Goal: Information Seeking & Learning: Understand process/instructions

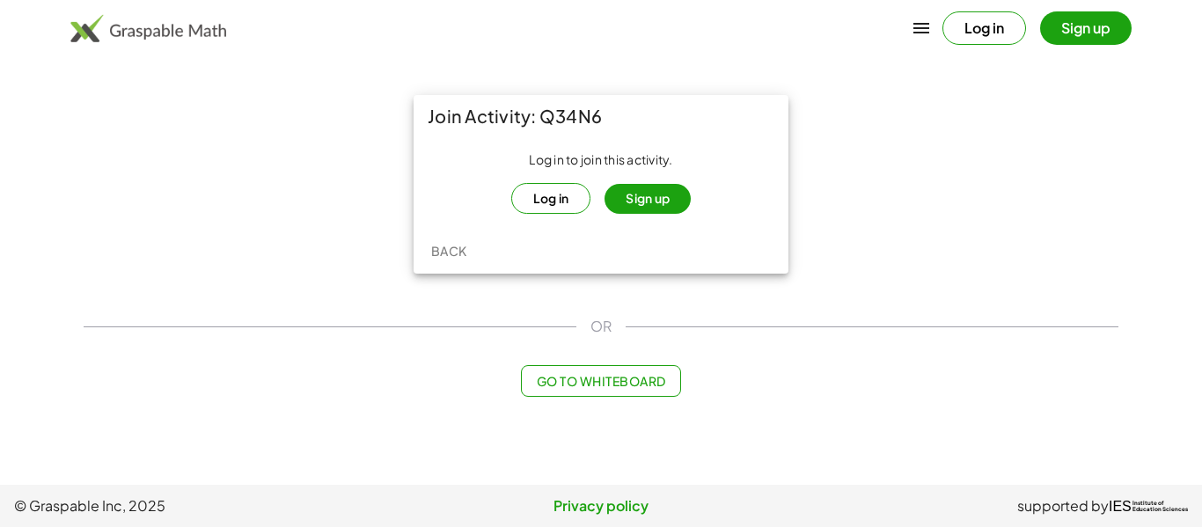
click at [630, 204] on button "Sign up" at bounding box center [648, 199] width 86 height 30
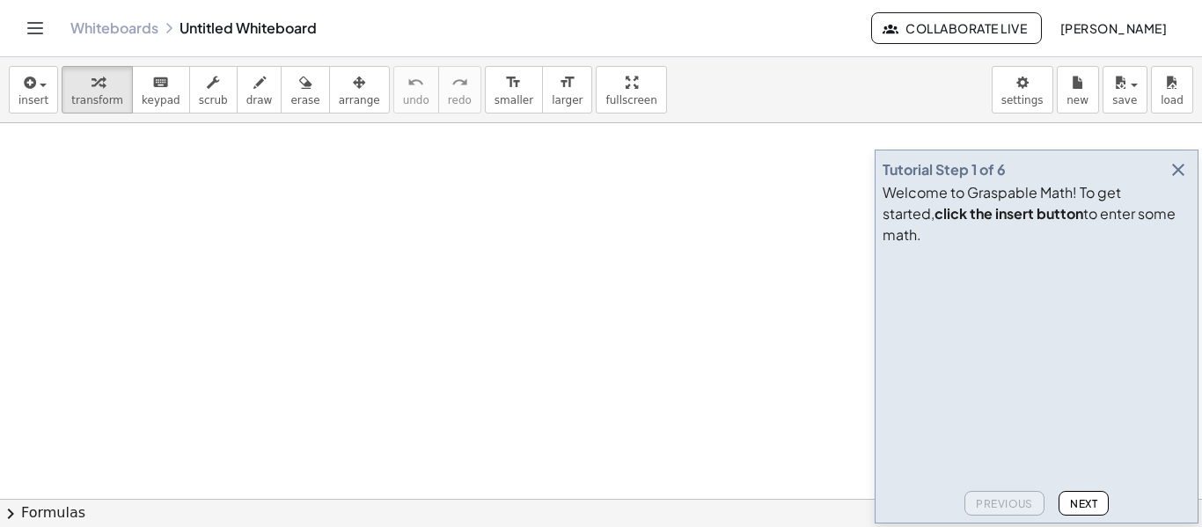
click at [1070, 504] on span "Next" at bounding box center [1083, 503] width 27 height 13
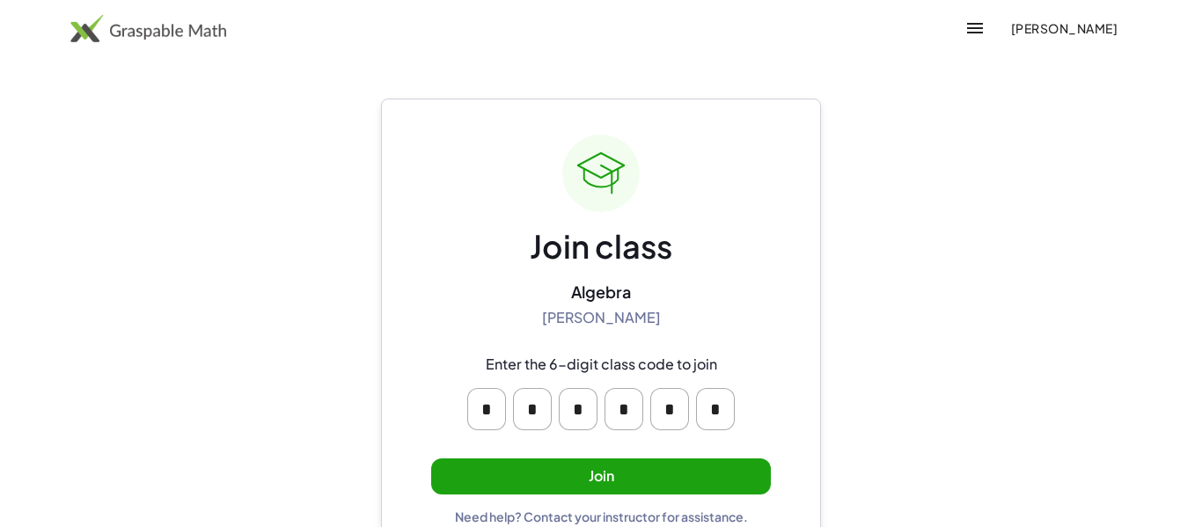
click at [531, 482] on button "Join" at bounding box center [601, 477] width 340 height 36
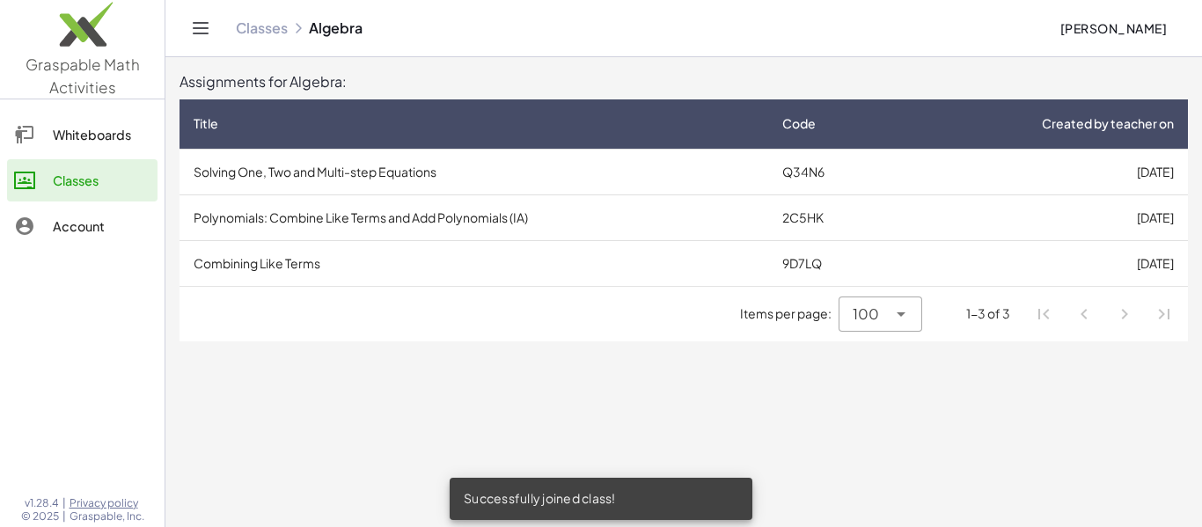
click at [368, 182] on td "Solving One, Two and Multi-step Equations" at bounding box center [474, 172] width 589 height 46
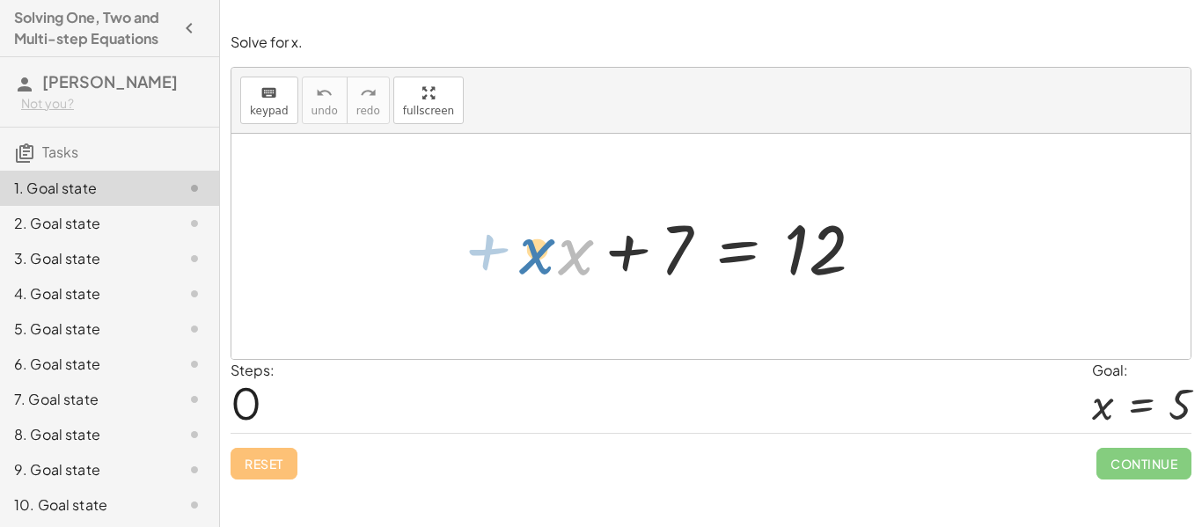
drag, startPoint x: 576, startPoint y: 256, endPoint x: 533, endPoint y: 255, distance: 43.1
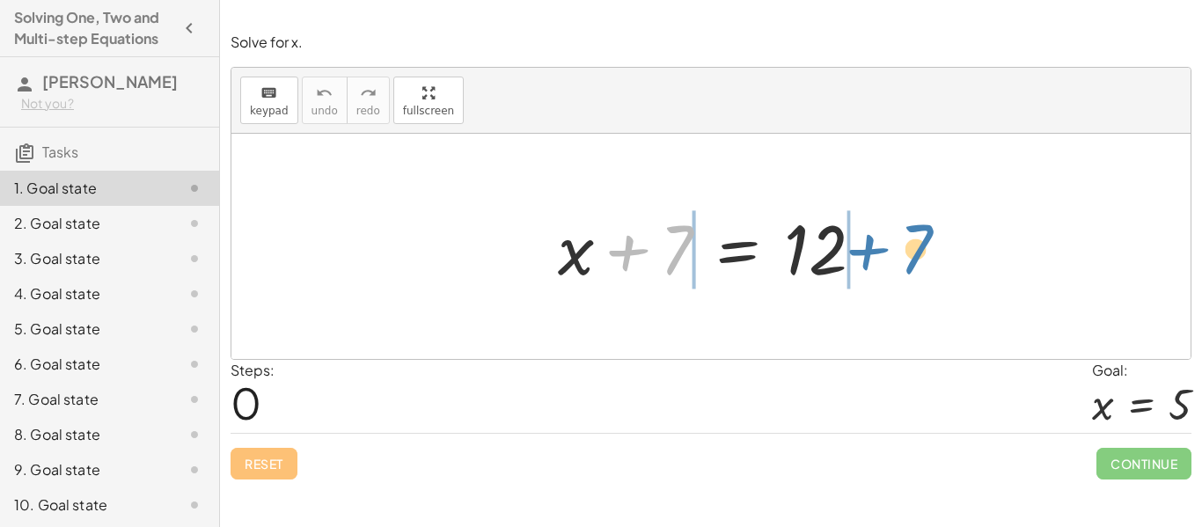
drag, startPoint x: 677, startPoint y: 248, endPoint x: 918, endPoint y: 246, distance: 241.2
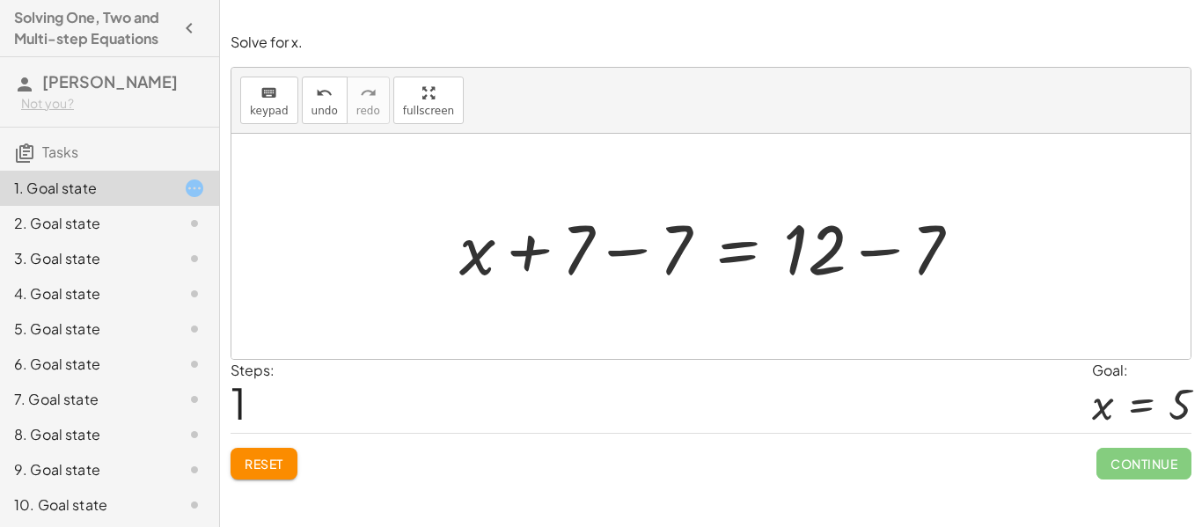
click at [798, 261] on div at bounding box center [717, 247] width 533 height 91
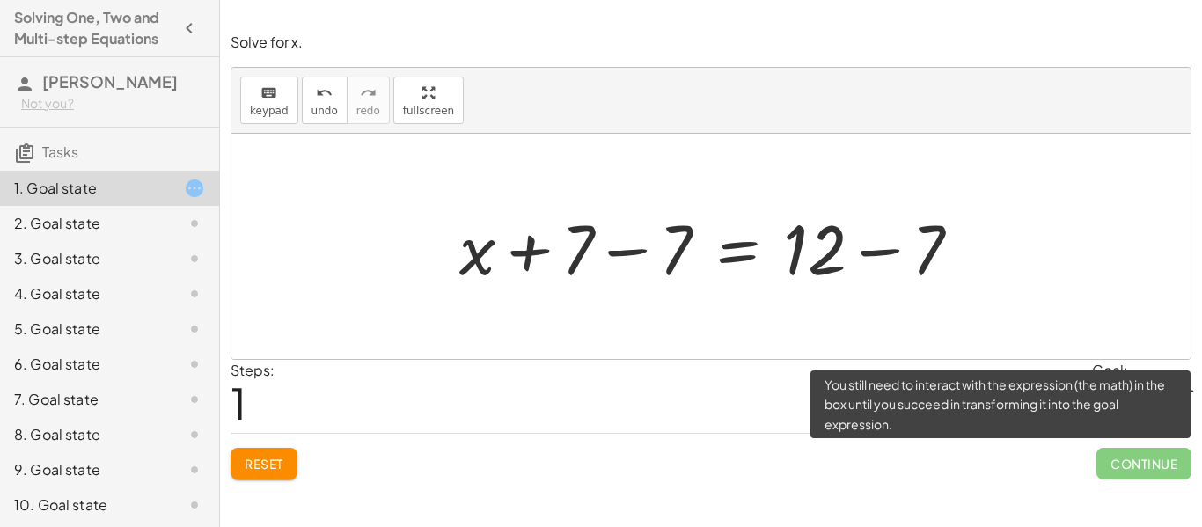
click at [1128, 471] on span "Continue" at bounding box center [1144, 464] width 95 height 32
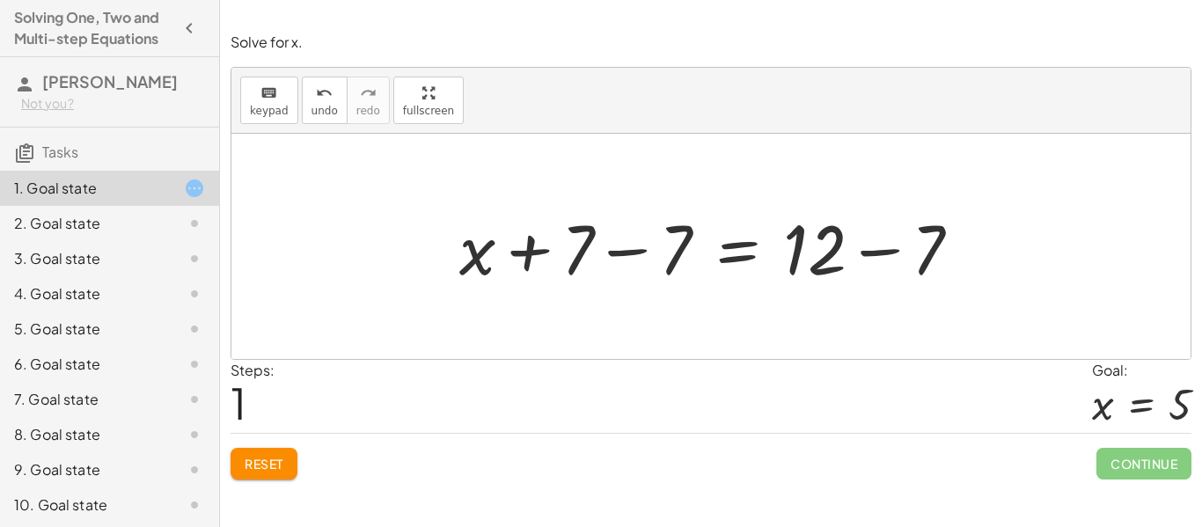
click at [696, 382] on div "Steps: 1 Goal: x = 5" at bounding box center [711, 396] width 961 height 73
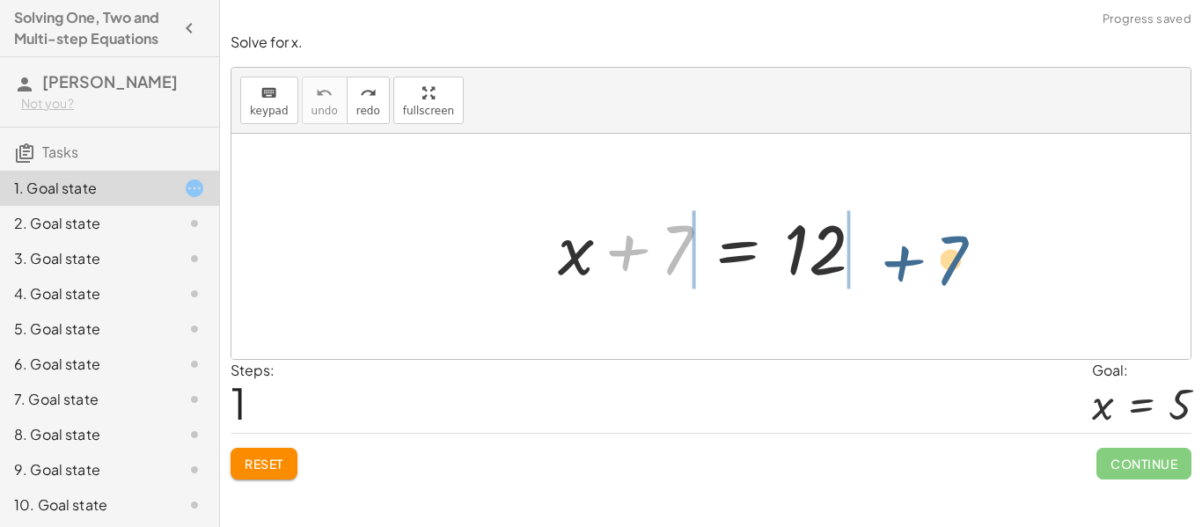
drag, startPoint x: 665, startPoint y: 260, endPoint x: 932, endPoint y: 261, distance: 266.7
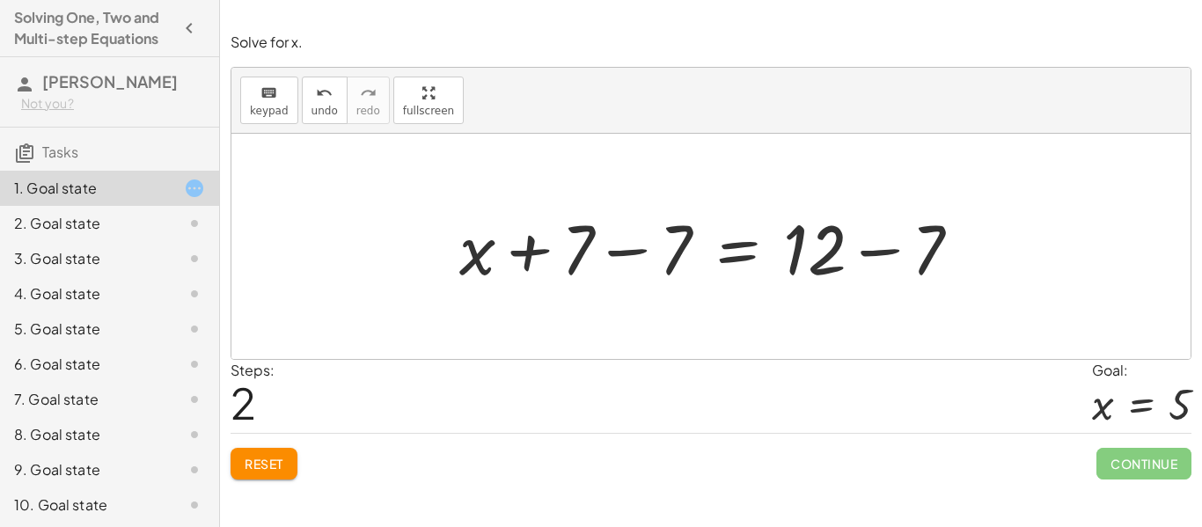
click at [258, 467] on span "Reset" at bounding box center [264, 464] width 39 height 16
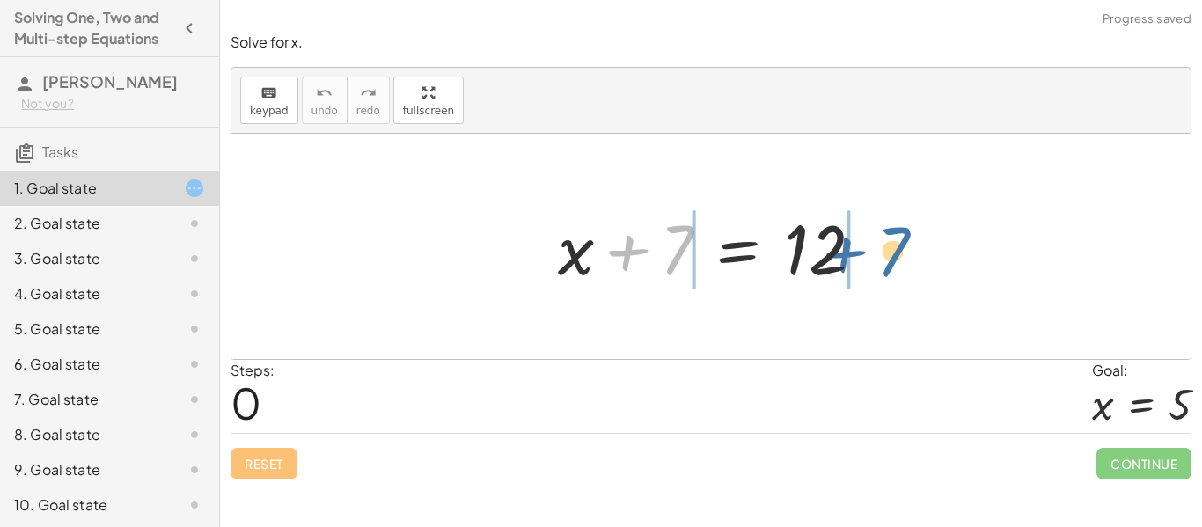
drag, startPoint x: 647, startPoint y: 247, endPoint x: 873, endPoint y: 247, distance: 226.2
click at [873, 247] on div at bounding box center [717, 247] width 337 height 91
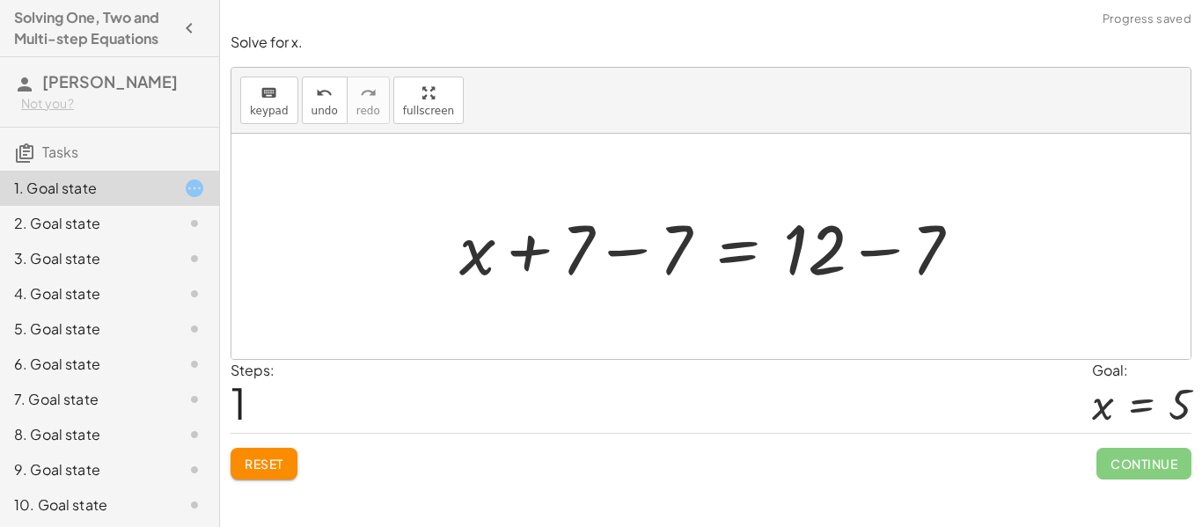
click at [734, 254] on div at bounding box center [717, 247] width 533 height 91
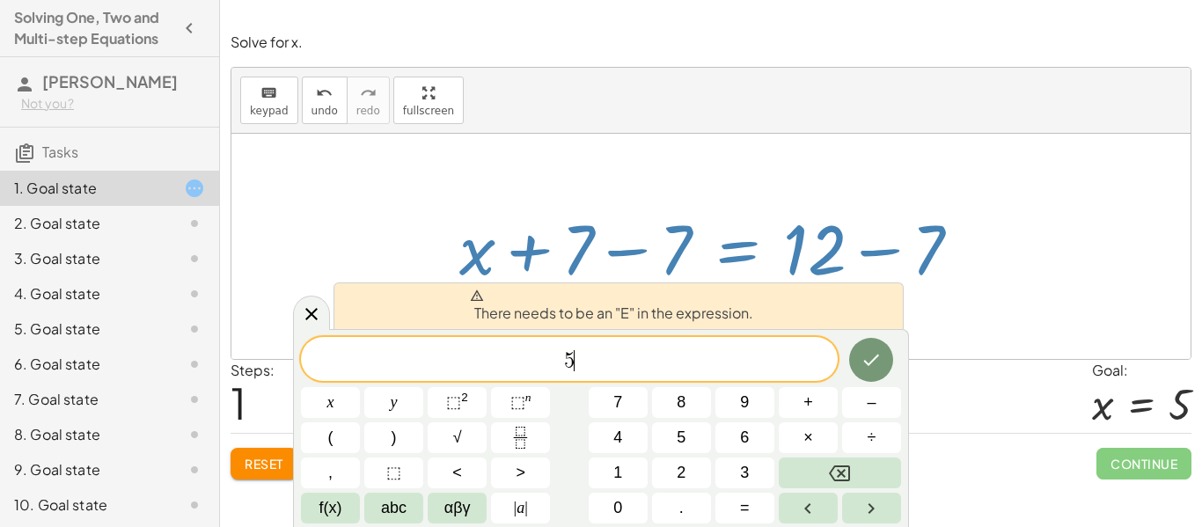
scroll to position [4, 0]
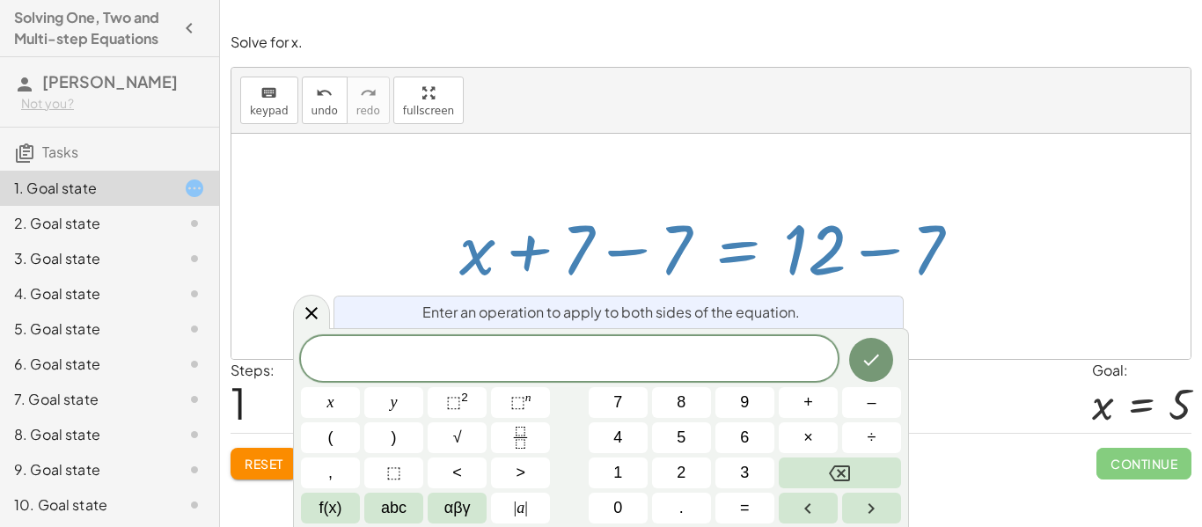
click at [818, 129] on div "keyboard keypad undo undo redo redo fullscreen" at bounding box center [712, 101] width 960 height 66
click at [870, 460] on button "Backspace" at bounding box center [840, 473] width 122 height 31
click at [863, 367] on icon "Done" at bounding box center [871, 359] width 21 height 21
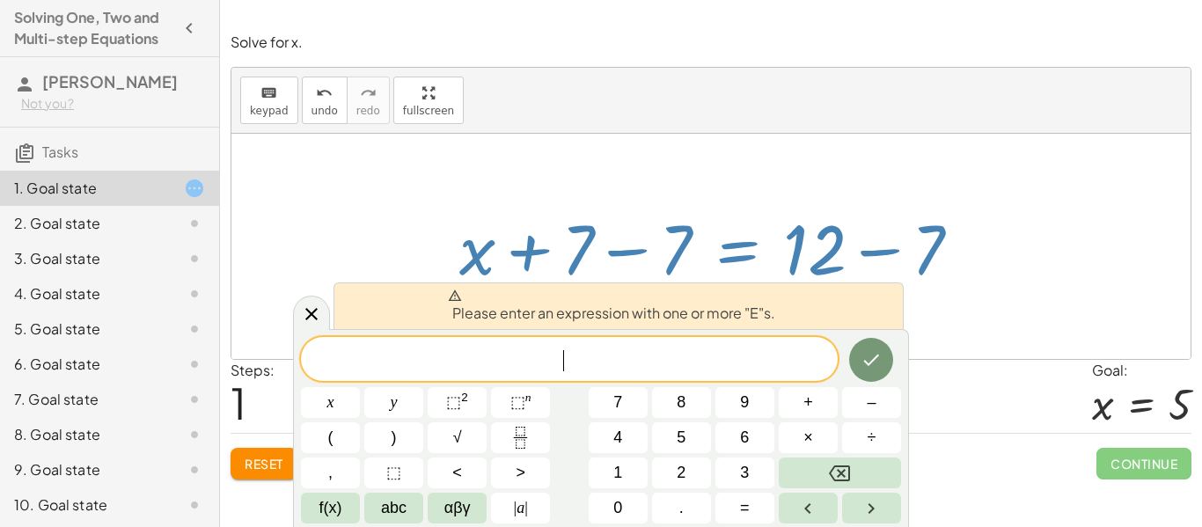
click at [991, 257] on div at bounding box center [712, 246] width 960 height 225
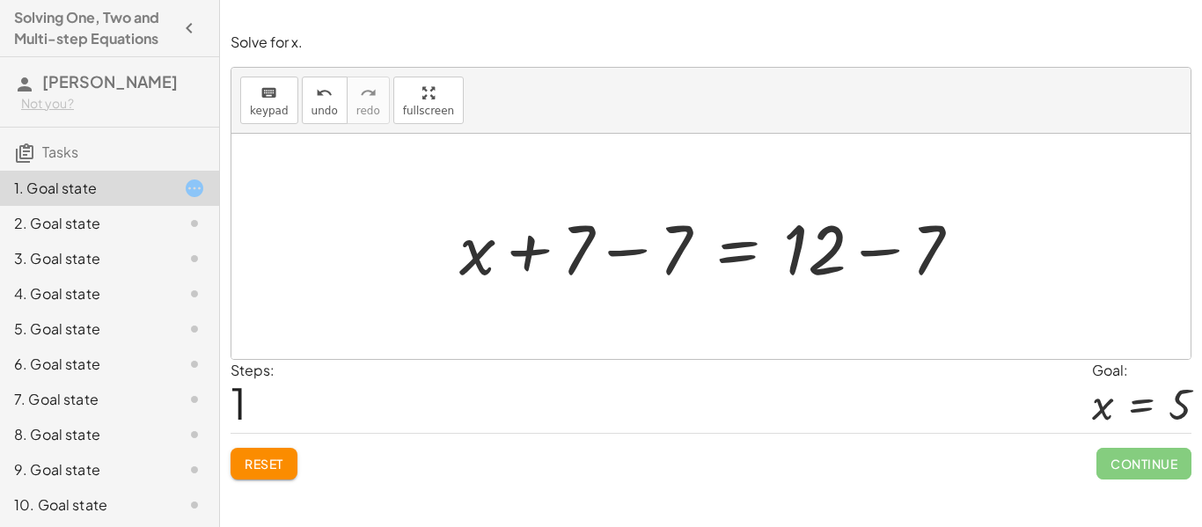
click at [849, 263] on div at bounding box center [717, 247] width 533 height 91
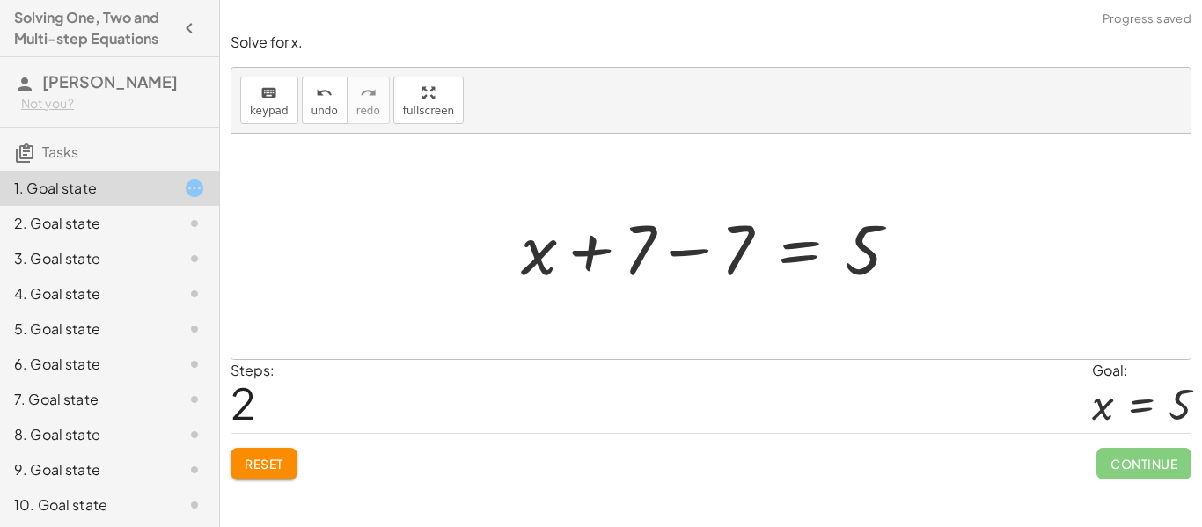
click at [702, 255] on div at bounding box center [717, 247] width 410 height 91
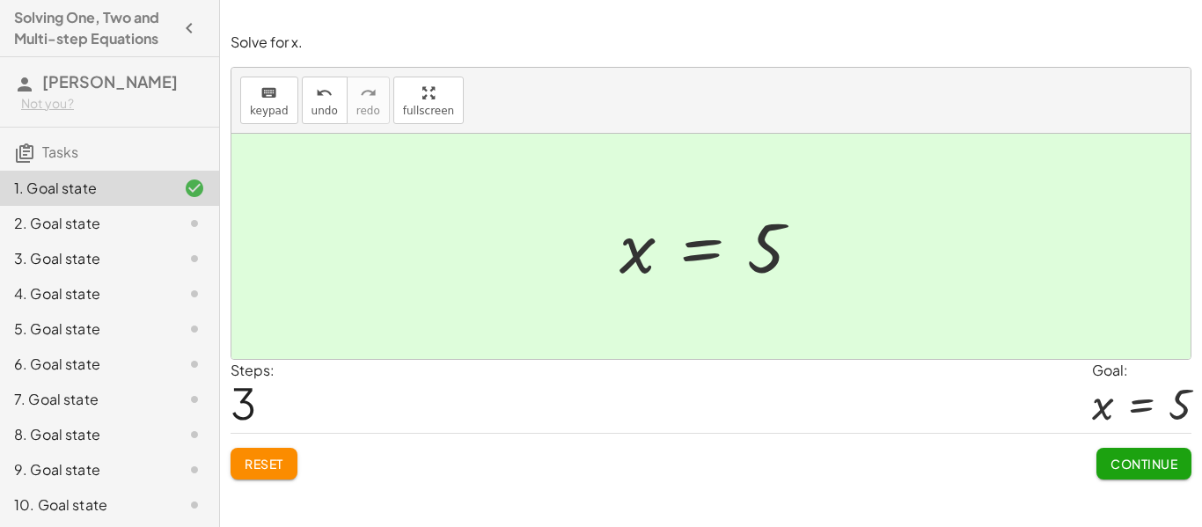
click at [1131, 461] on span "Continue" at bounding box center [1144, 464] width 67 height 16
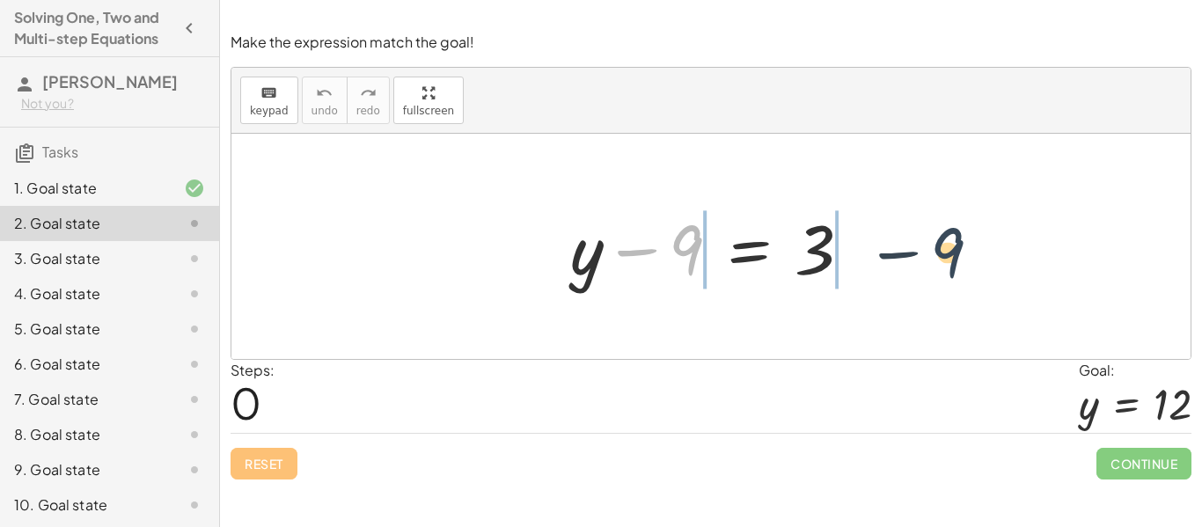
drag, startPoint x: 687, startPoint y: 229, endPoint x: 960, endPoint y: 230, distance: 272.9
click at [960, 230] on div "− 9 + y − 9 = 3" at bounding box center [712, 246] width 960 height 225
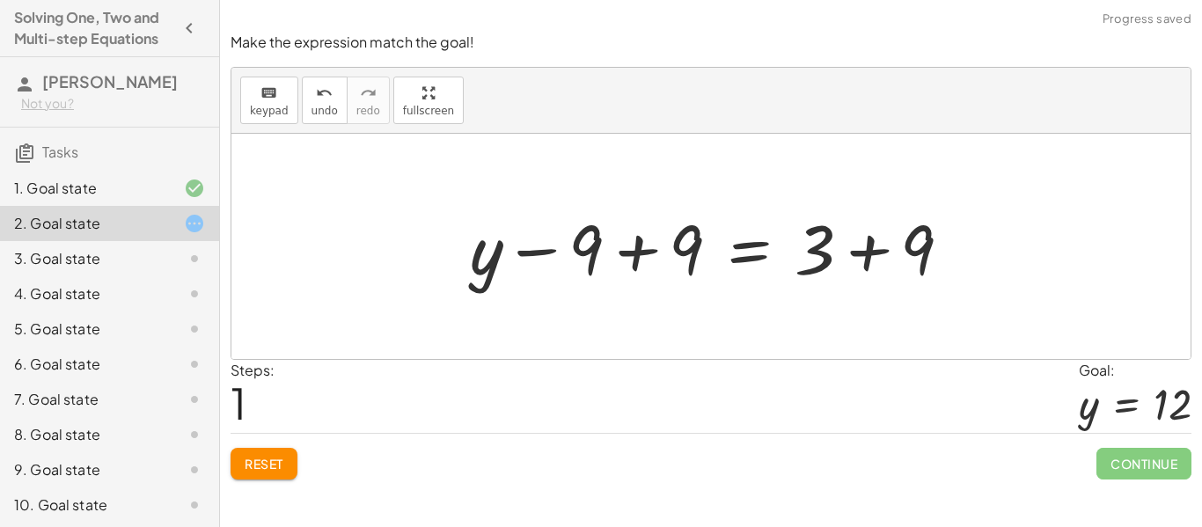
click at [886, 254] on div at bounding box center [717, 247] width 513 height 91
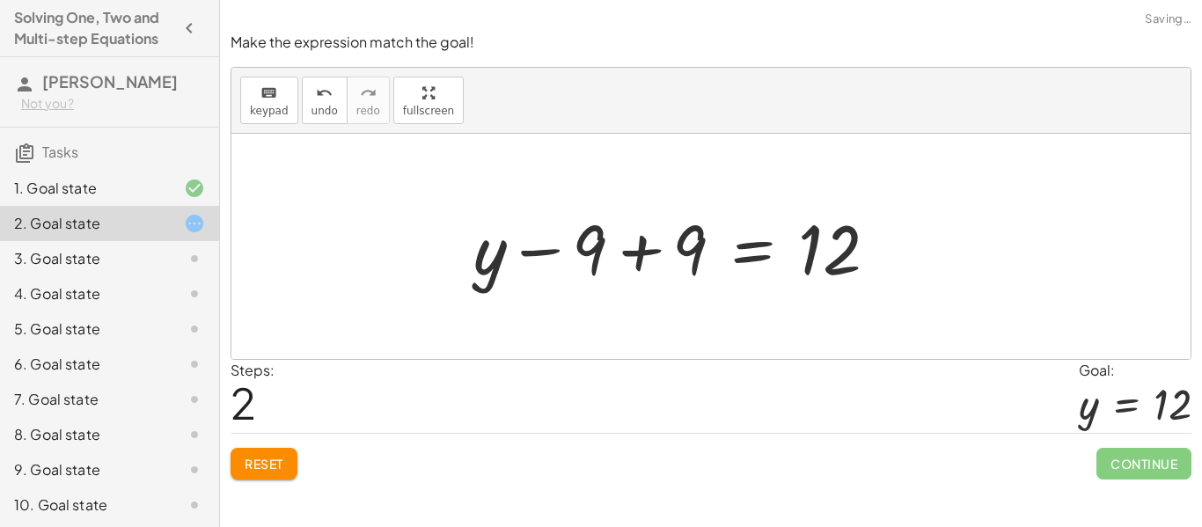
click at [680, 257] on div at bounding box center [683, 247] width 436 height 91
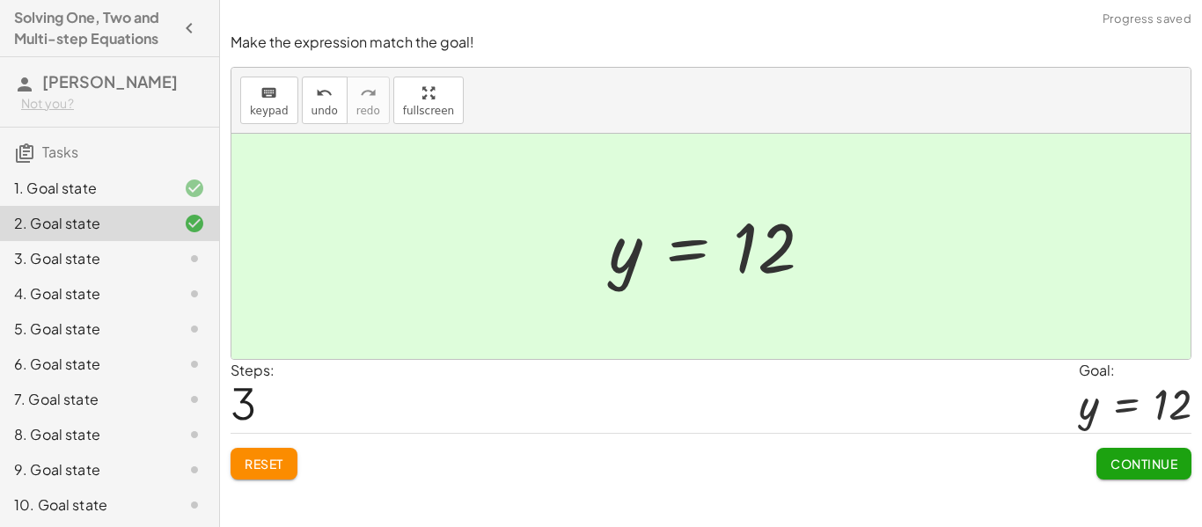
click at [1101, 409] on div at bounding box center [1135, 404] width 113 height 47
click at [1140, 453] on button "Continue" at bounding box center [1144, 464] width 95 height 32
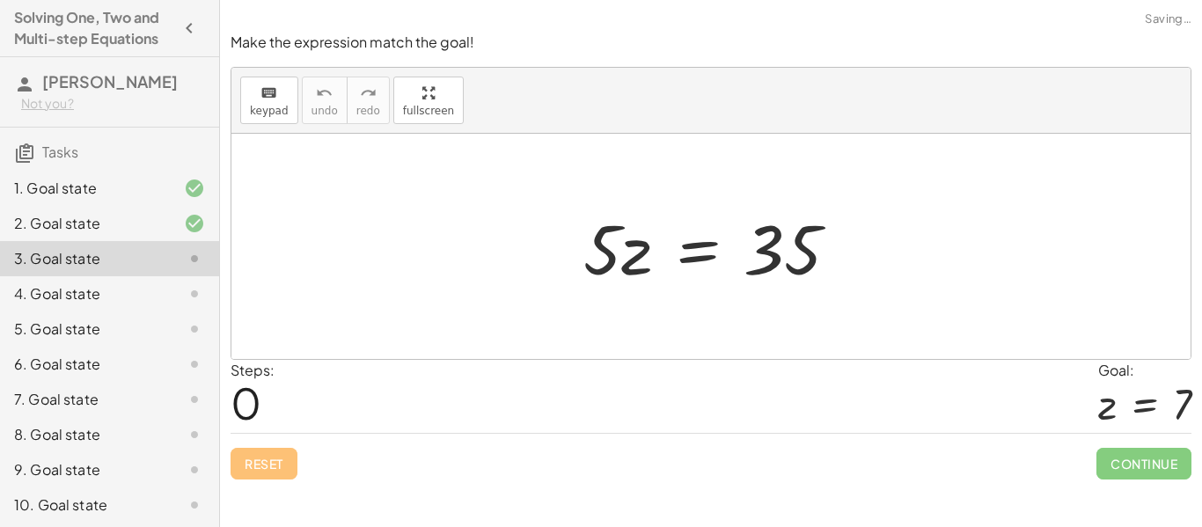
click at [646, 260] on div at bounding box center [718, 247] width 287 height 91
drag, startPoint x: 613, startPoint y: 258, endPoint x: 799, endPoint y: 329, distance: 199.8
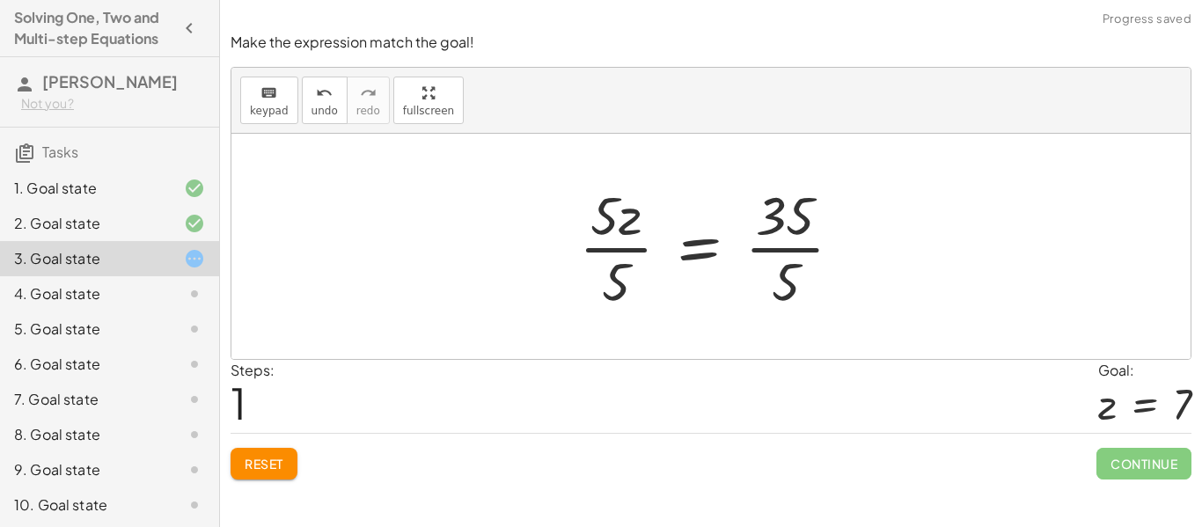
click at [789, 226] on div at bounding box center [718, 247] width 296 height 136
click at [621, 261] on div at bounding box center [718, 247] width 296 height 136
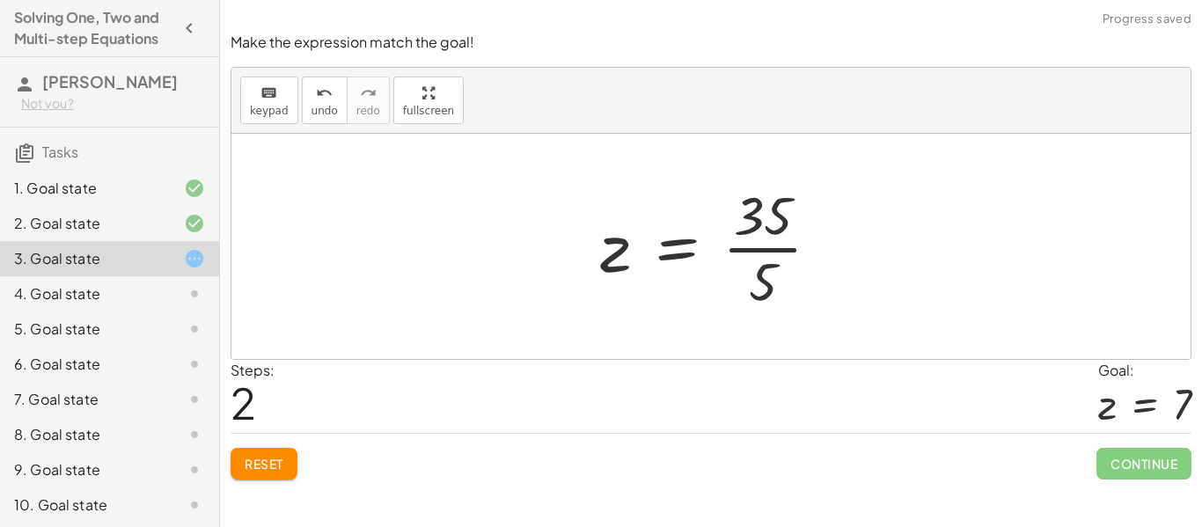
click at [768, 253] on div at bounding box center [718, 247] width 253 height 136
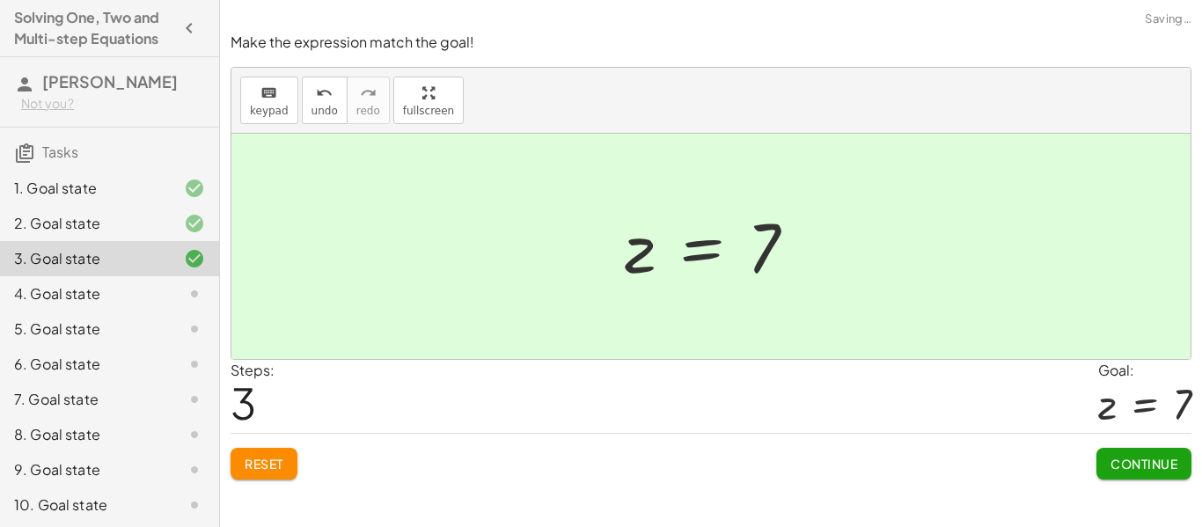
click at [0, 0] on div "Make the expression match the goal! keyboard keypad undo undo redo redo fullscr…" at bounding box center [0, 0] width 0 height 0
click at [1133, 461] on span "Continue" at bounding box center [1144, 464] width 67 height 16
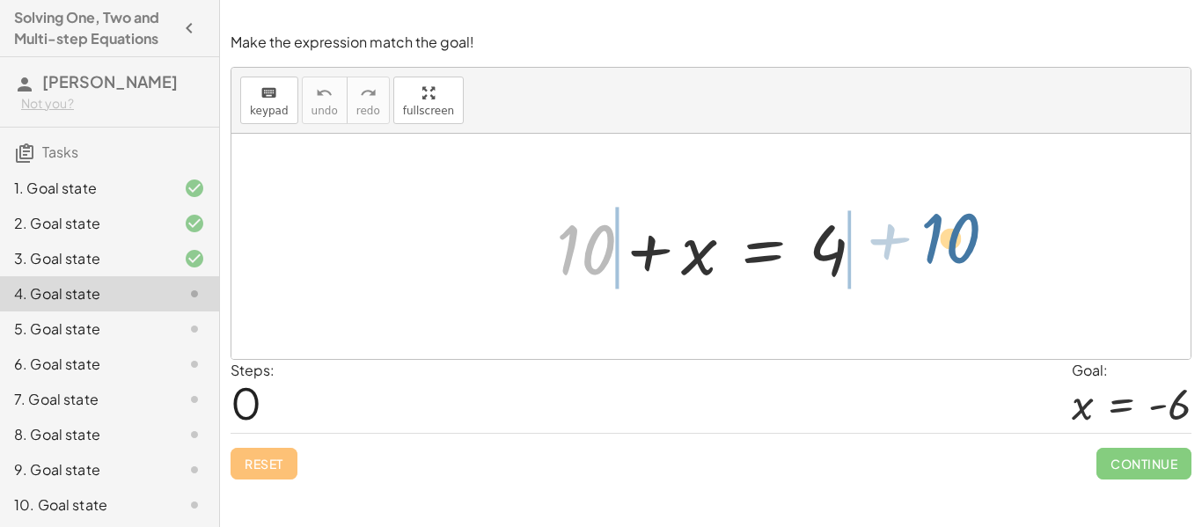
drag, startPoint x: 566, startPoint y: 243, endPoint x: 936, endPoint y: 231, distance: 369.9
click at [936, 231] on div "+ 10 + 10 + x = 4" at bounding box center [712, 246] width 960 height 225
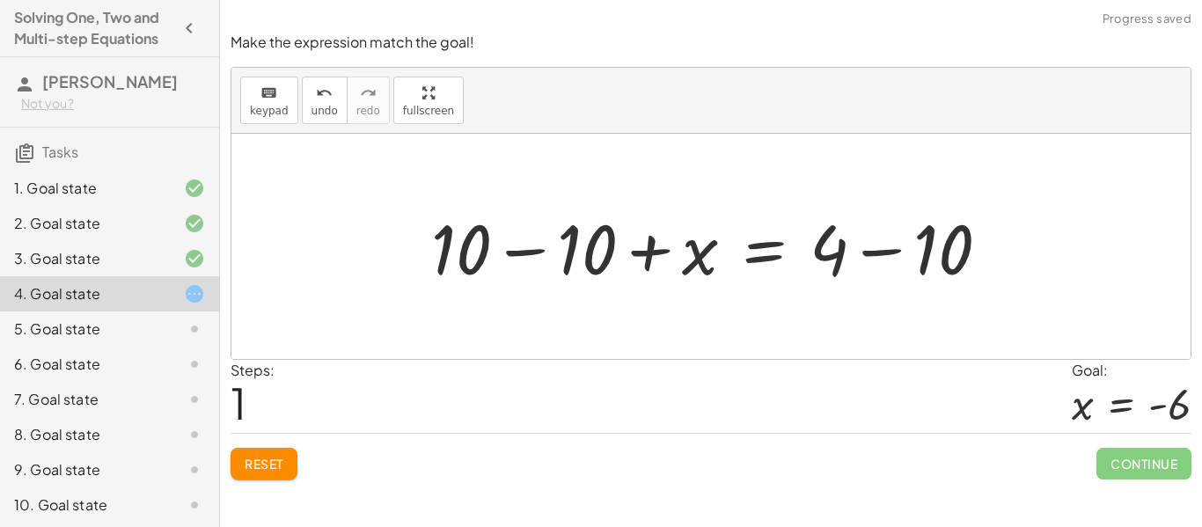
click at [861, 246] on div at bounding box center [718, 247] width 591 height 91
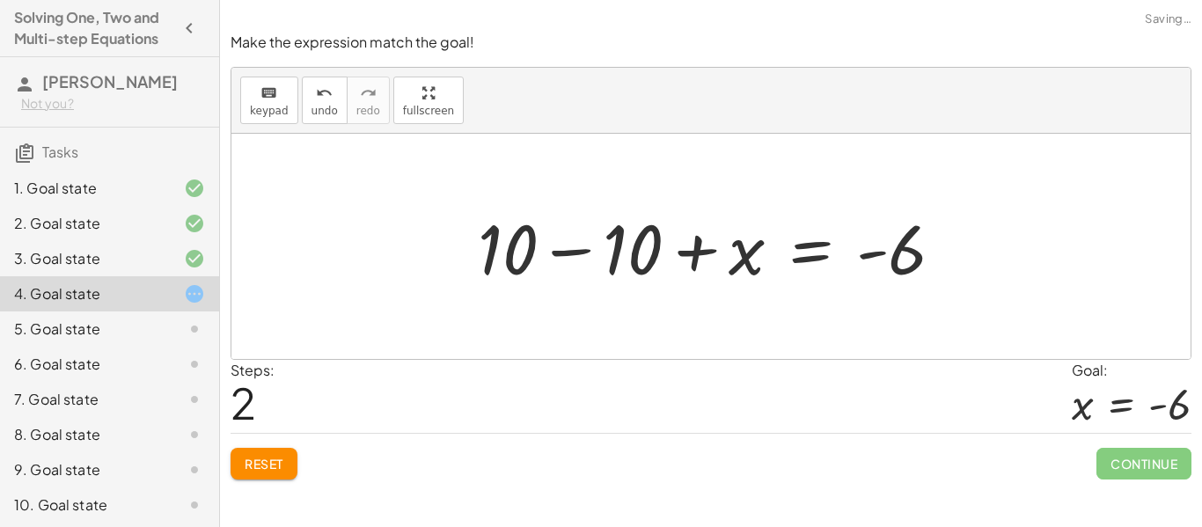
click at [565, 250] on div at bounding box center [718, 247] width 498 height 91
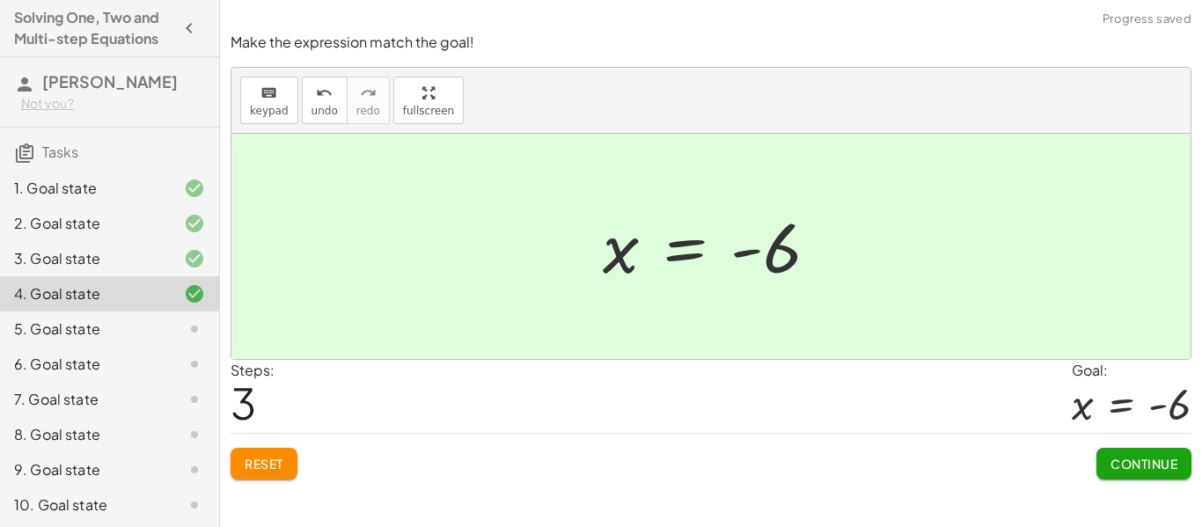
click at [1114, 448] on button "Continue" at bounding box center [1144, 464] width 95 height 32
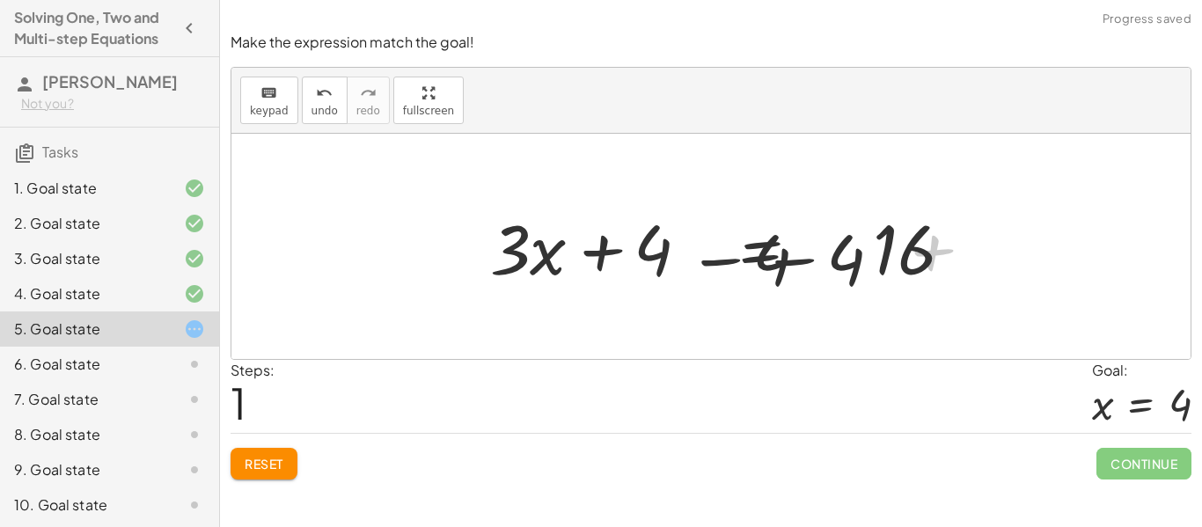
click at [809, 268] on div at bounding box center [744, 247] width 647 height 91
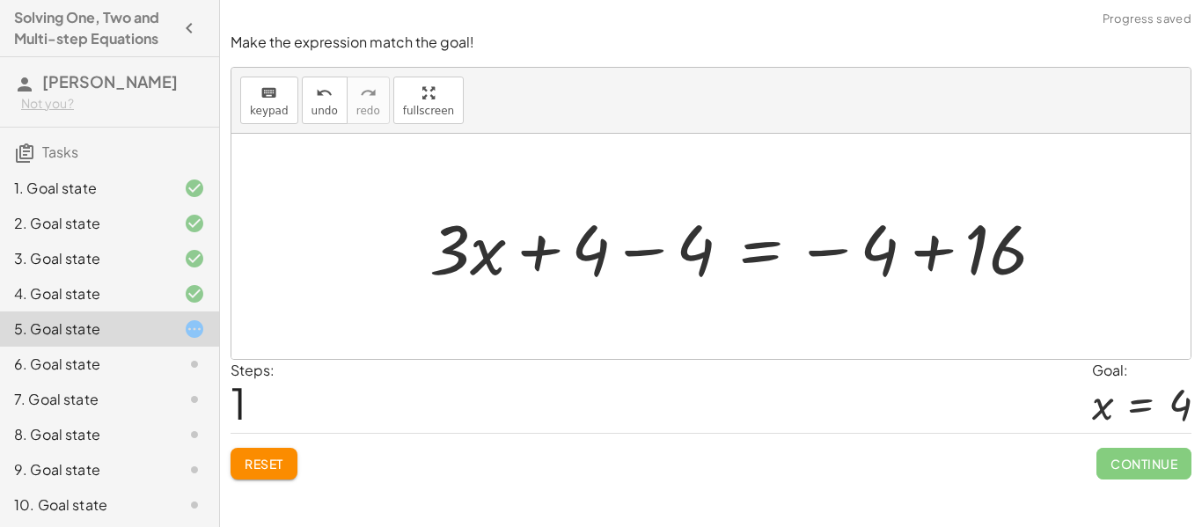
click at [935, 243] on div at bounding box center [744, 247] width 647 height 91
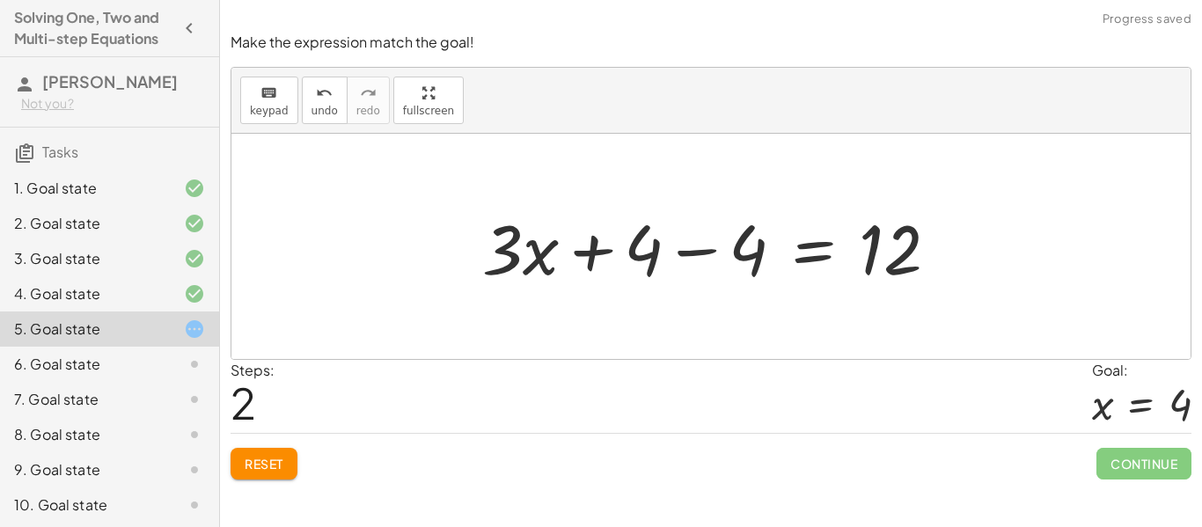
click at [285, 462] on button "Reset" at bounding box center [264, 464] width 67 height 32
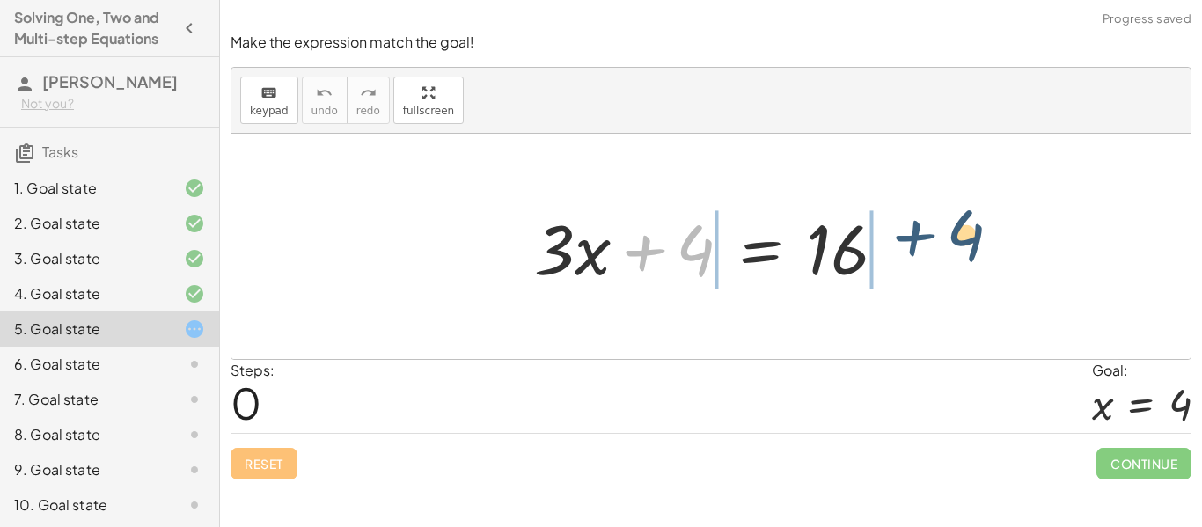
drag, startPoint x: 643, startPoint y: 255, endPoint x: 948, endPoint y: 239, distance: 305.9
click at [948, 239] on div "+ 4 + · 3 · x + 4 = 16" at bounding box center [712, 246] width 960 height 225
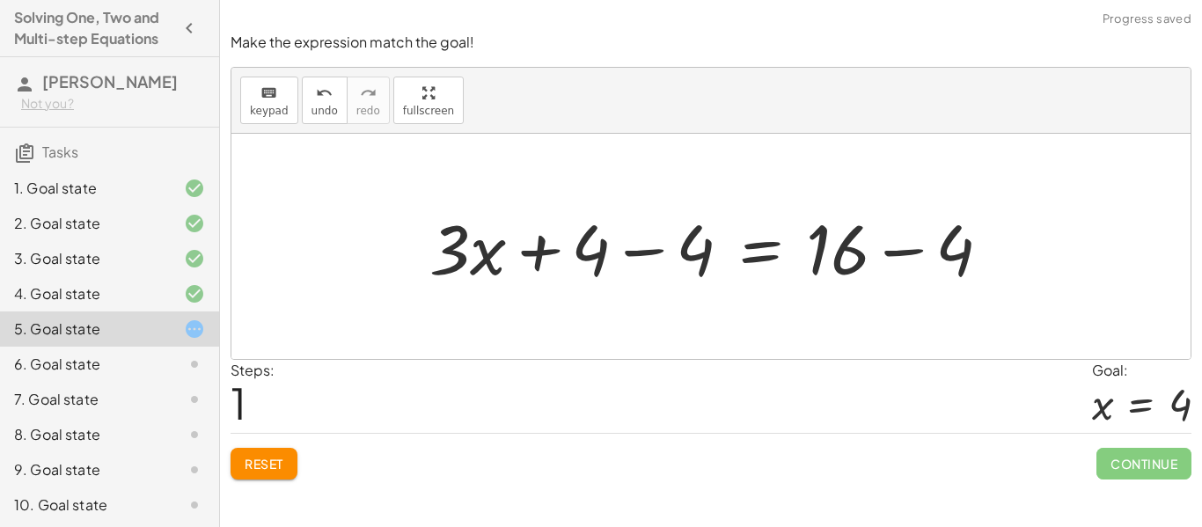
click at [693, 248] on div at bounding box center [717, 247] width 593 height 91
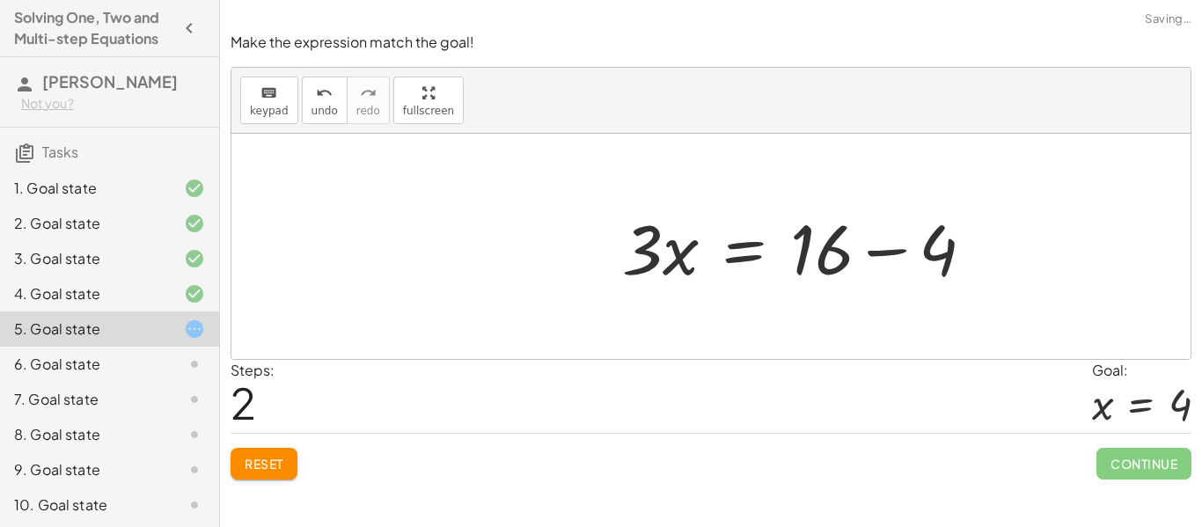
click at [961, 239] on div "+ · 3 · x + 4 = 16 + · 3 · x + 4 − 4 = + 16 − 4 + · 3 · x + 0 = + 16 − 4 · 3 · …" at bounding box center [799, 246] width 407 height 99
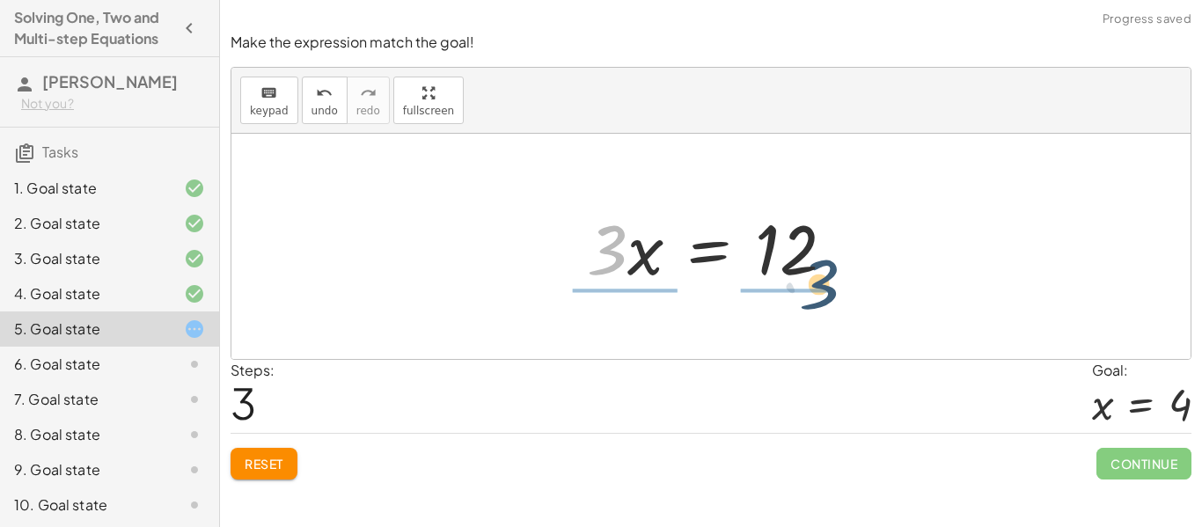
drag, startPoint x: 579, startPoint y: 250, endPoint x: 805, endPoint y: 283, distance: 227.8
click at [805, 283] on div at bounding box center [717, 247] width 279 height 91
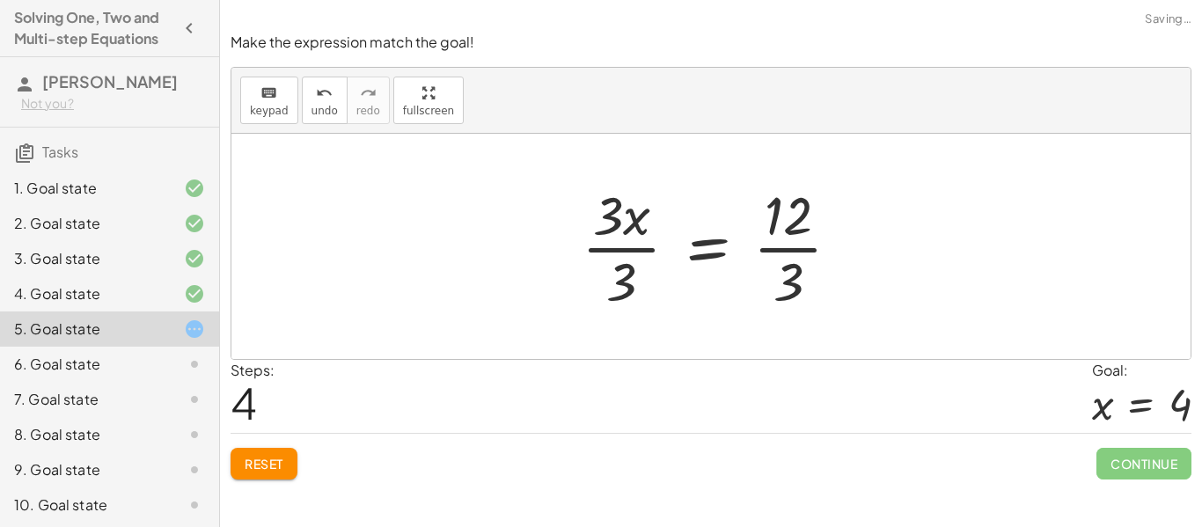
click at [579, 219] on div at bounding box center [718, 247] width 290 height 136
click at [745, 231] on div at bounding box center [718, 247] width 290 height 136
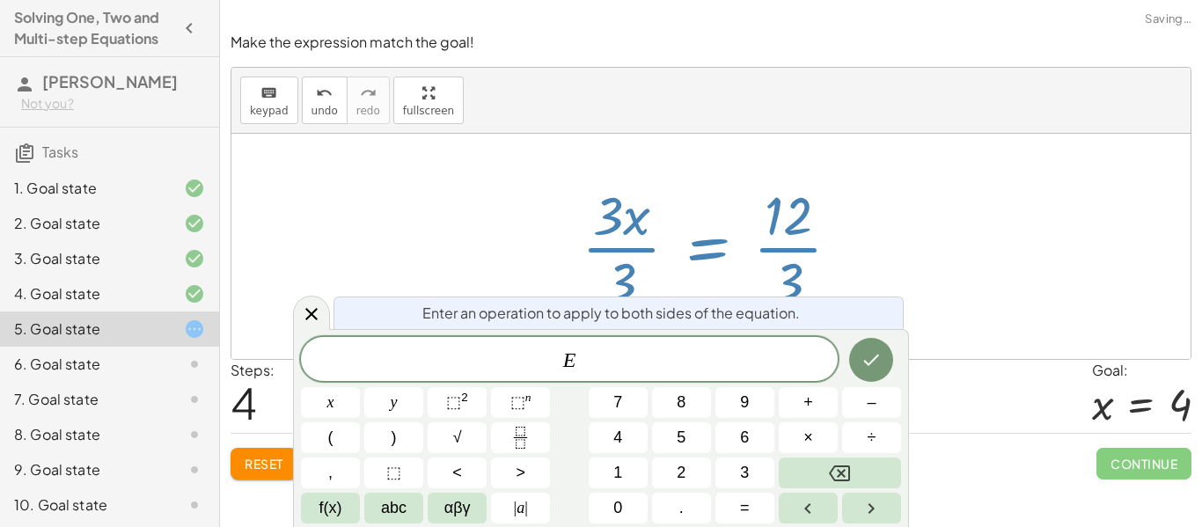
click at [809, 241] on div at bounding box center [718, 247] width 290 height 136
click at [777, 245] on div at bounding box center [718, 247] width 290 height 136
click at [878, 352] on icon "Done" at bounding box center [871, 359] width 21 height 21
click at [949, 263] on div at bounding box center [712, 246] width 960 height 225
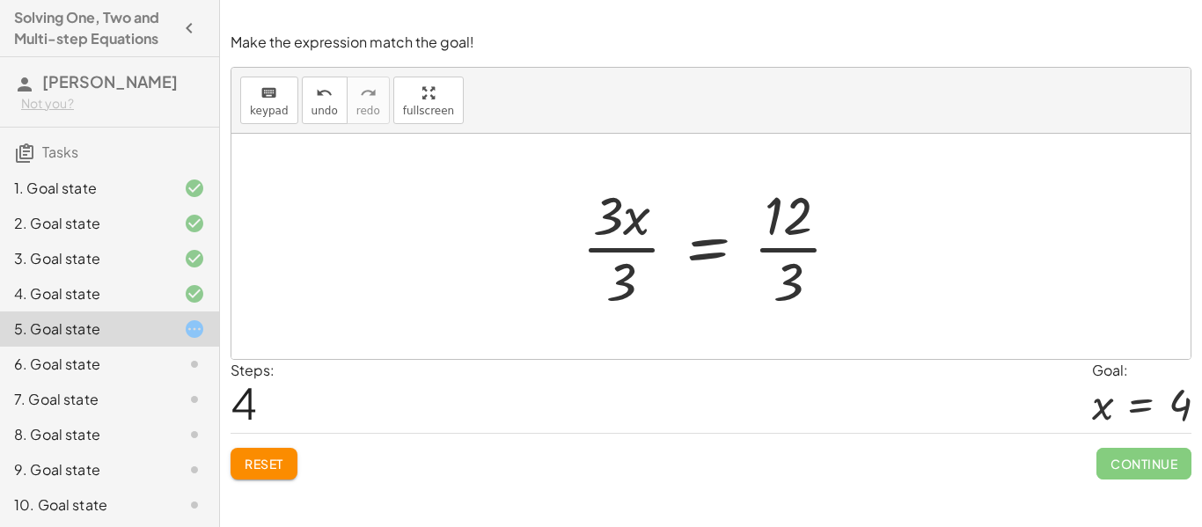
click at [617, 247] on div at bounding box center [718, 247] width 290 height 136
click at [792, 261] on div at bounding box center [740, 247] width 246 height 136
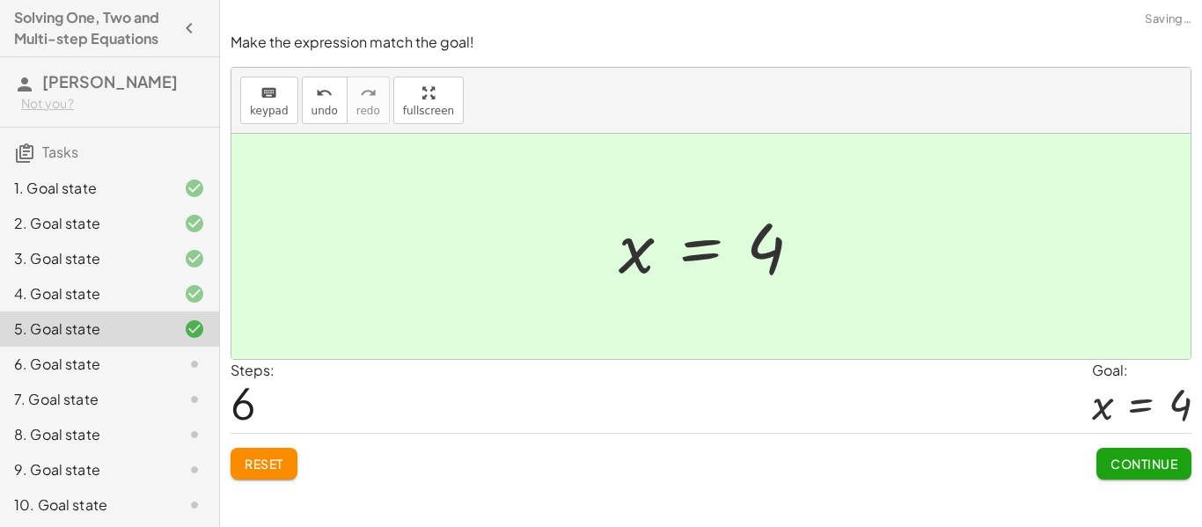
click at [1133, 467] on span "Continue" at bounding box center [1144, 464] width 67 height 16
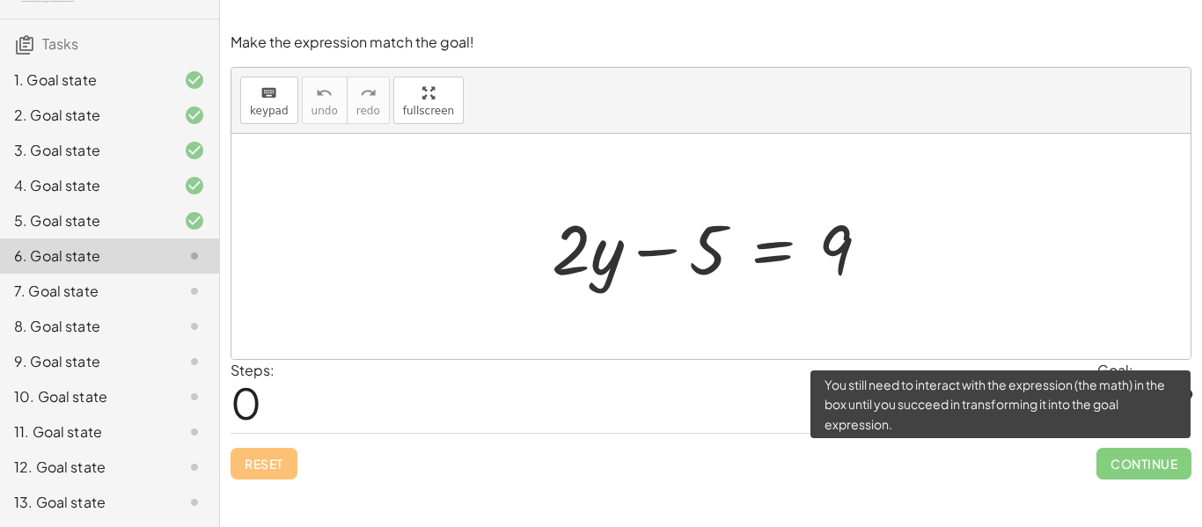
scroll to position [0, 0]
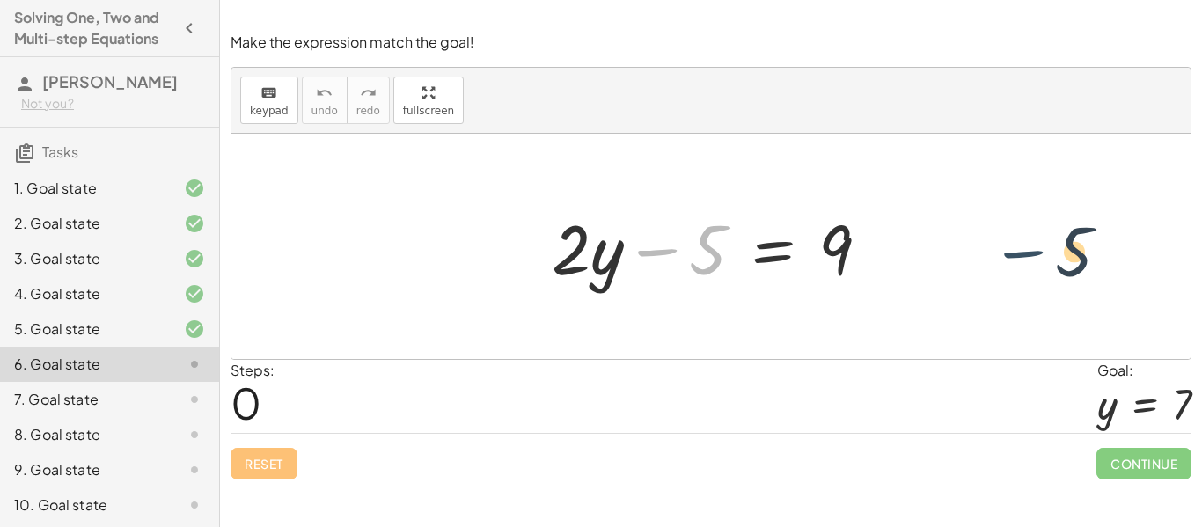
drag, startPoint x: 650, startPoint y: 250, endPoint x: 1019, endPoint y: 252, distance: 369.7
click at [1019, 252] on div "− 5 + · 2 · y − 5 = 9" at bounding box center [712, 246] width 960 height 225
drag, startPoint x: 678, startPoint y: 254, endPoint x: 919, endPoint y: 244, distance: 241.4
click at [919, 244] on div "− 5 + · 2 · y − 5 = 9" at bounding box center [712, 246] width 960 height 225
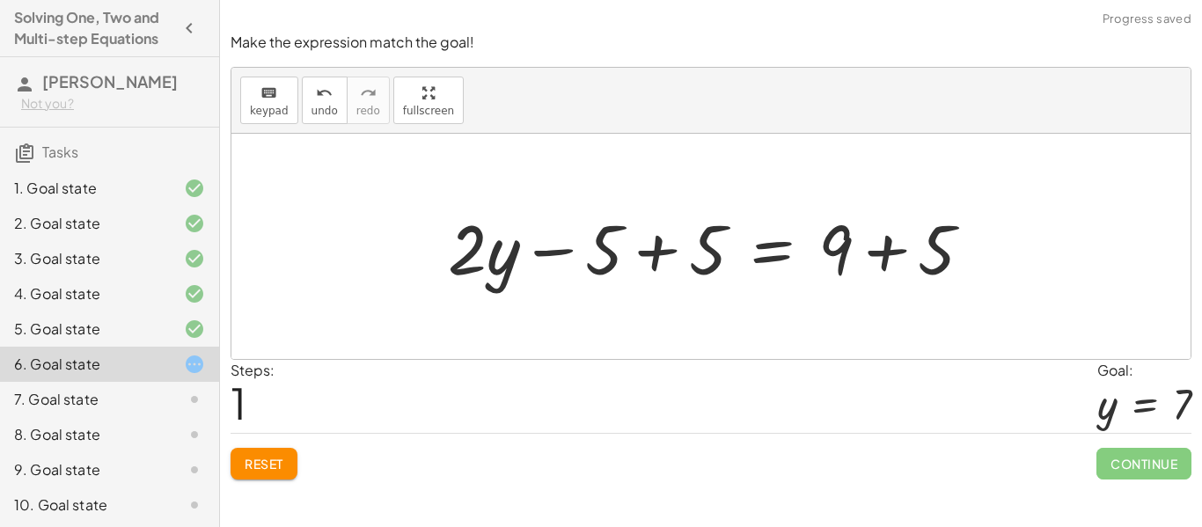
click at [880, 254] on div at bounding box center [717, 247] width 556 height 91
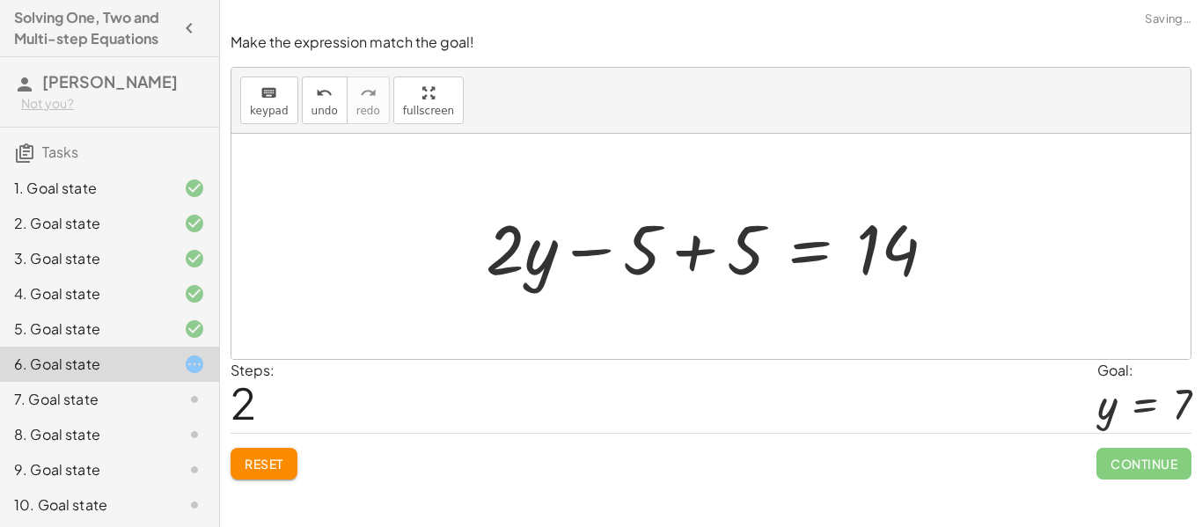
click at [660, 248] on div at bounding box center [718, 247] width 482 height 91
click at [671, 247] on div at bounding box center [718, 247] width 482 height 91
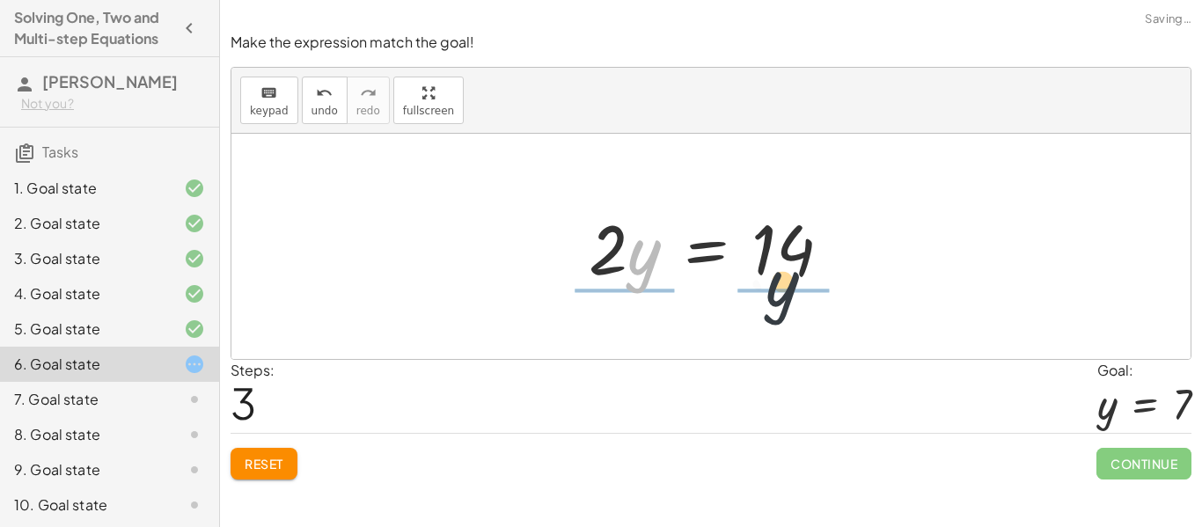
drag, startPoint x: 636, startPoint y: 263, endPoint x: 795, endPoint y: 298, distance: 163.2
click at [795, 298] on div "+ · 2 · y − 5 = 9 + · 2 · y − 5 + 5 = + 9 + 5 + · 2 · y − 5 + 5 = 14 + · 2 · y …" at bounding box center [712, 246] width 960 height 225
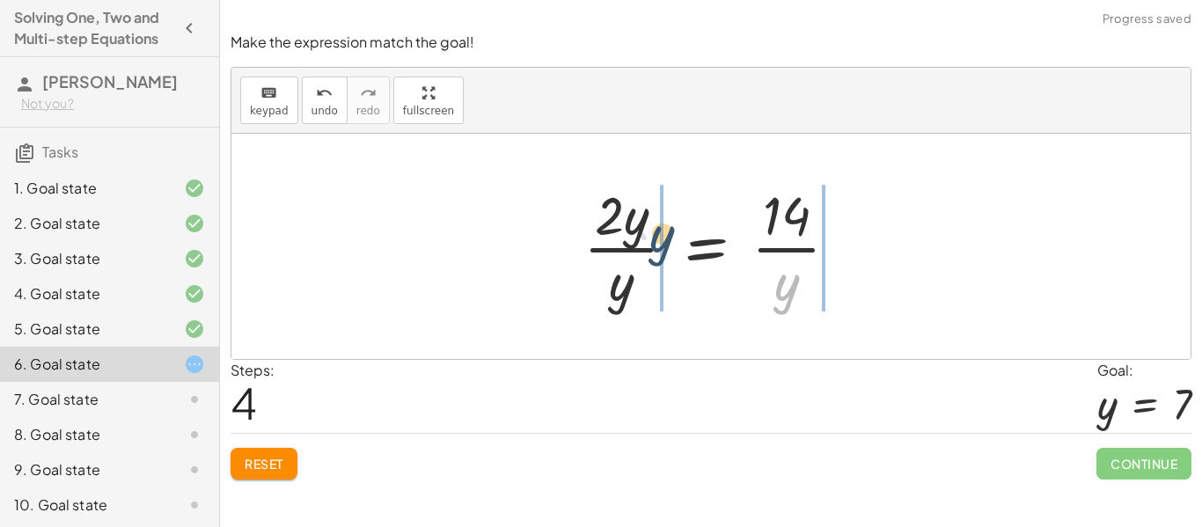
drag, startPoint x: 790, startPoint y: 300, endPoint x: 613, endPoint y: 229, distance: 191.6
click at [613, 229] on div at bounding box center [718, 247] width 287 height 136
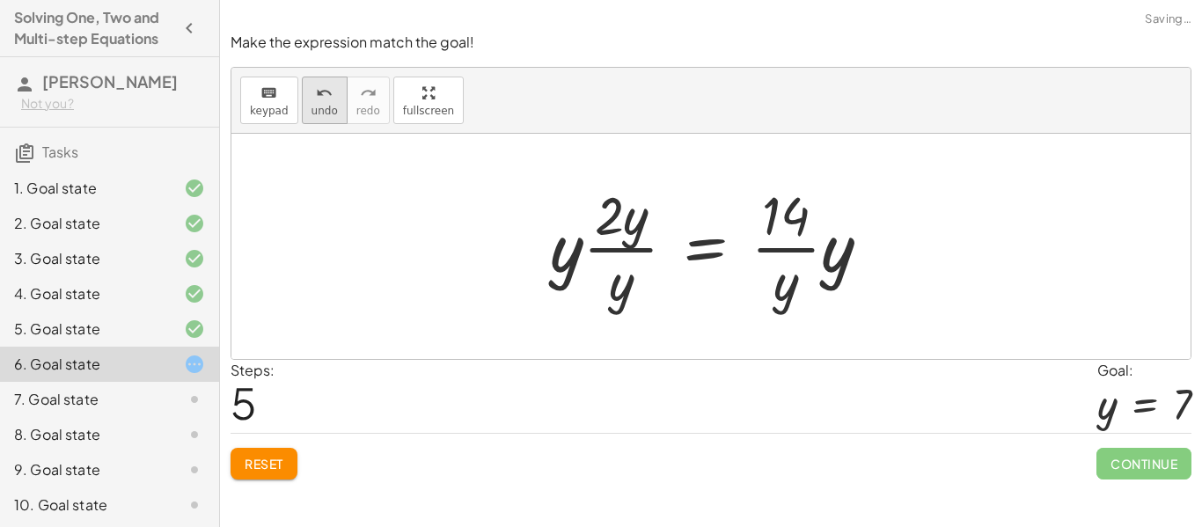
click at [325, 114] on span "undo" at bounding box center [325, 111] width 26 height 12
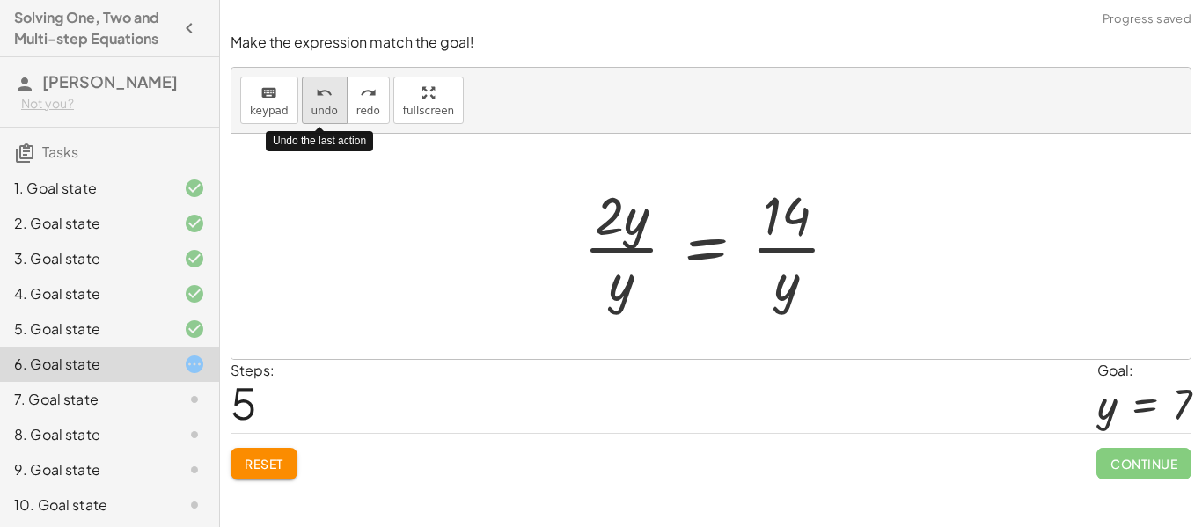
click at [325, 114] on span "undo" at bounding box center [325, 111] width 26 height 12
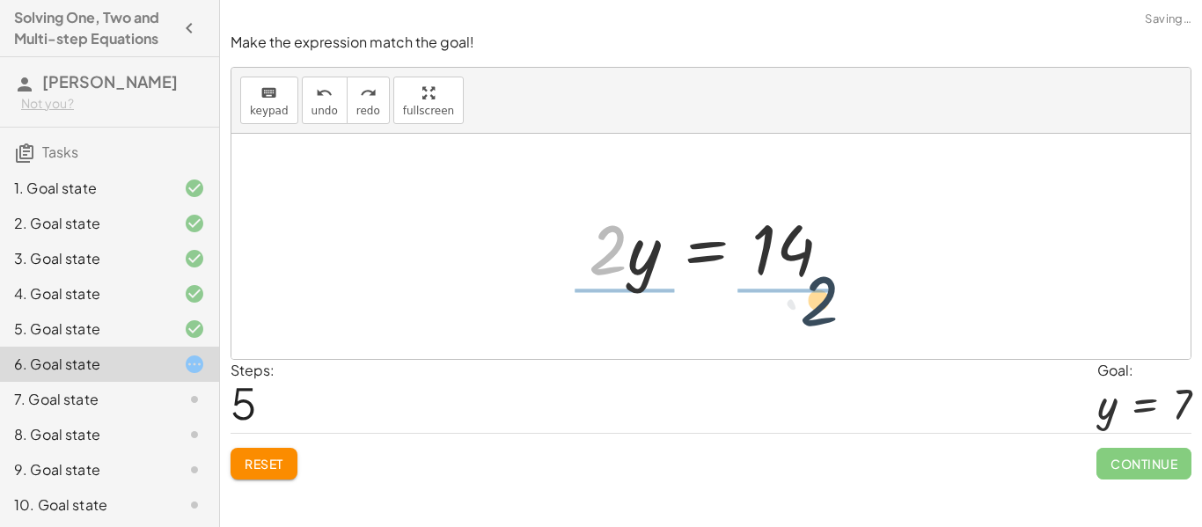
drag, startPoint x: 609, startPoint y: 270, endPoint x: 823, endPoint y: 321, distance: 219.9
click at [823, 321] on div "+ · 2 · y − 5 = 9 + · 2 · y − 5 + 5 = + 9 + 5 + · 2 · y − 5 + 5 = 14 + · 2 · y …" at bounding box center [712, 246] width 960 height 225
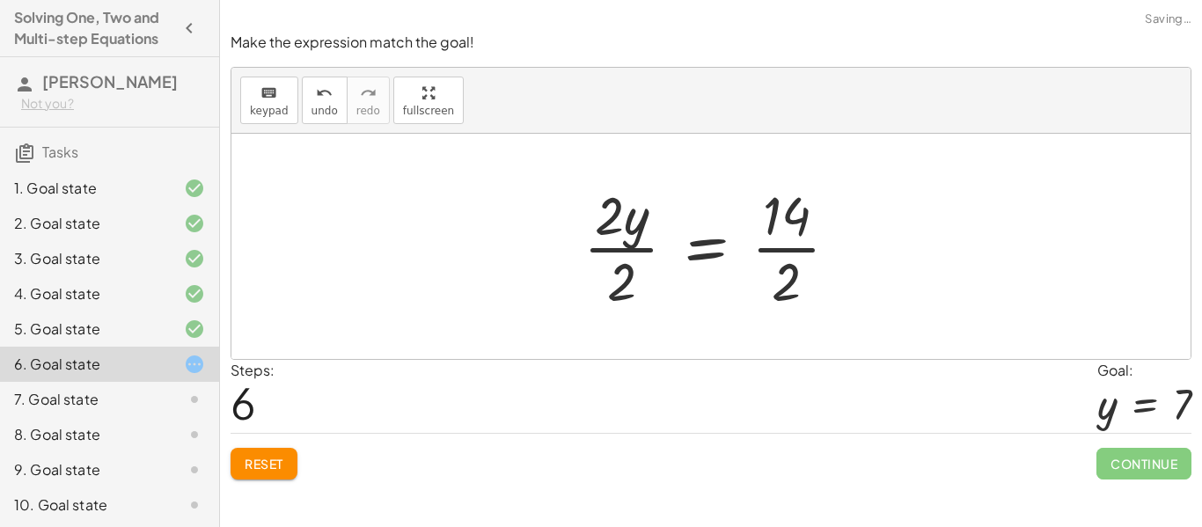
click at [648, 266] on div at bounding box center [718, 247] width 287 height 136
click at [774, 257] on div at bounding box center [739, 247] width 243 height 136
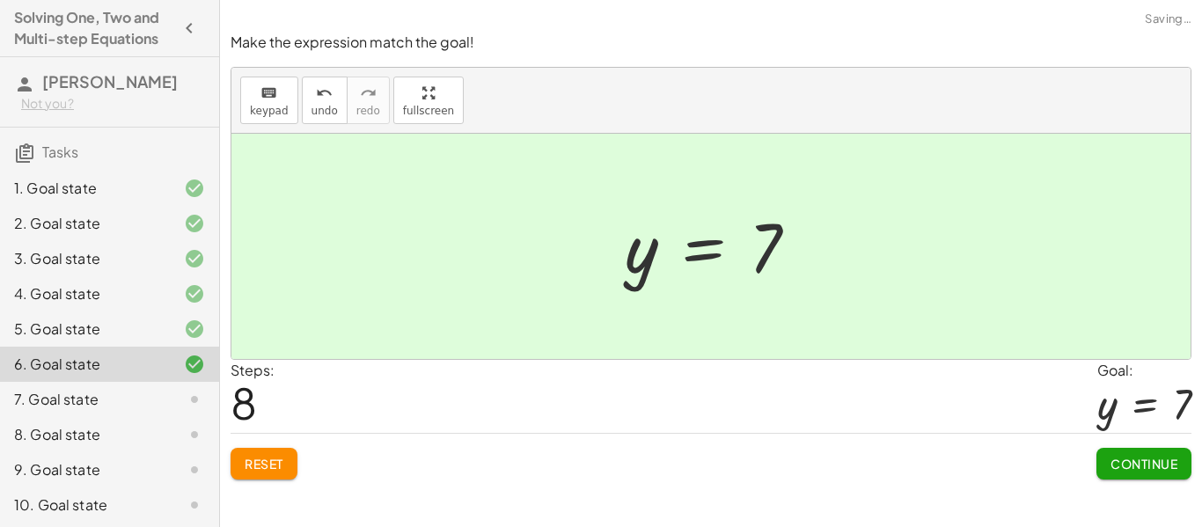
click at [1119, 452] on button "Continue" at bounding box center [1144, 464] width 95 height 32
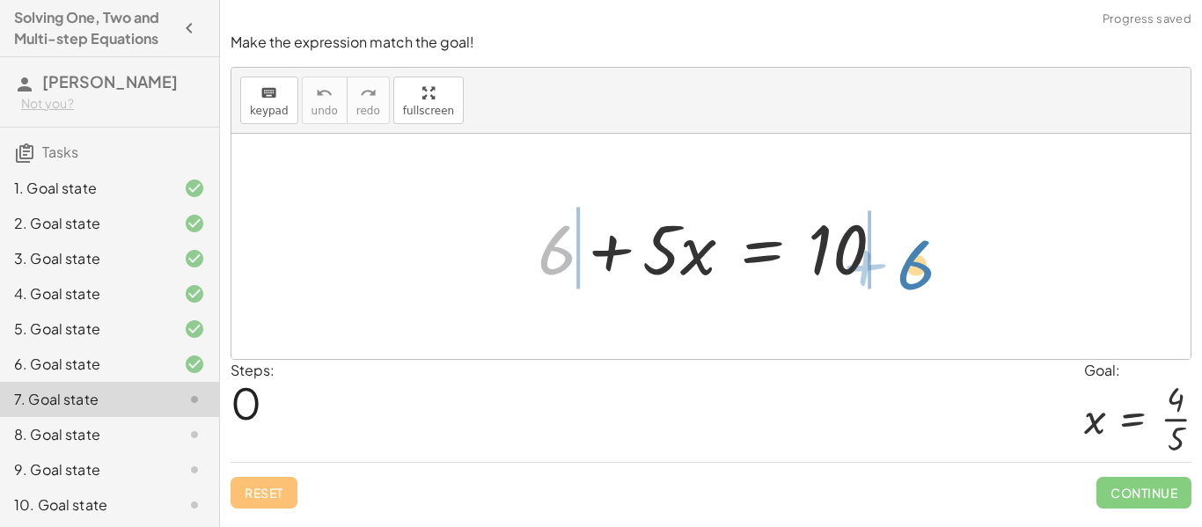
drag, startPoint x: 567, startPoint y: 254, endPoint x: 924, endPoint y: 266, distance: 357.6
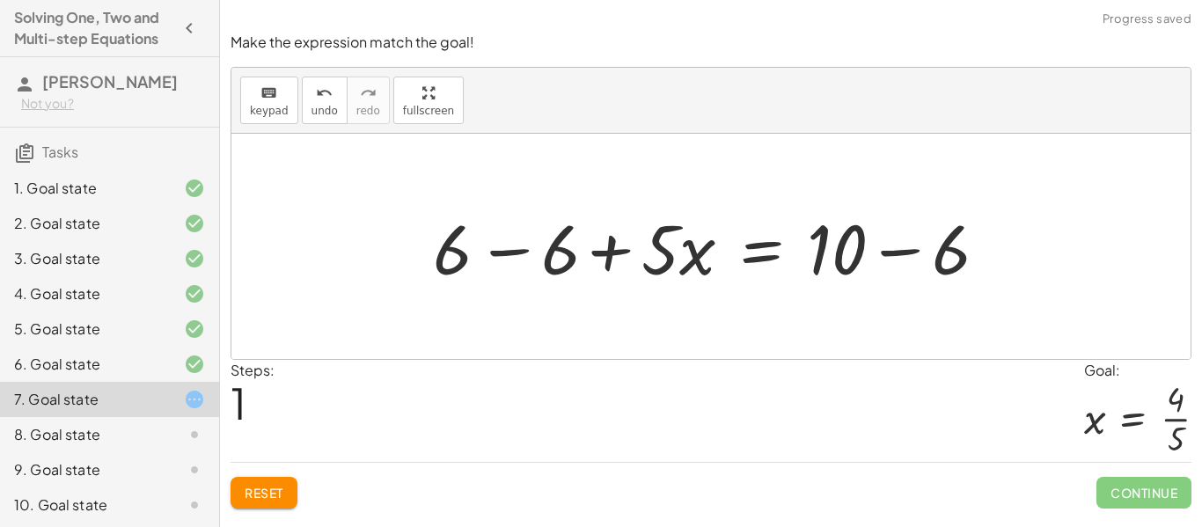
click at [901, 265] on div at bounding box center [717, 247] width 588 height 91
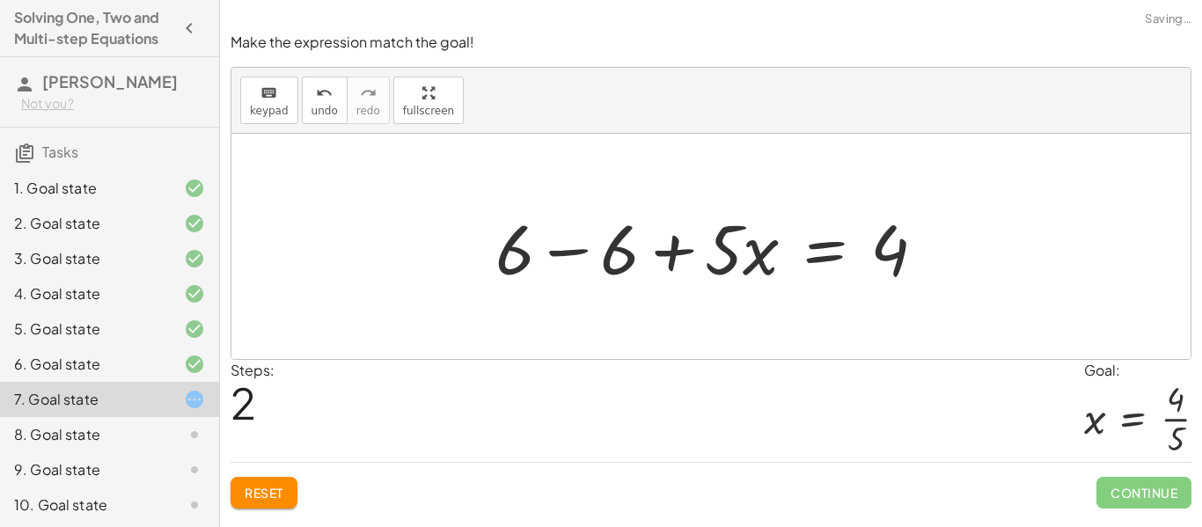
click at [571, 247] on div at bounding box center [718, 247] width 462 height 91
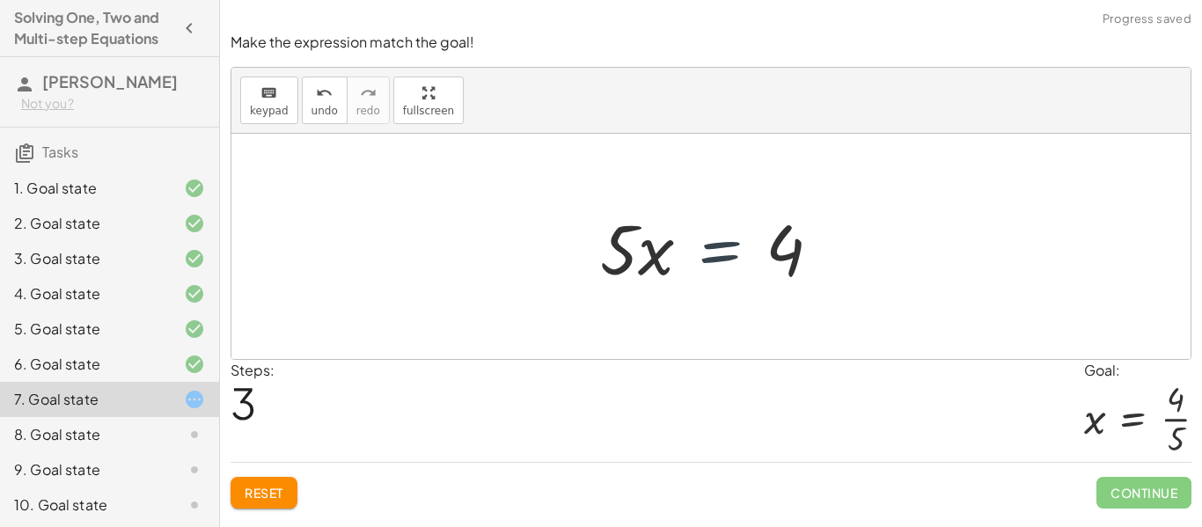
click at [713, 256] on div at bounding box center [718, 247] width 253 height 91
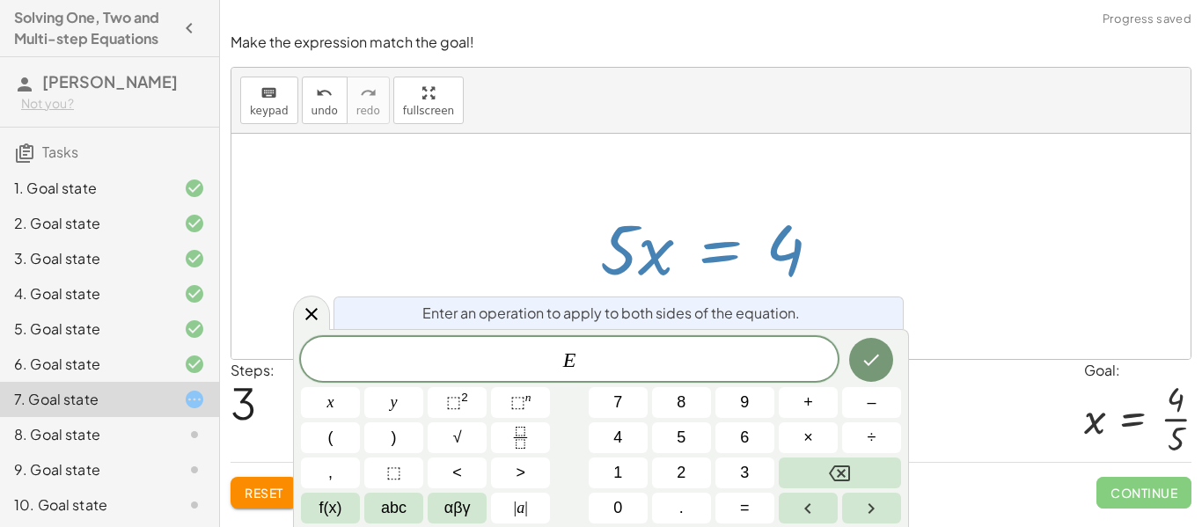
click at [588, 212] on div "+ 6 + · 5 · x = 10 + 6 − 6 + · 5 · x = + 10 − 6 + 6 − 6 + · 5 · x = 4 + 0 + · 5…" at bounding box center [711, 246] width 275 height 99
click at [892, 219] on div at bounding box center [712, 246] width 960 height 225
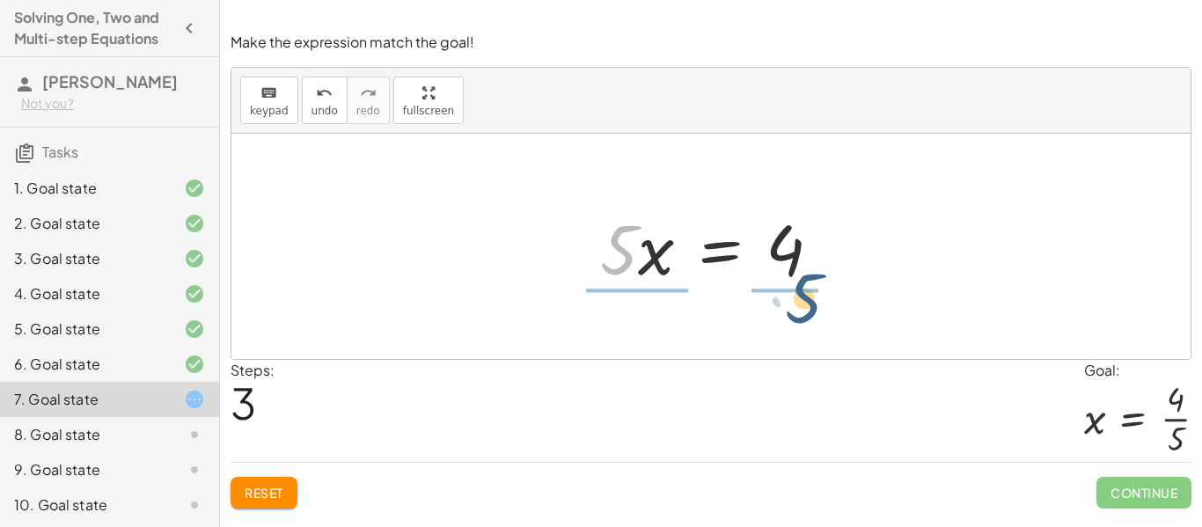
drag, startPoint x: 612, startPoint y: 262, endPoint x: 802, endPoint y: 309, distance: 195.8
click at [802, 309] on div "+ 6 + · 5 · x = 10 + 6 − 6 + · 5 · x = + 10 − 6 + 6 − 6 + · 5 · x = 4 + 0 + · 5…" at bounding box center [712, 246] width 960 height 225
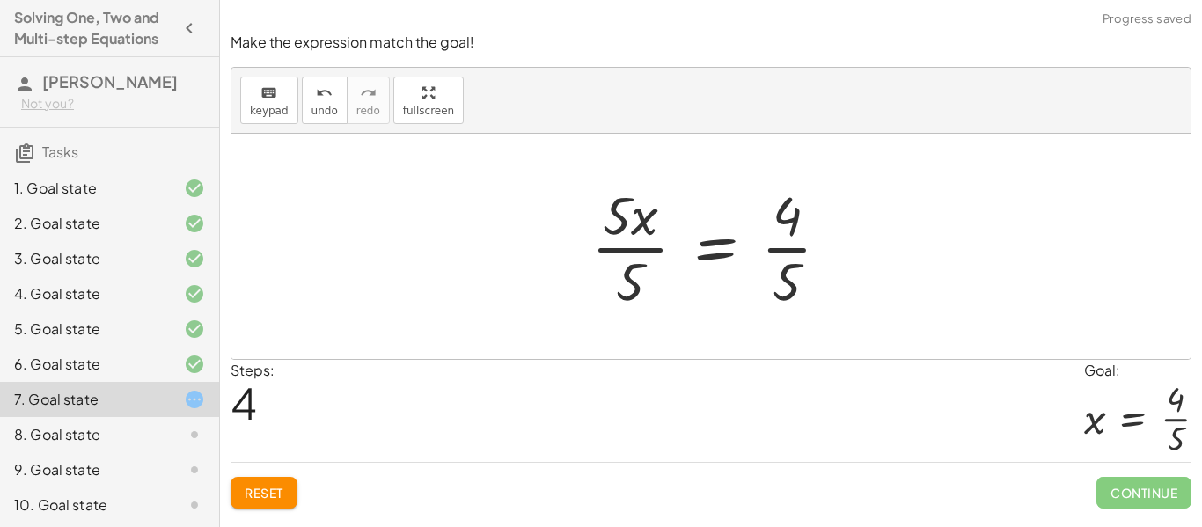
click at [630, 239] on div at bounding box center [718, 247] width 270 height 136
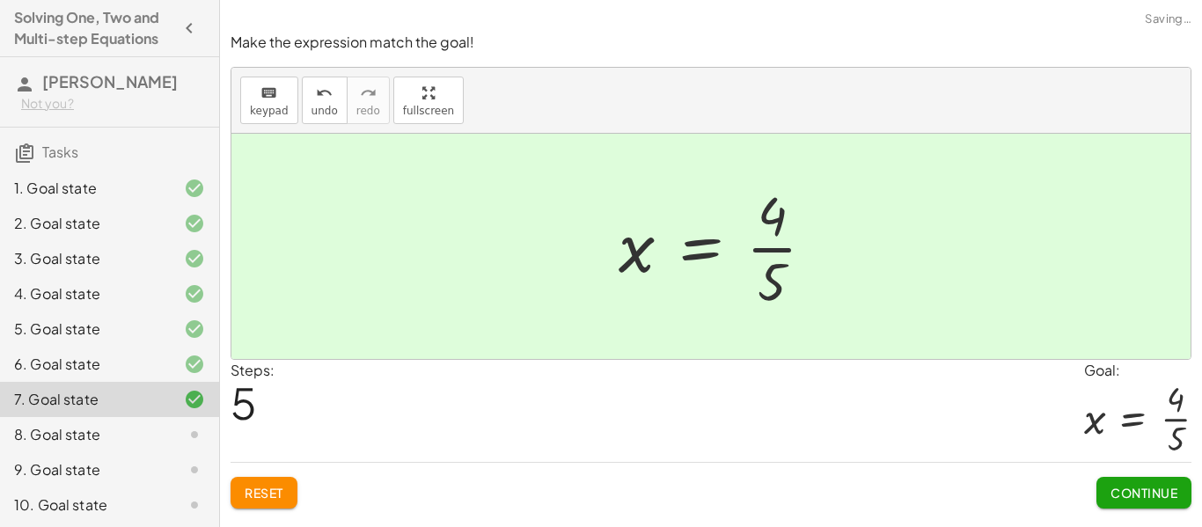
click at [1152, 487] on span "Continue" at bounding box center [1144, 493] width 67 height 16
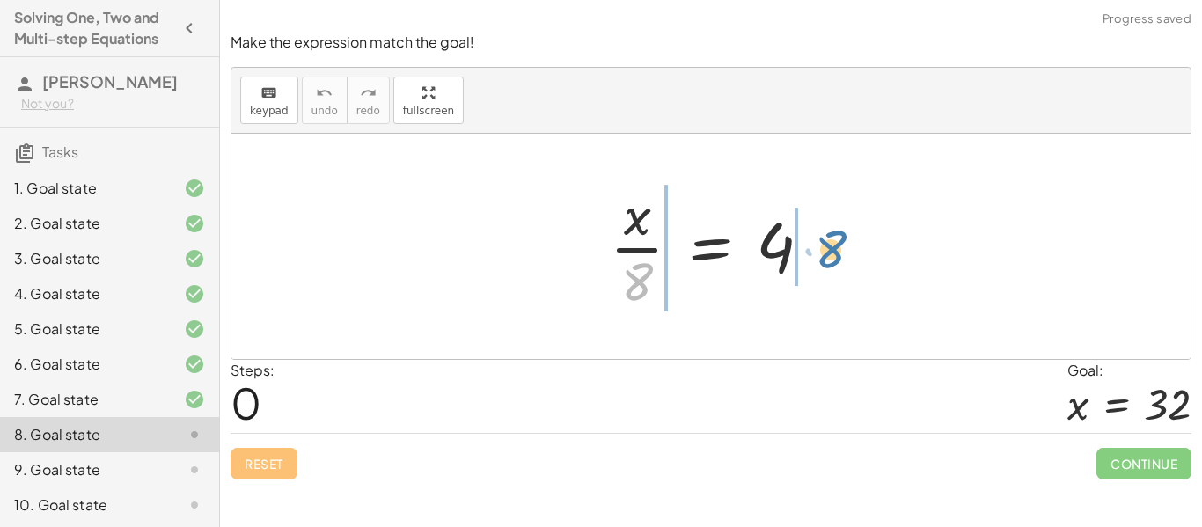
drag, startPoint x: 634, startPoint y: 279, endPoint x: 827, endPoint y: 246, distance: 196.5
click at [827, 246] on div at bounding box center [717, 247] width 233 height 136
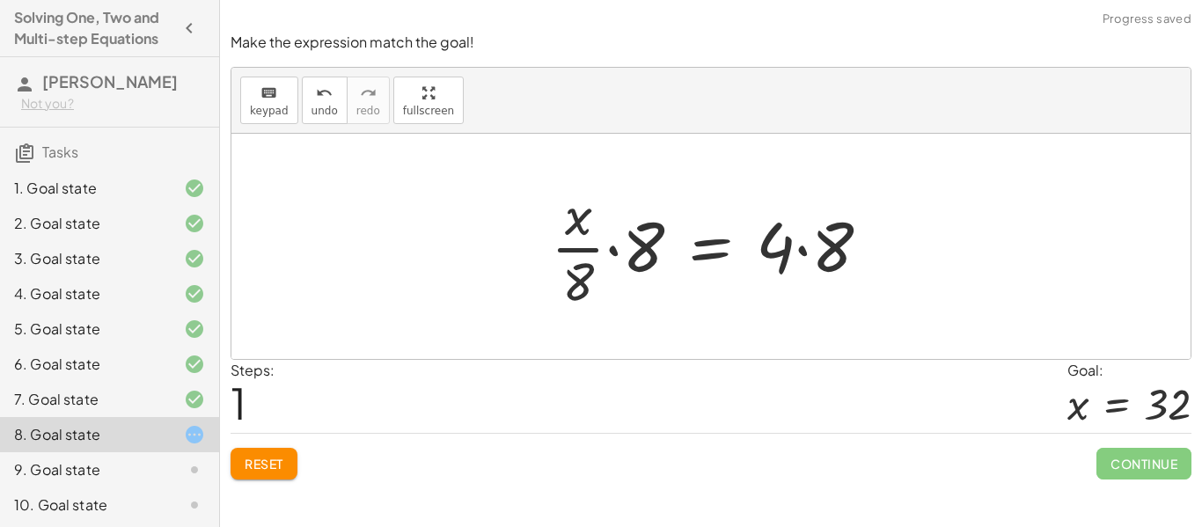
click at [827, 246] on div at bounding box center [717, 247] width 351 height 136
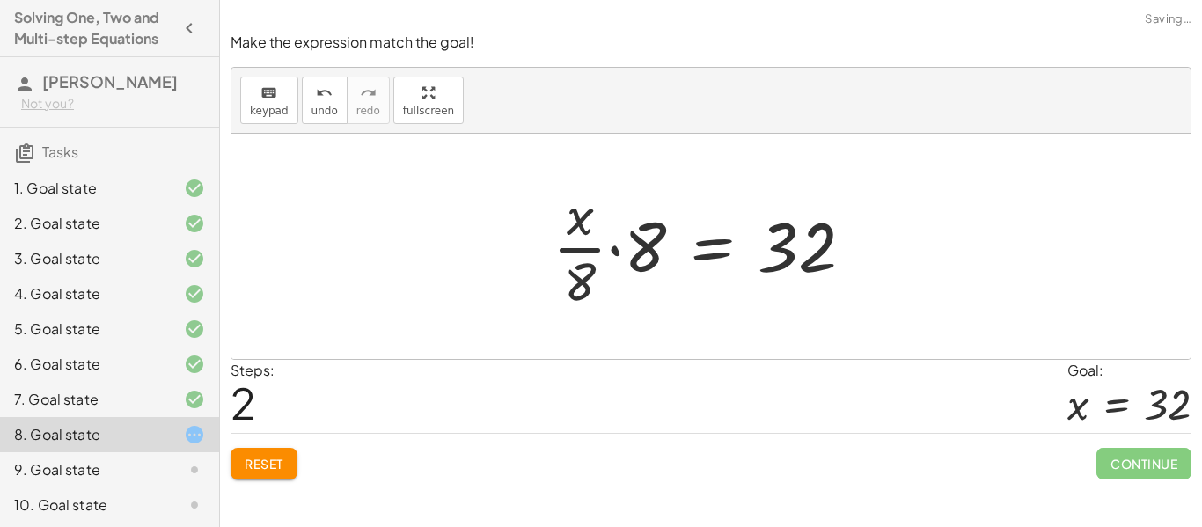
click at [628, 247] on div at bounding box center [710, 247] width 333 height 136
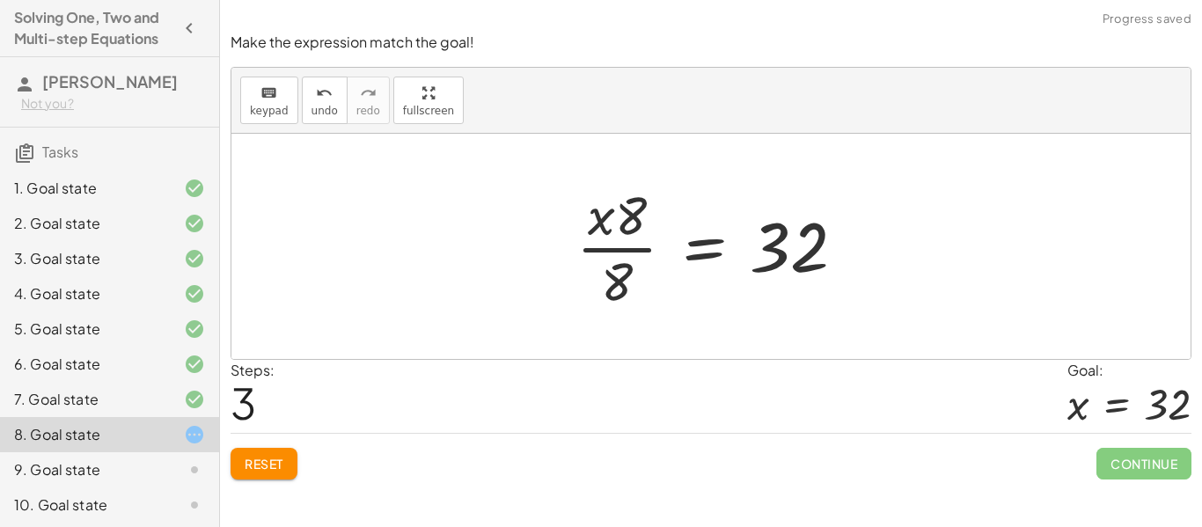
click at [621, 271] on div at bounding box center [718, 247] width 300 height 136
drag, startPoint x: 621, startPoint y: 271, endPoint x: 863, endPoint y: 263, distance: 241.3
click at [863, 263] on div at bounding box center [718, 247] width 300 height 136
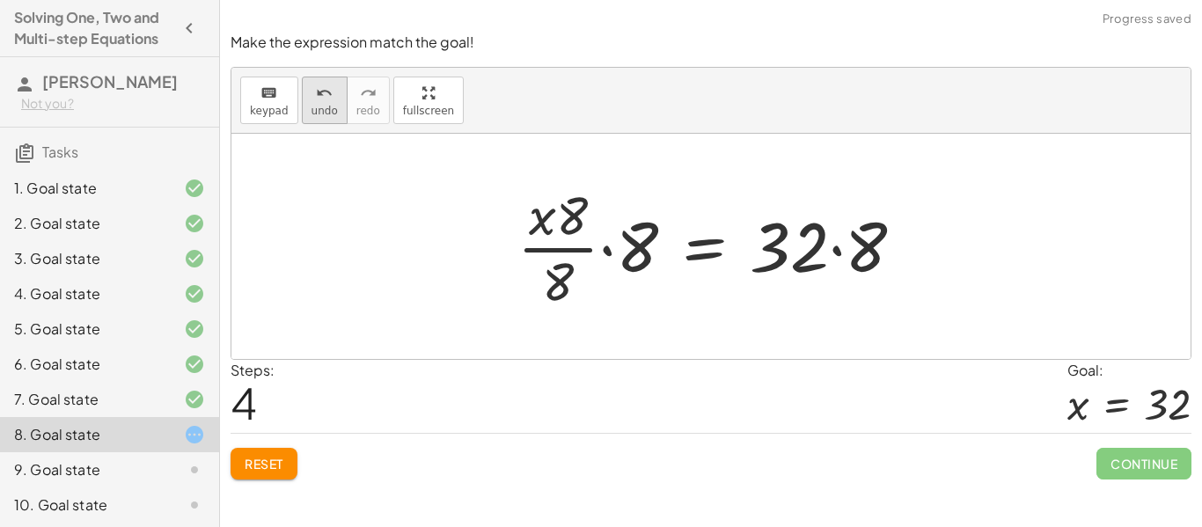
click at [325, 93] on icon "undo" at bounding box center [324, 93] width 17 height 21
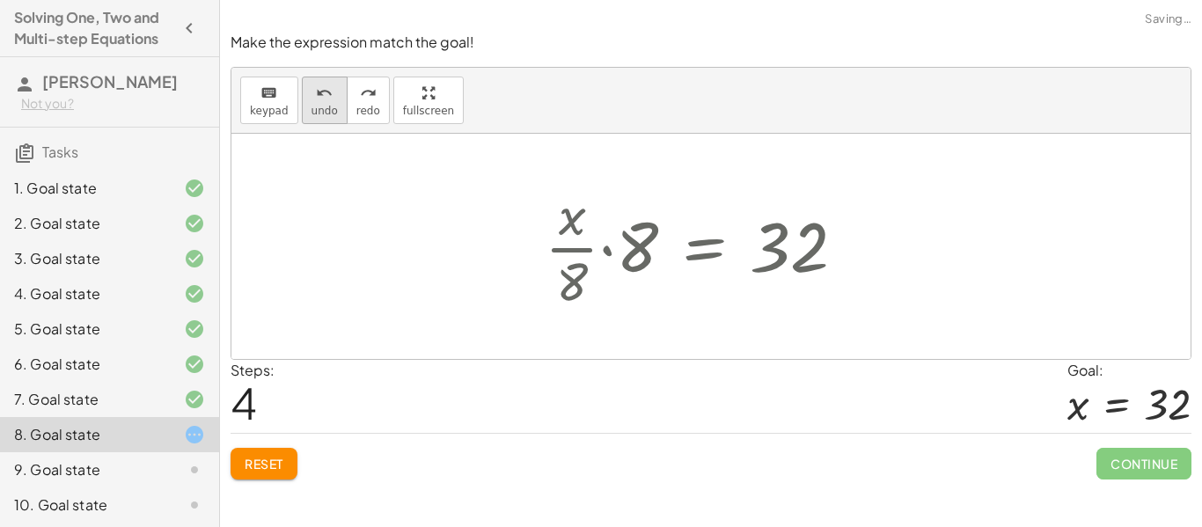
click at [325, 93] on icon "undo" at bounding box center [324, 93] width 17 height 21
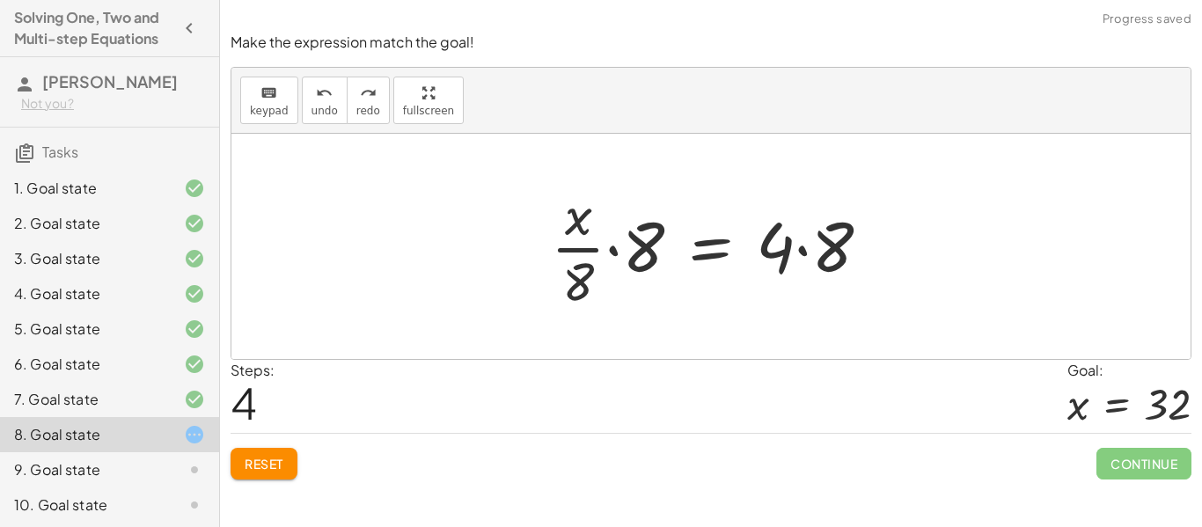
click at [253, 465] on span "Reset" at bounding box center [264, 464] width 39 height 16
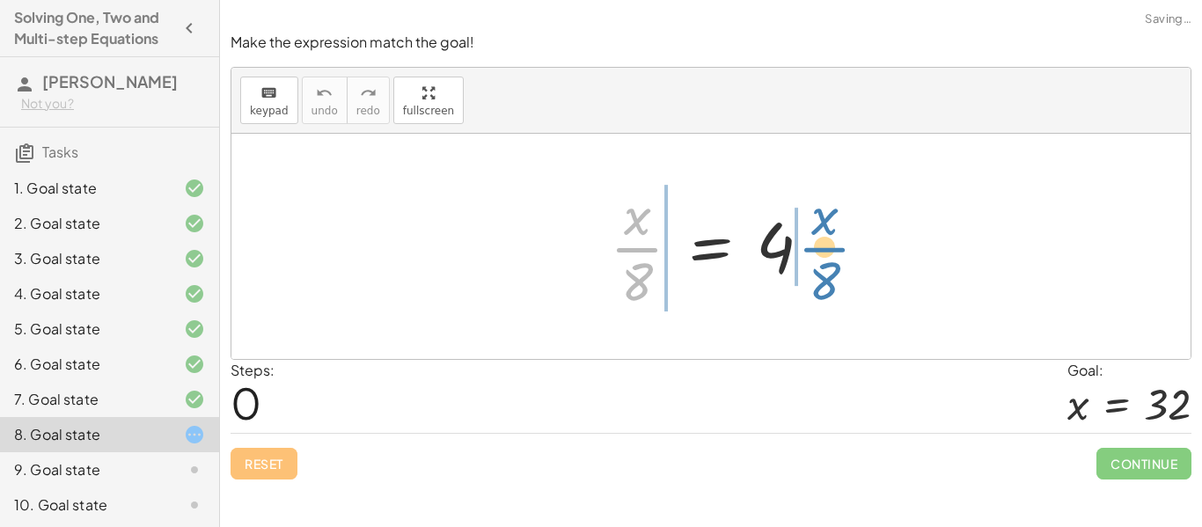
drag, startPoint x: 635, startPoint y: 256, endPoint x: 822, endPoint y: 255, distance: 187.5
click at [822, 255] on div at bounding box center [717, 247] width 233 height 136
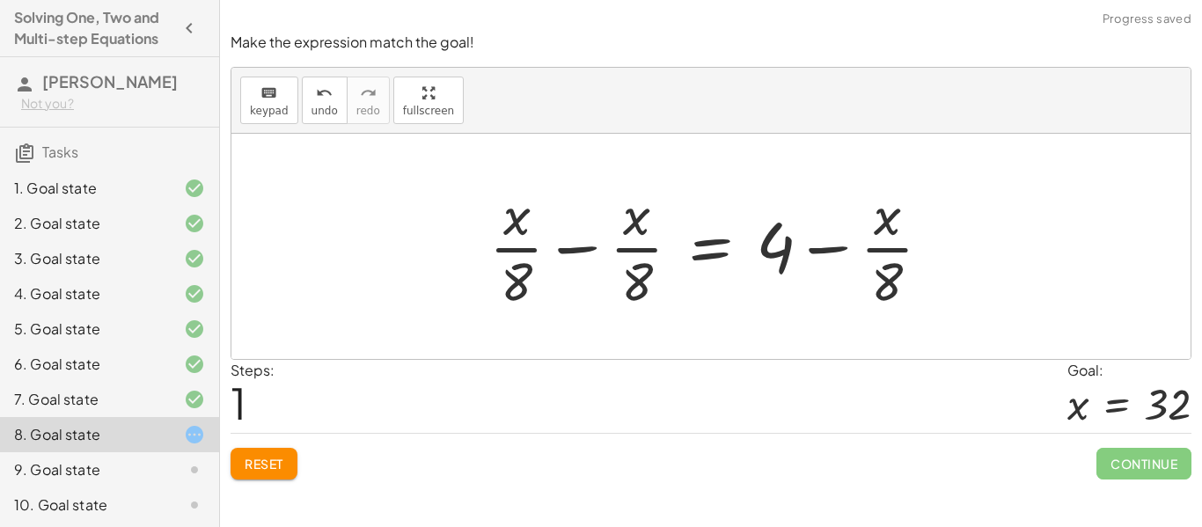
click at [811, 255] on div at bounding box center [718, 247] width 474 height 136
click at [774, 251] on div at bounding box center [718, 247] width 474 height 136
click at [618, 236] on div at bounding box center [718, 247] width 474 height 136
click at [560, 250] on div at bounding box center [718, 247] width 474 height 136
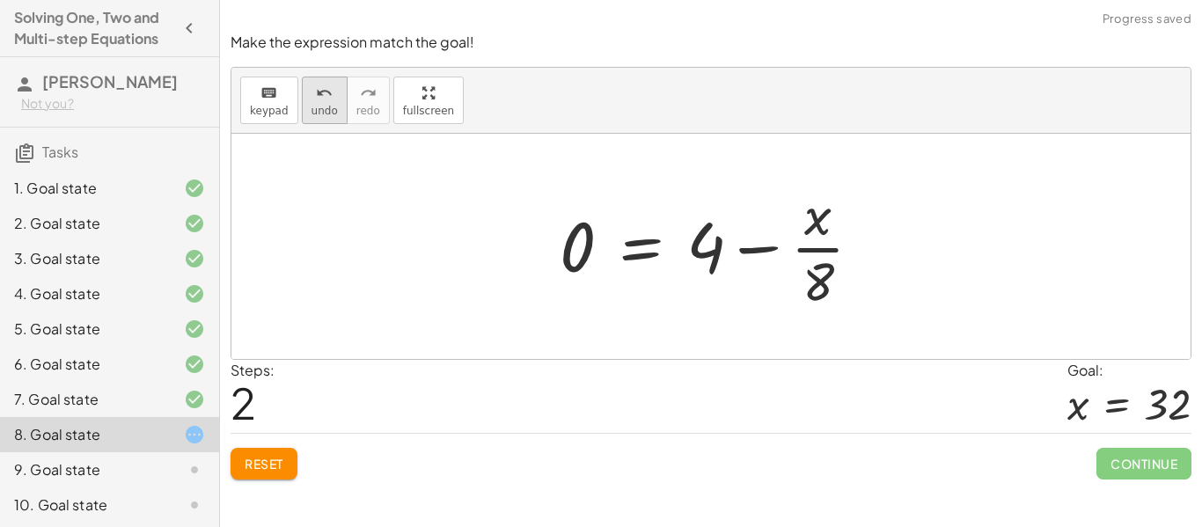
click at [303, 108] on button "undo undo" at bounding box center [325, 101] width 46 height 48
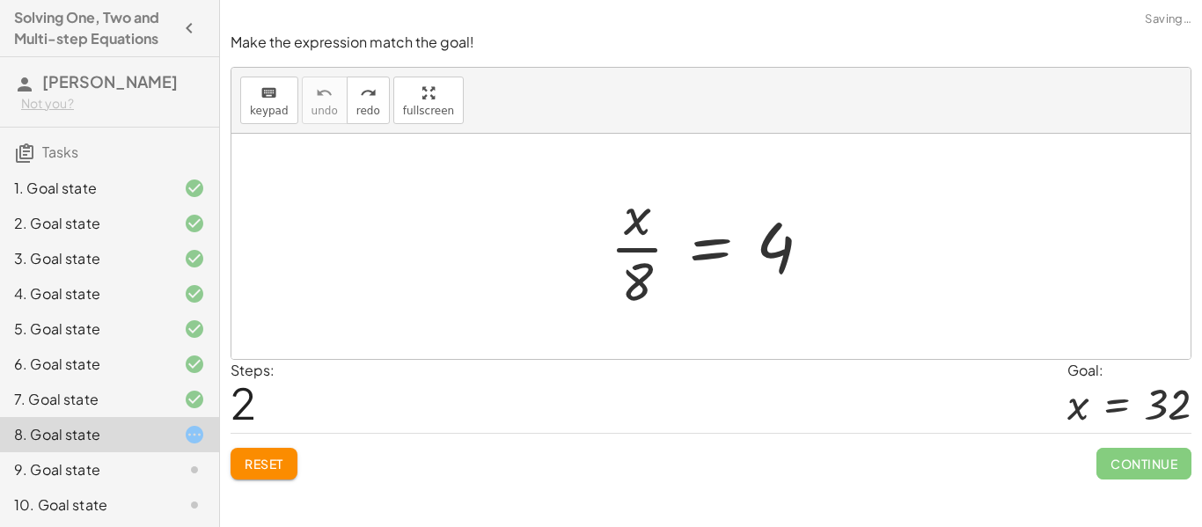
click at [286, 459] on button "Reset" at bounding box center [264, 464] width 67 height 32
click at [640, 269] on div at bounding box center [717, 247] width 233 height 136
click at [644, 270] on div at bounding box center [717, 247] width 233 height 136
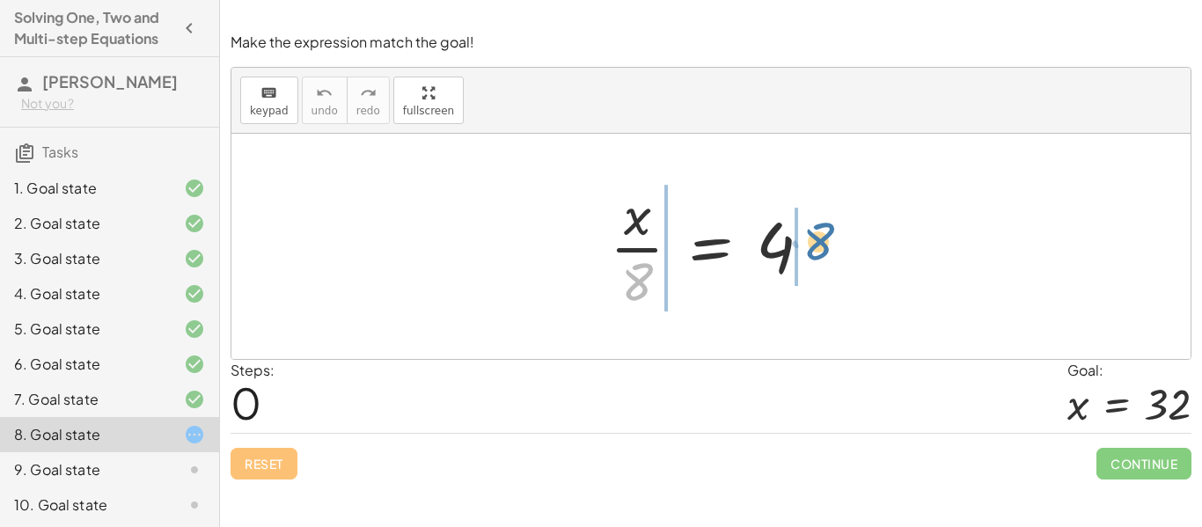
drag, startPoint x: 639, startPoint y: 278, endPoint x: 822, endPoint y: 238, distance: 187.5
click at [822, 238] on div at bounding box center [717, 247] width 233 height 136
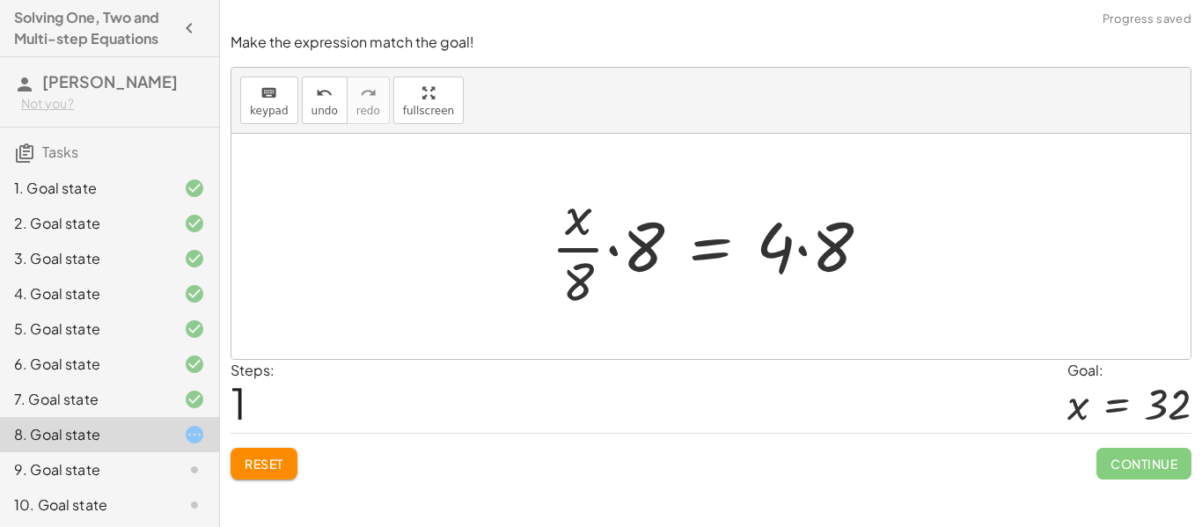
click at [792, 254] on div at bounding box center [717, 247] width 351 height 136
click at [815, 250] on div at bounding box center [717, 247] width 351 height 136
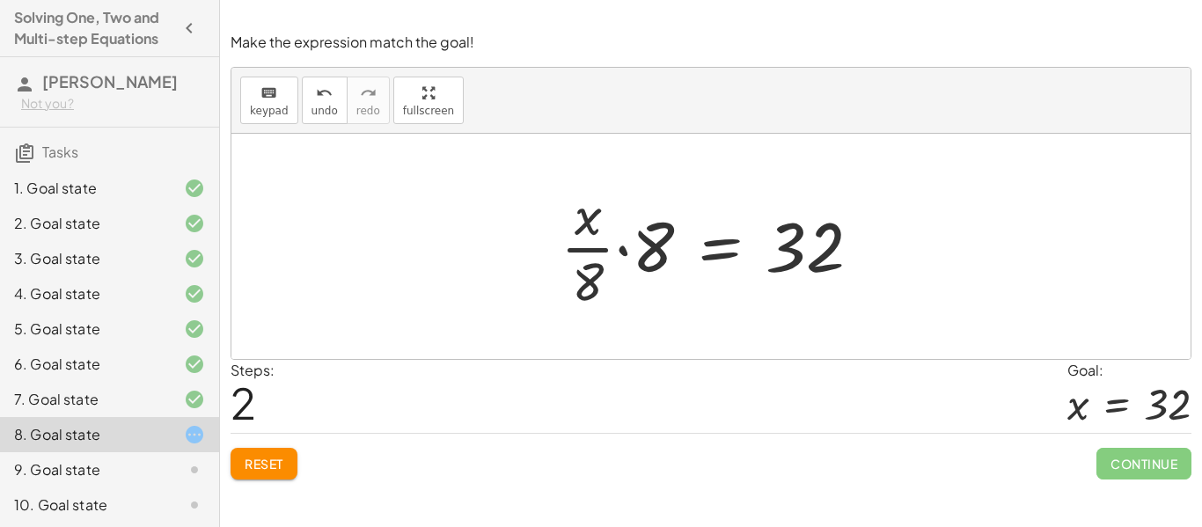
click at [815, 250] on div at bounding box center [718, 247] width 333 height 136
click at [583, 296] on div at bounding box center [718, 247] width 333 height 136
click at [652, 248] on div at bounding box center [718, 247] width 333 height 136
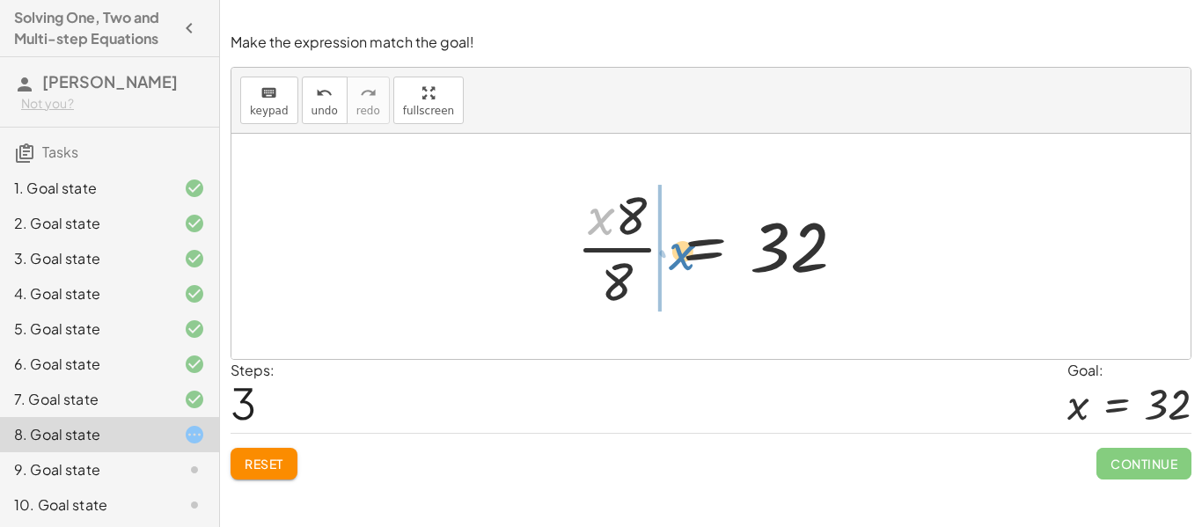
drag, startPoint x: 603, startPoint y: 227, endPoint x: 677, endPoint y: 254, distance: 78.8
click at [677, 254] on div at bounding box center [718, 247] width 300 height 136
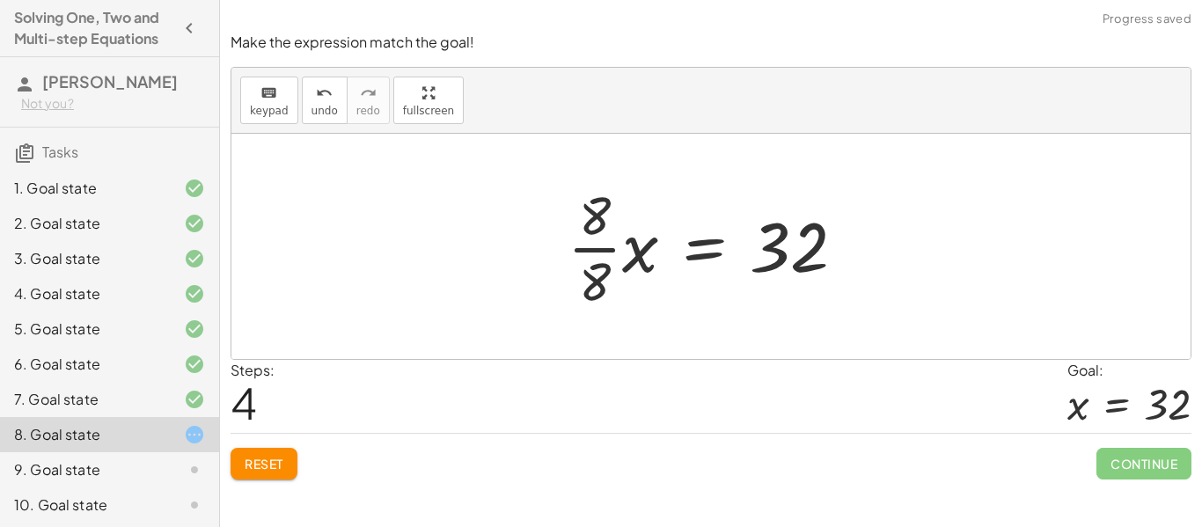
click at [599, 246] on div at bounding box center [714, 247] width 310 height 136
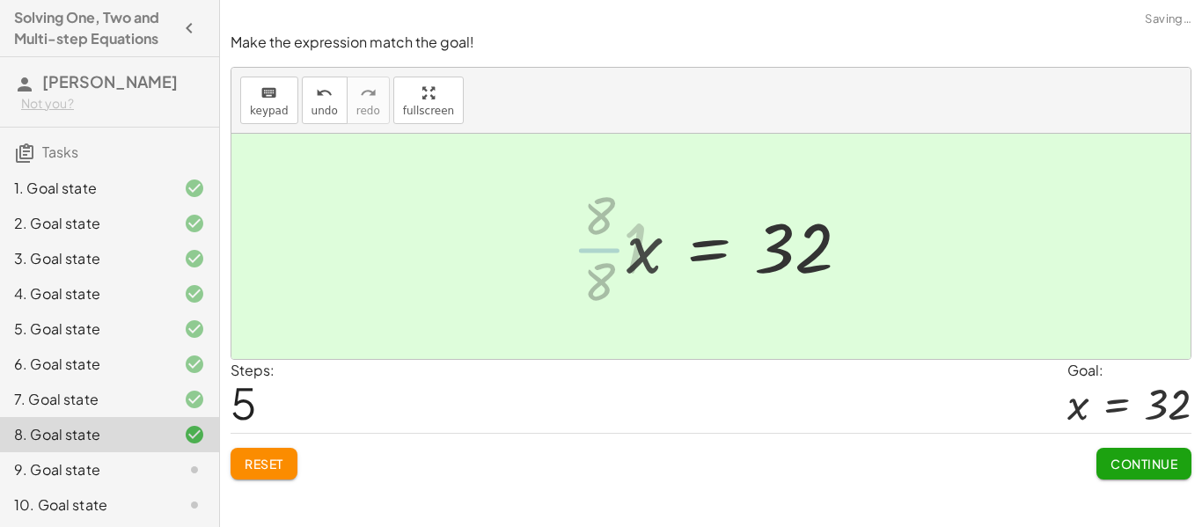
click at [599, 246] on div at bounding box center [712, 246] width 960 height 225
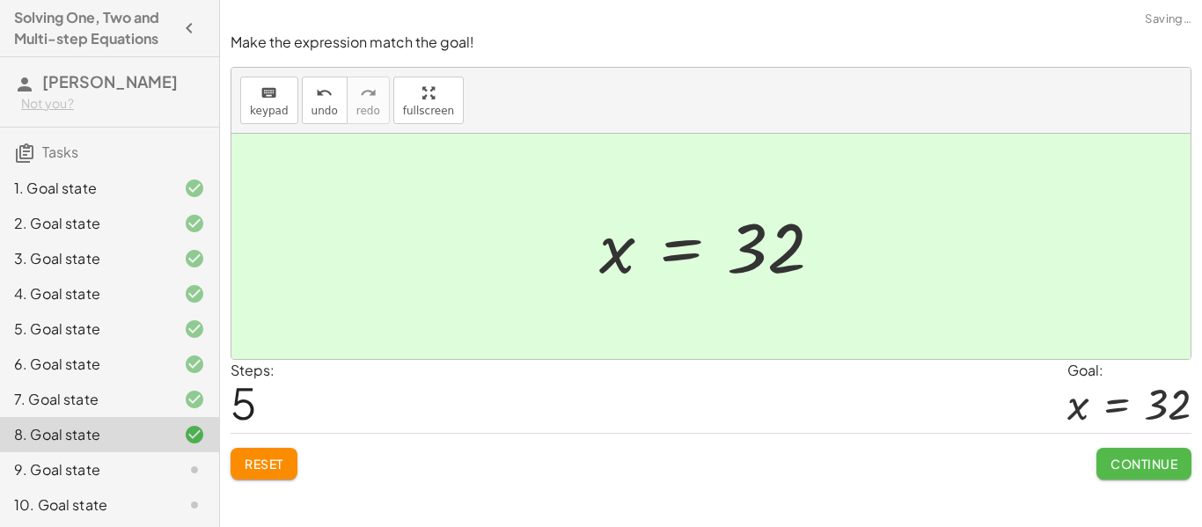
click at [1123, 448] on button "Continue" at bounding box center [1144, 464] width 95 height 32
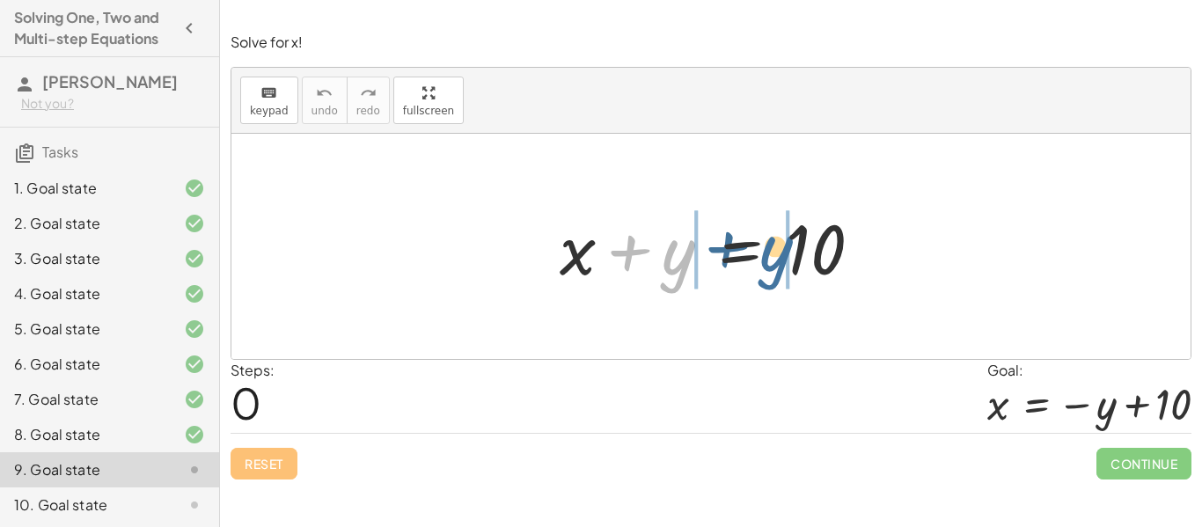
drag, startPoint x: 690, startPoint y: 250, endPoint x: 805, endPoint y: 240, distance: 114.8
click at [805, 240] on div at bounding box center [718, 247] width 335 height 91
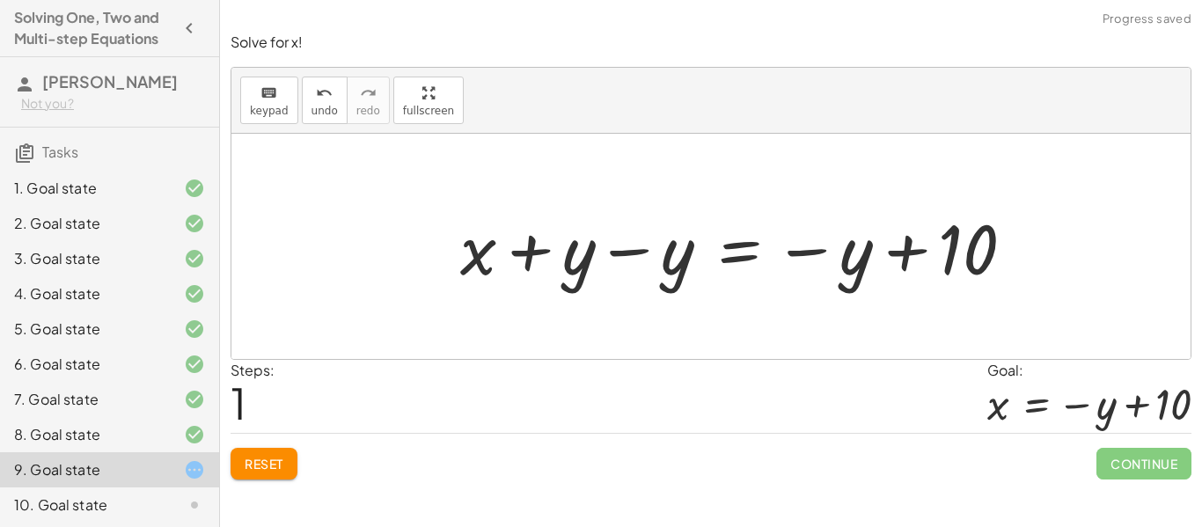
click at [636, 250] on div at bounding box center [745, 247] width 586 height 91
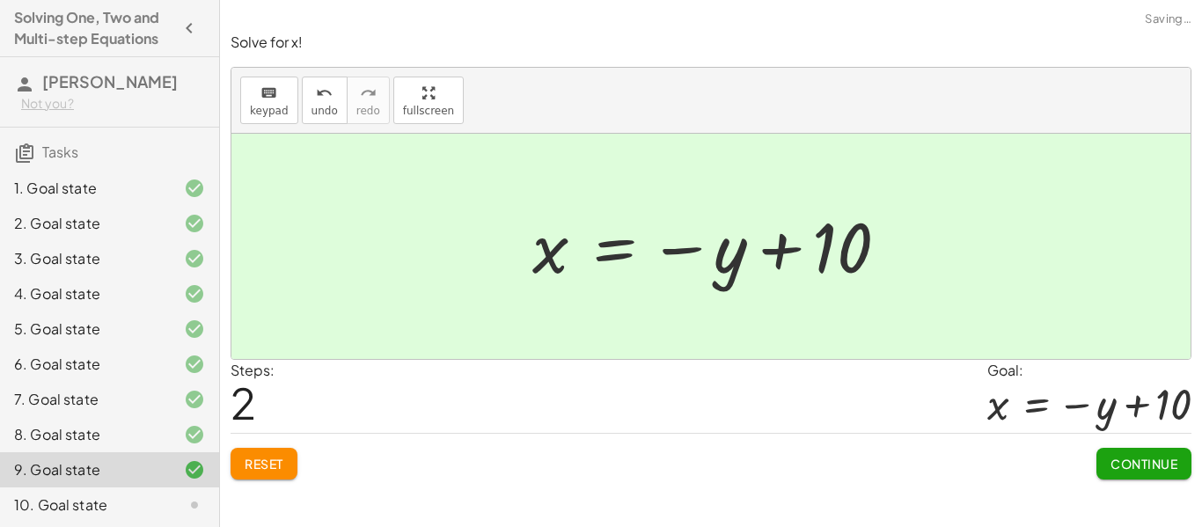
click at [0, 0] on div "Solve for x! keyboard keypad undo undo redo redo fullscreen + x + y = 10 + x + …" at bounding box center [0, 0] width 0 height 0
click at [1130, 460] on span "Continue" at bounding box center [1144, 464] width 67 height 16
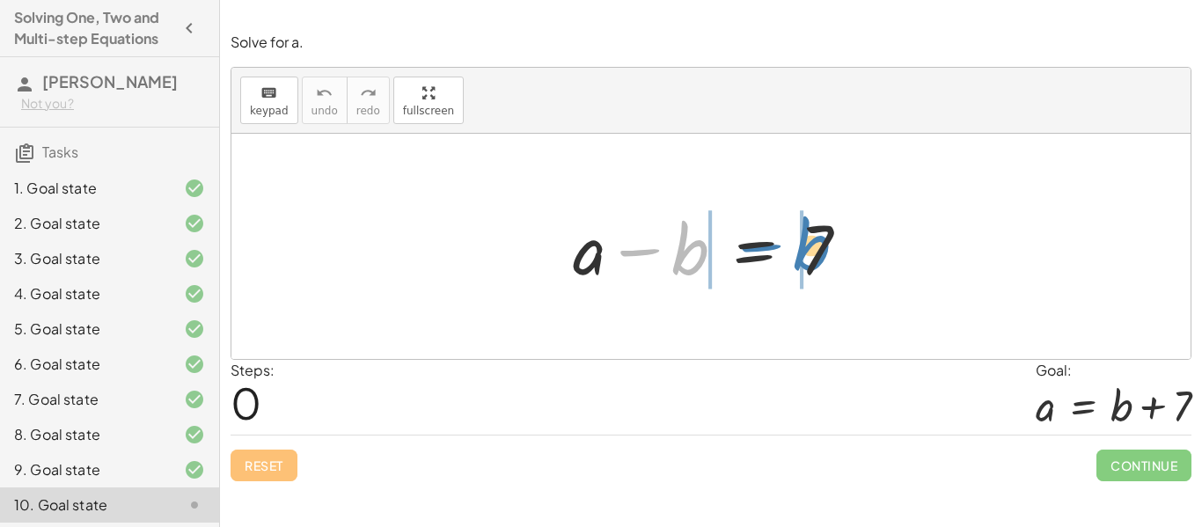
drag, startPoint x: 684, startPoint y: 245, endPoint x: 799, endPoint y: 239, distance: 115.5
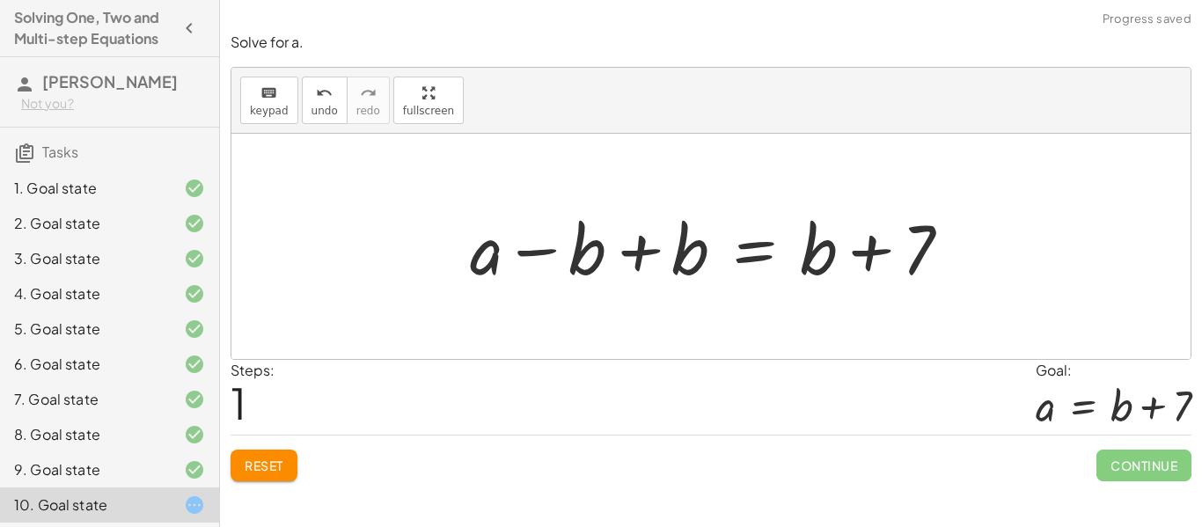
click at [658, 260] on div at bounding box center [717, 247] width 513 height 91
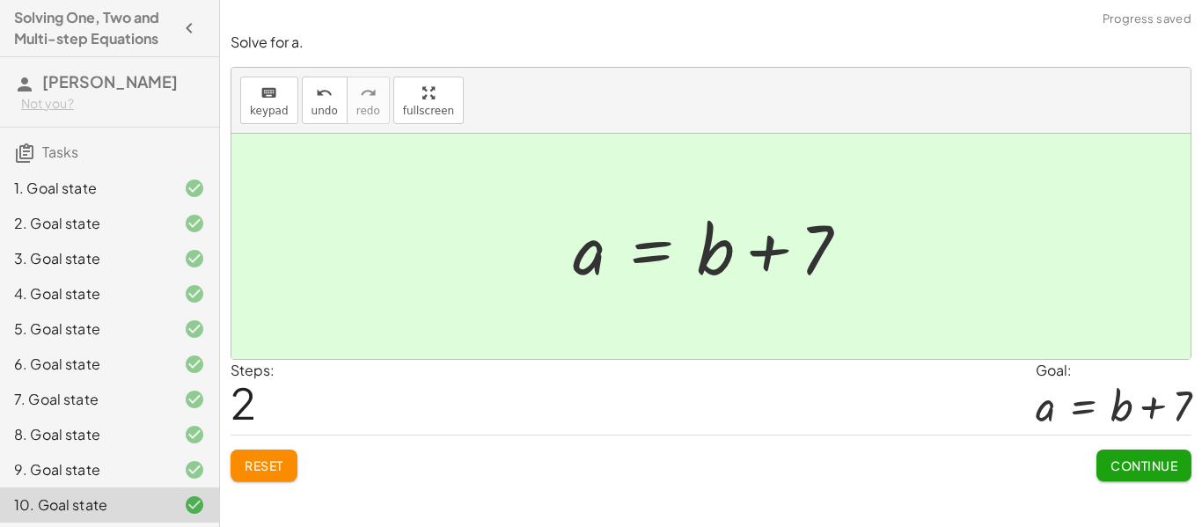
click at [0, 0] on div "Solve for a. keyboard keypad undo undo redo redo fullscreen + a − b = 7 + a − b…" at bounding box center [0, 0] width 0 height 0
click at [1140, 460] on span "Continue" at bounding box center [1144, 466] width 67 height 16
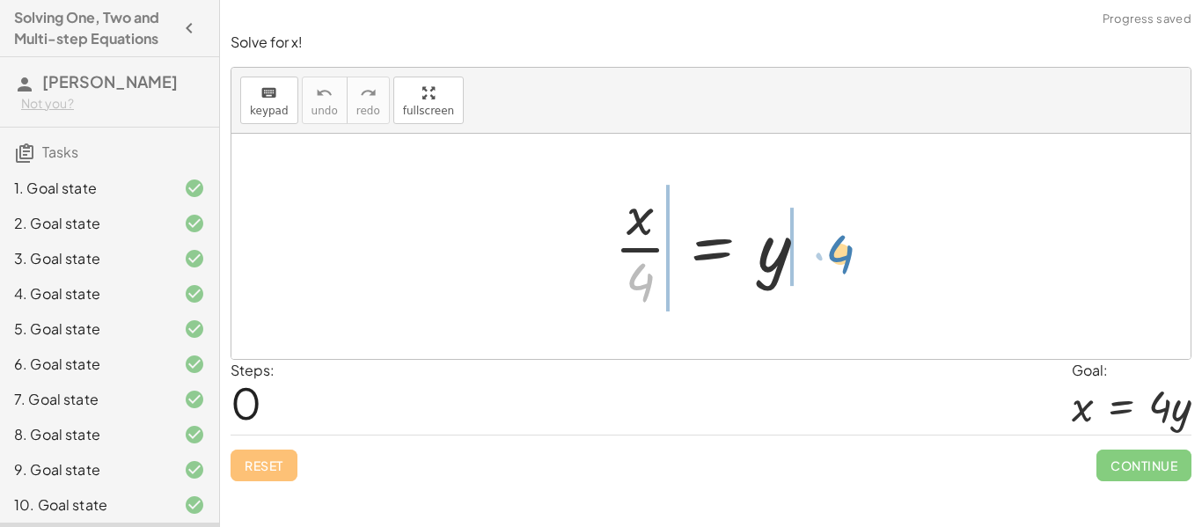
drag, startPoint x: 639, startPoint y: 275, endPoint x: 827, endPoint y: 246, distance: 189.7
click at [827, 246] on div at bounding box center [718, 247] width 224 height 136
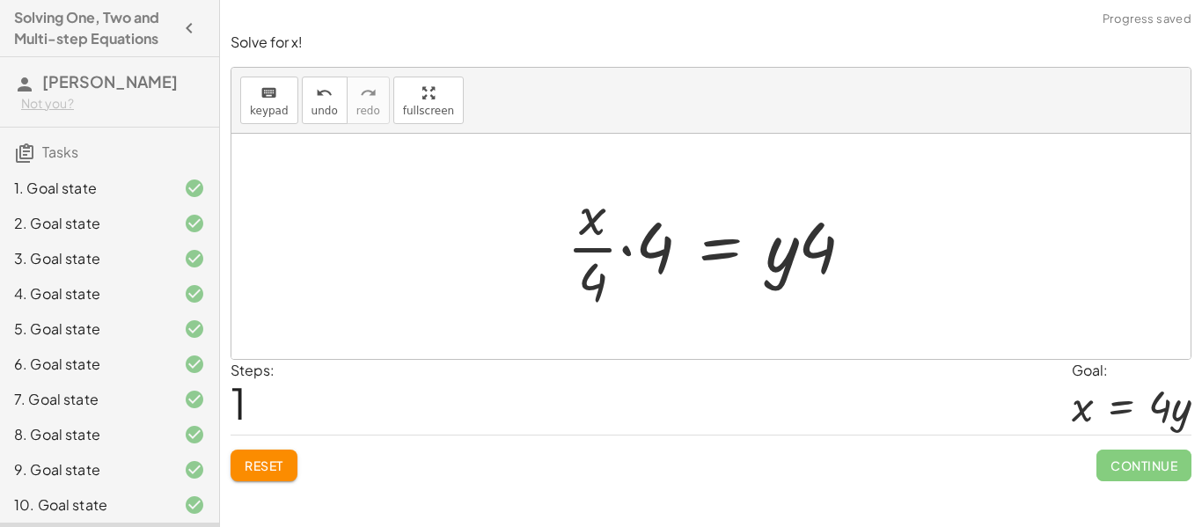
click at [646, 248] on div at bounding box center [718, 247] width 320 height 136
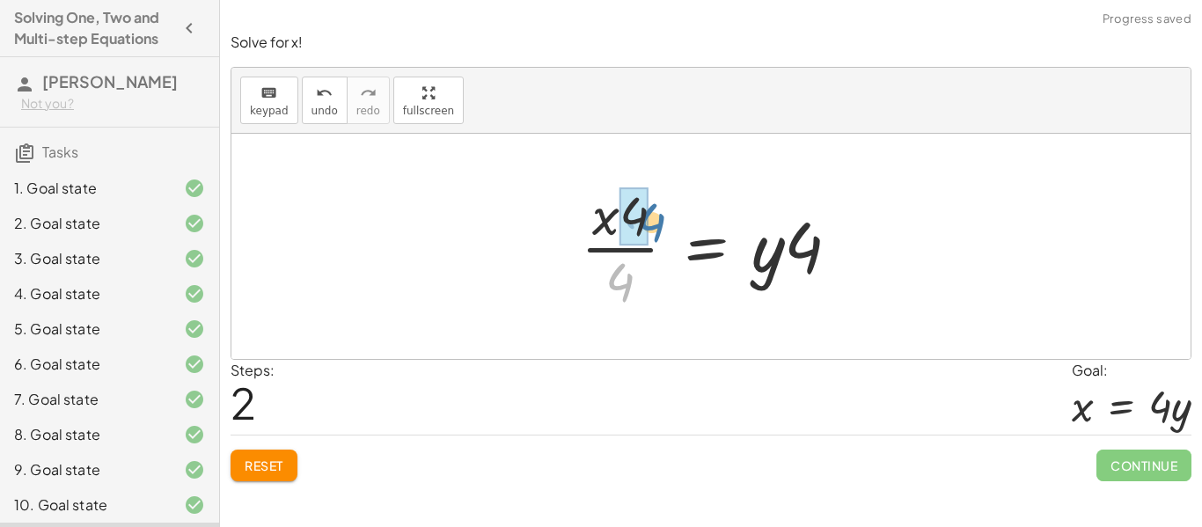
drag, startPoint x: 615, startPoint y: 286, endPoint x: 647, endPoint y: 225, distance: 68.5
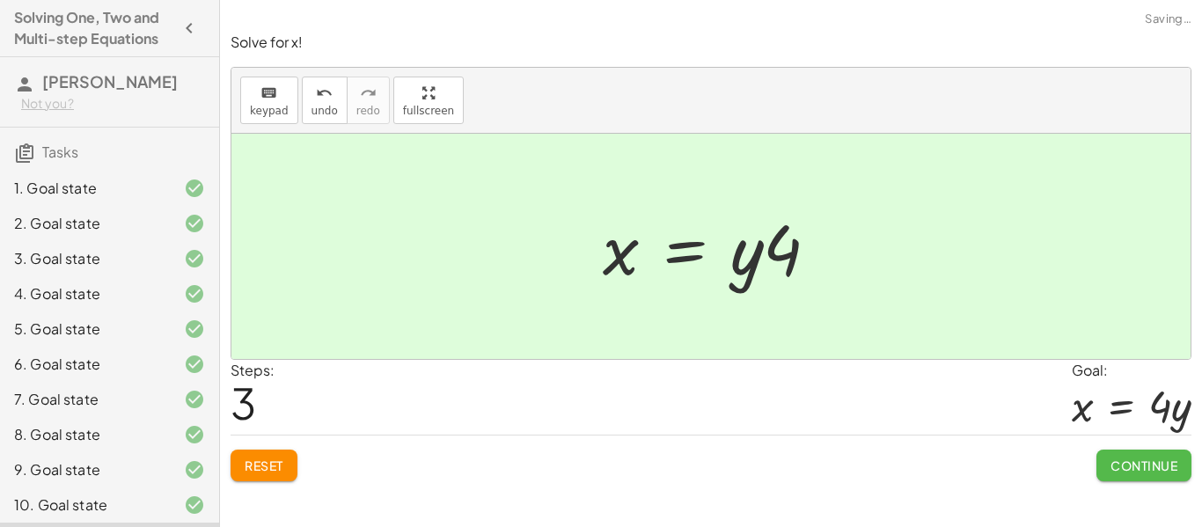
click at [1155, 463] on span "Continue" at bounding box center [1144, 466] width 67 height 16
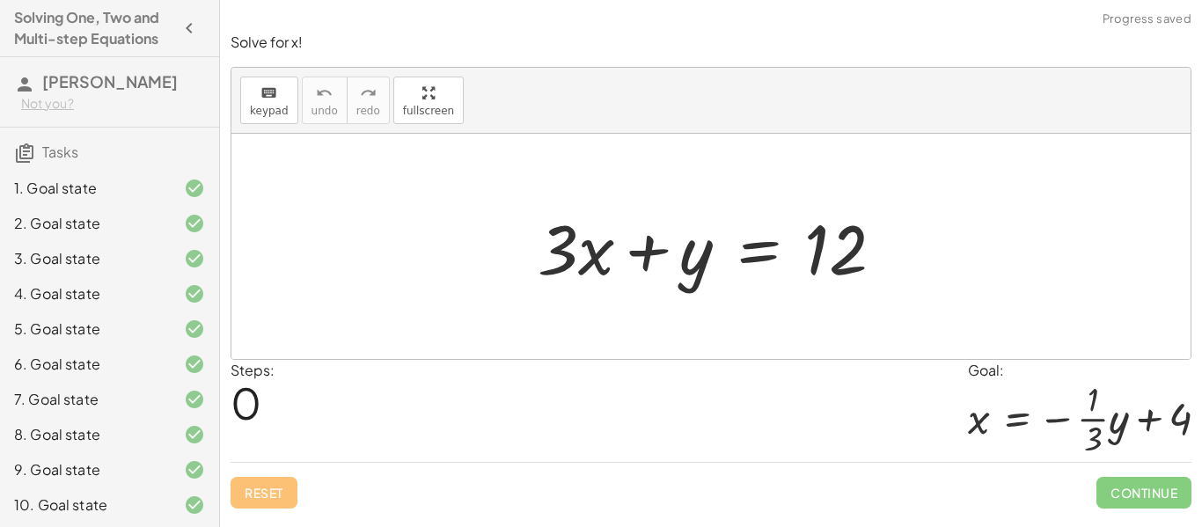
scroll to position [108, 0]
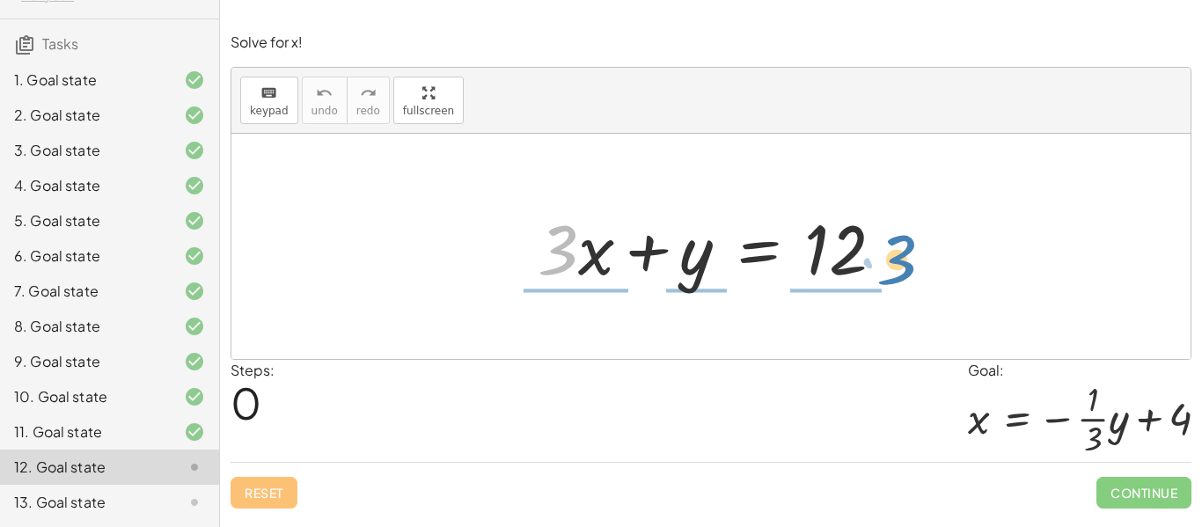
drag, startPoint x: 559, startPoint y: 254, endPoint x: 898, endPoint y: 261, distance: 339.0
click at [898, 261] on div at bounding box center [718, 247] width 378 height 91
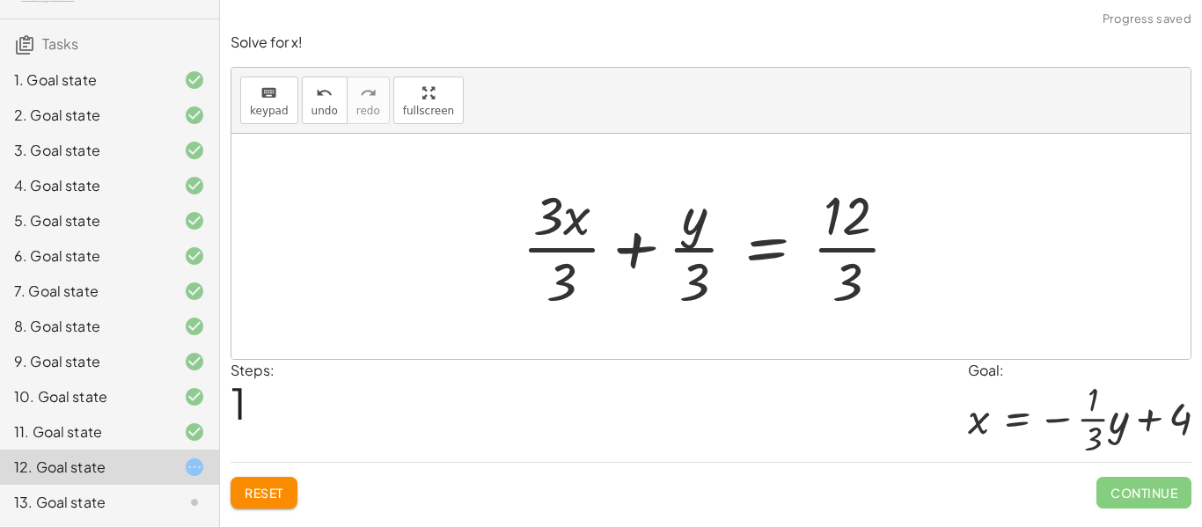
click at [839, 250] on div at bounding box center [717, 247] width 409 height 136
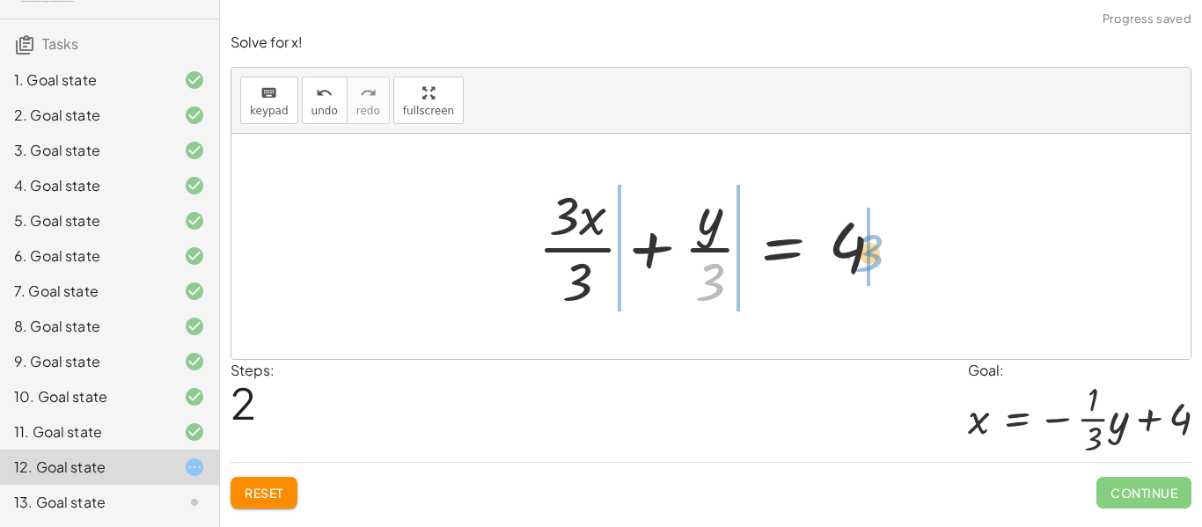
drag, startPoint x: 717, startPoint y: 270, endPoint x: 875, endPoint y: 242, distance: 160.1
click at [875, 242] on div at bounding box center [718, 247] width 378 height 136
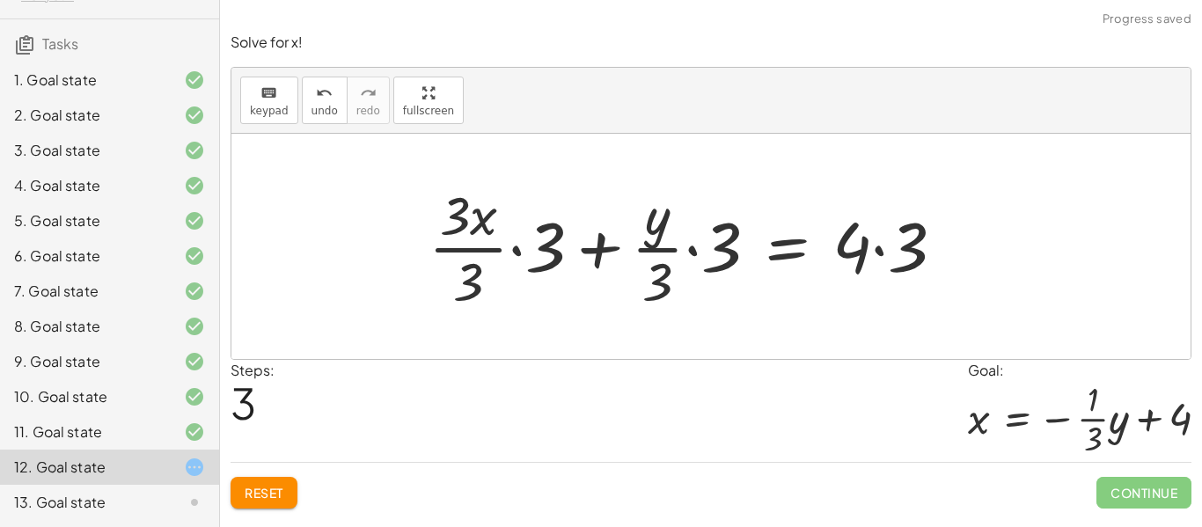
click at [848, 250] on div at bounding box center [694, 247] width 548 height 136
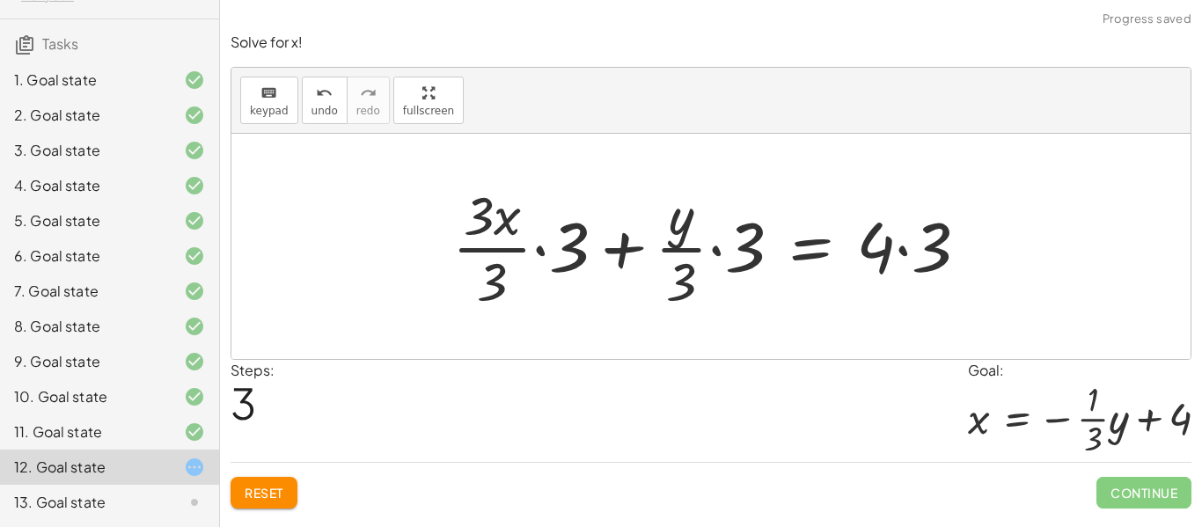
click at [917, 246] on div at bounding box center [718, 247] width 548 height 136
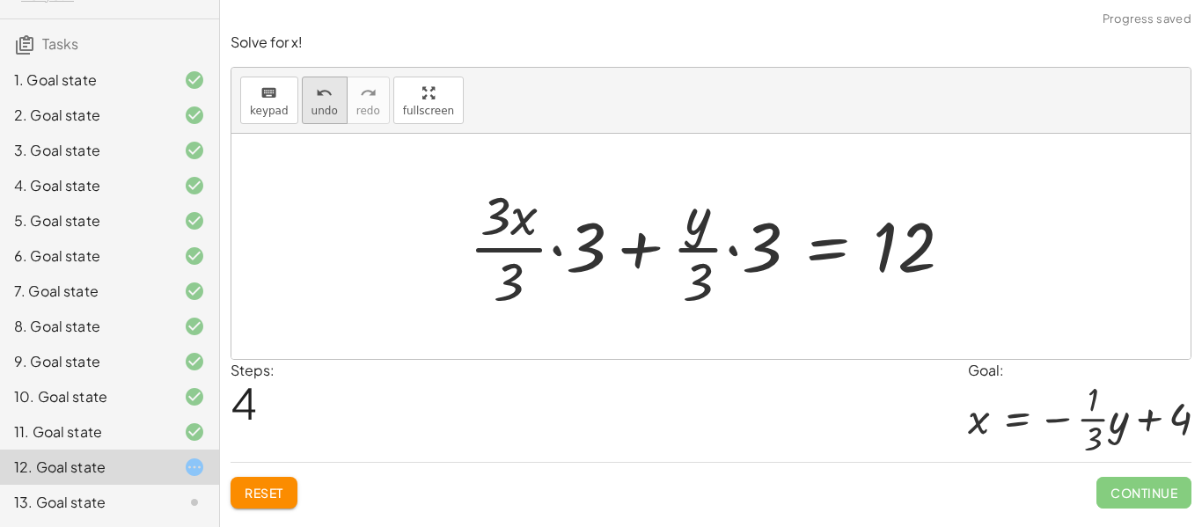
click at [303, 109] on button "undo undo" at bounding box center [325, 101] width 46 height 48
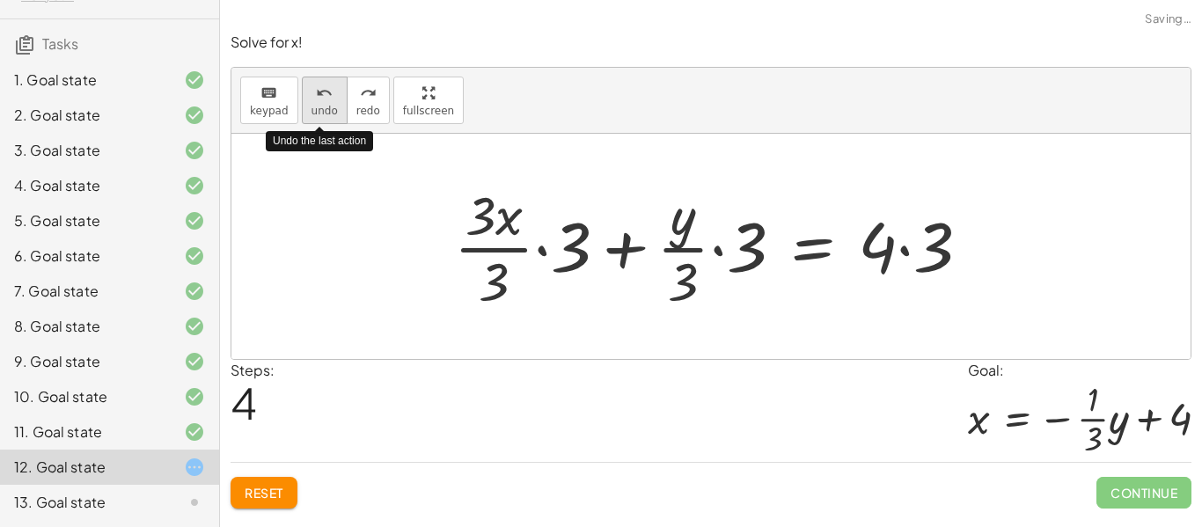
click at [303, 109] on button "undo undo" at bounding box center [325, 101] width 46 height 48
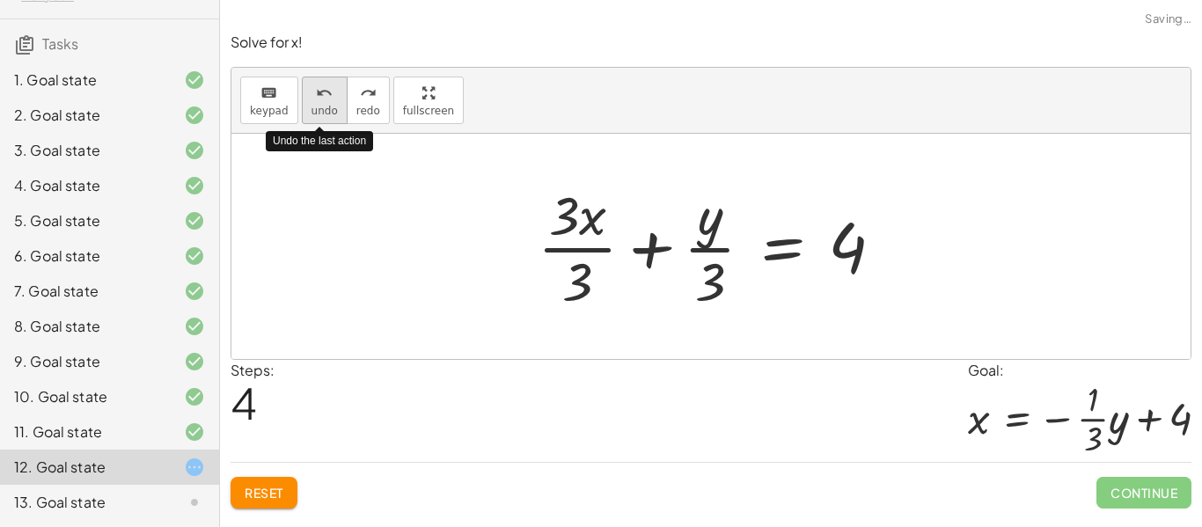
click at [303, 109] on button "undo undo" at bounding box center [325, 101] width 46 height 48
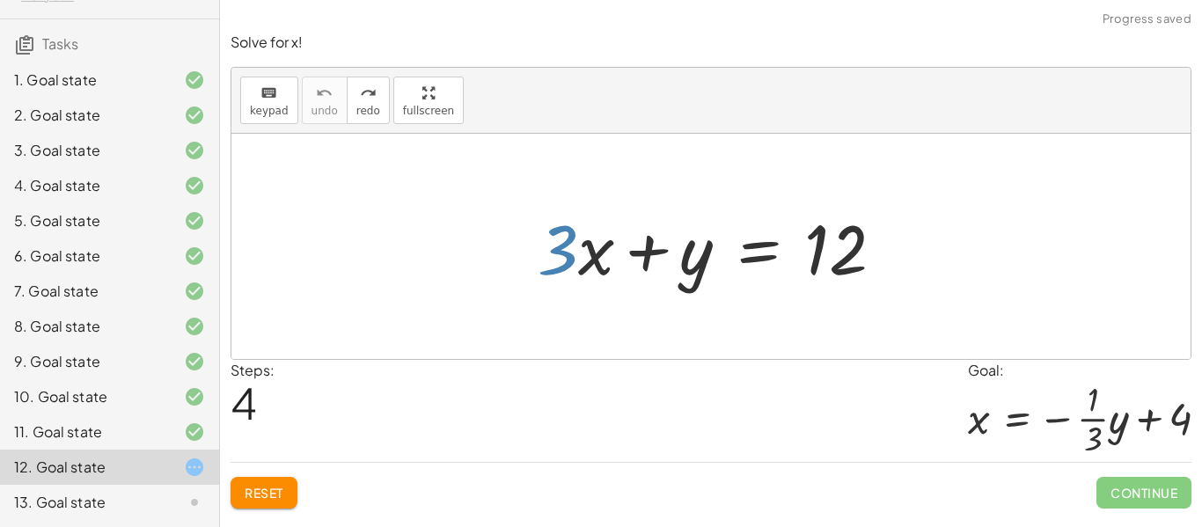
click at [267, 498] on span "Reset" at bounding box center [264, 493] width 39 height 16
click at [267, 498] on div "Reset Continue" at bounding box center [711, 485] width 961 height 47
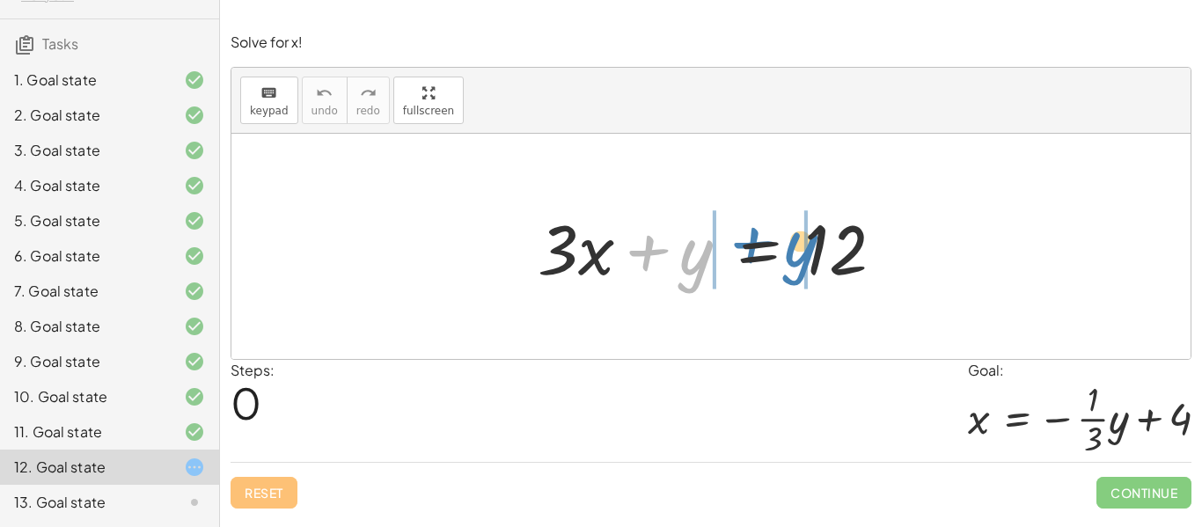
drag, startPoint x: 701, startPoint y: 272, endPoint x: 805, endPoint y: 264, distance: 105.1
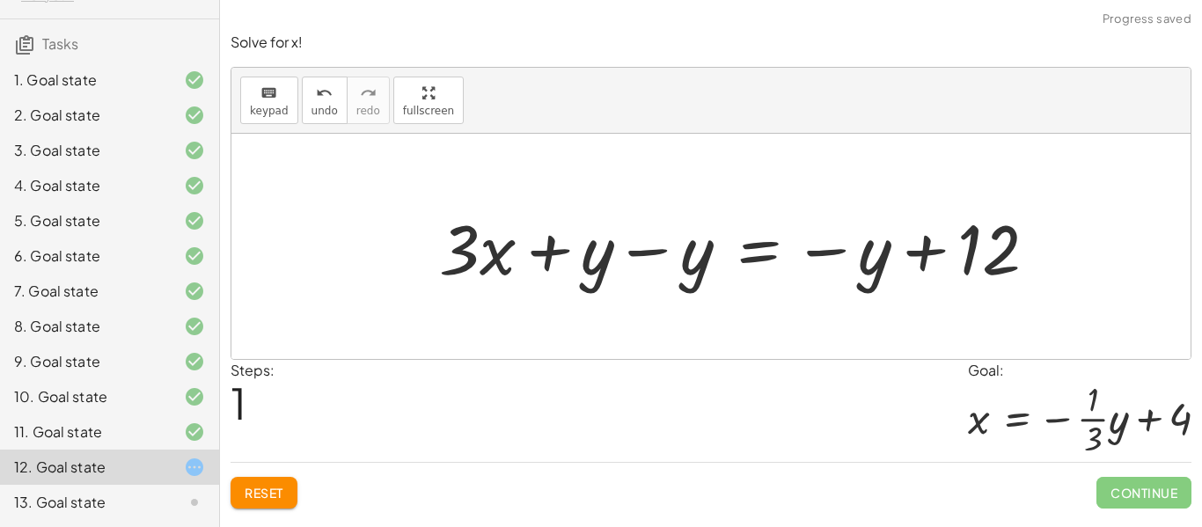
click at [645, 253] on div at bounding box center [744, 247] width 629 height 91
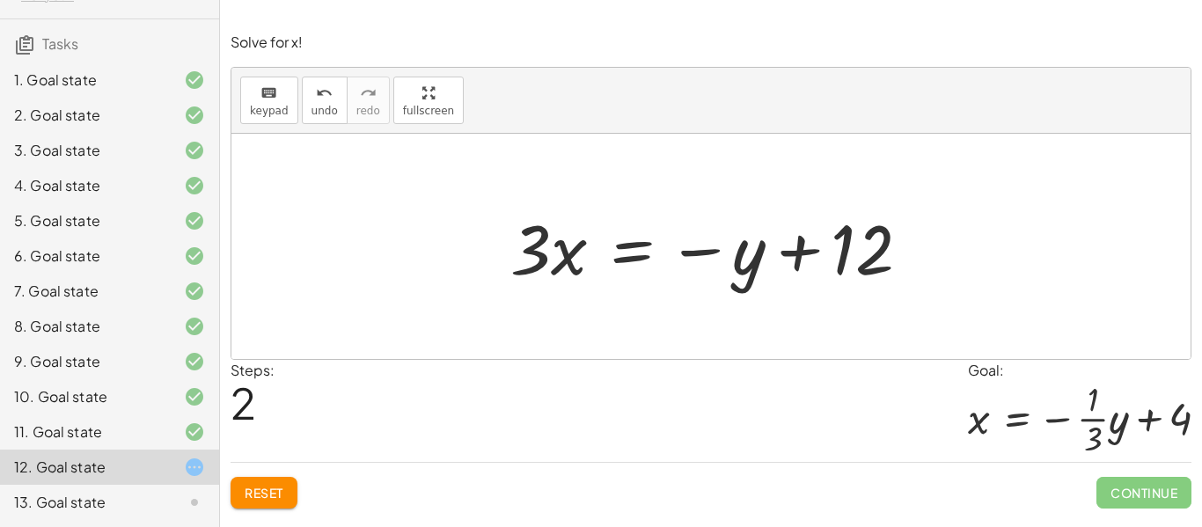
click at [528, 253] on div at bounding box center [718, 247] width 432 height 91
drag, startPoint x: 528, startPoint y: 253, endPoint x: 726, endPoint y: 258, distance: 198.1
click at [726, 258] on div at bounding box center [718, 247] width 432 height 91
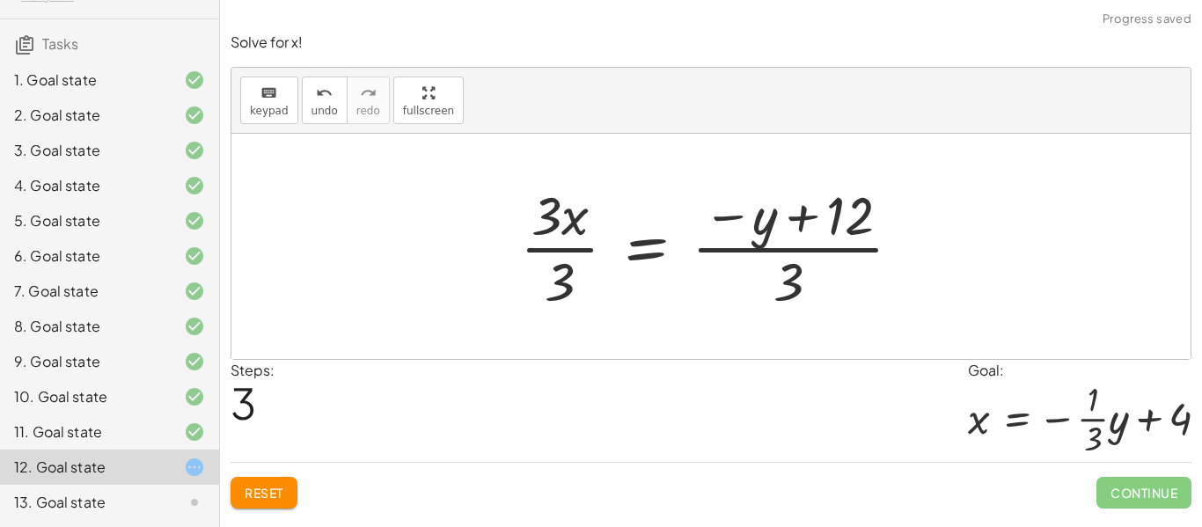
click at [835, 229] on div at bounding box center [718, 247] width 414 height 136
click at [565, 260] on div at bounding box center [718, 247] width 414 height 136
click at [781, 278] on div at bounding box center [740, 247] width 370 height 136
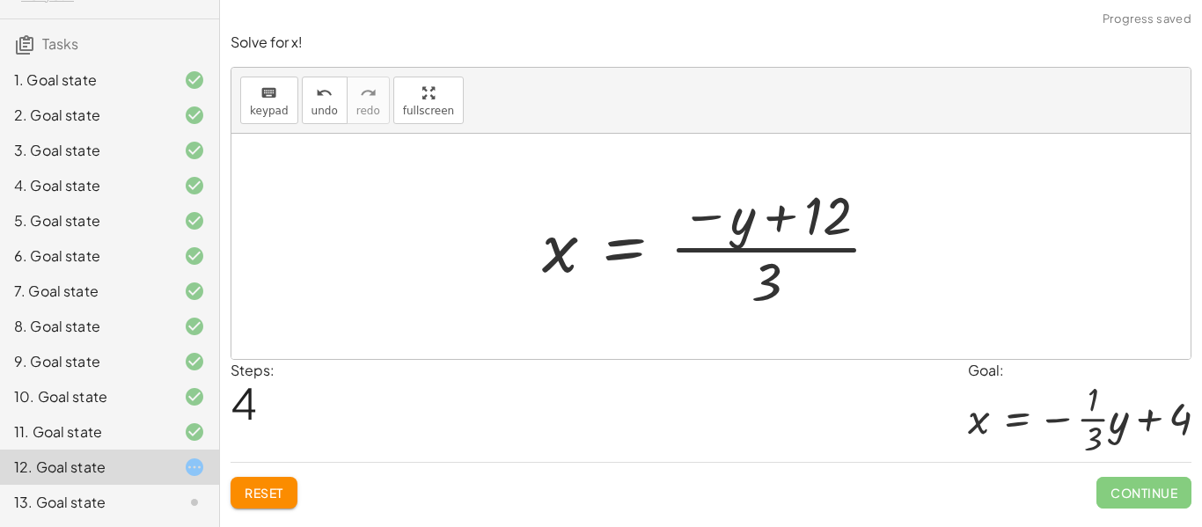
click at [773, 273] on div at bounding box center [718, 247] width 370 height 136
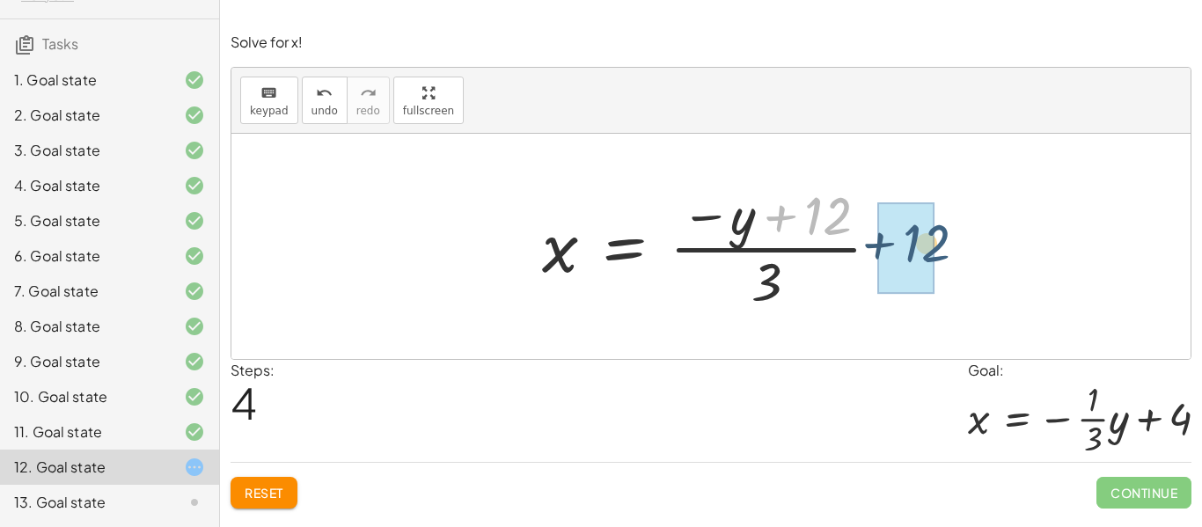
drag, startPoint x: 820, startPoint y: 217, endPoint x: 923, endPoint y: 248, distance: 106.9
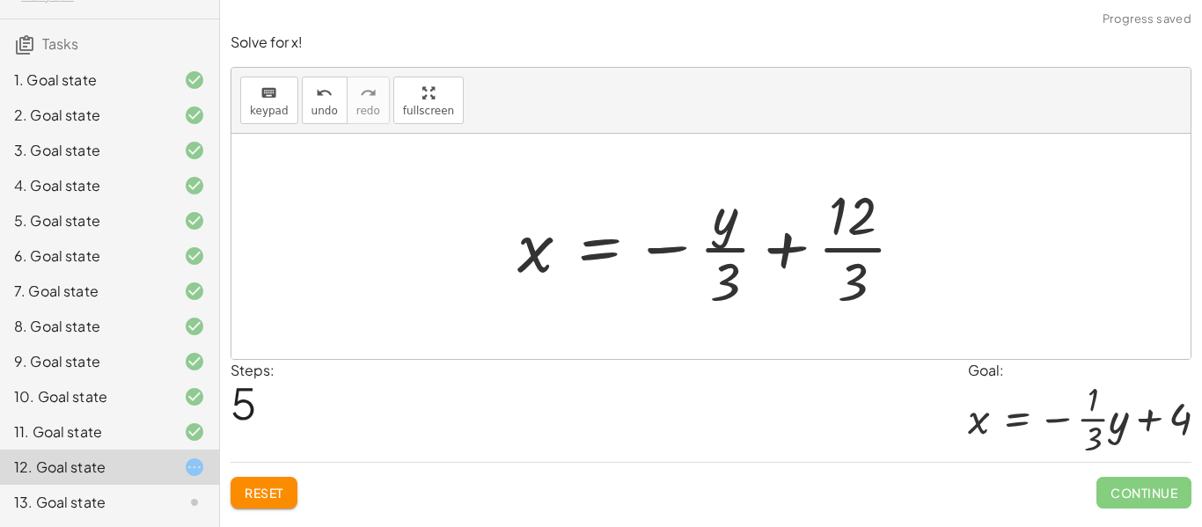
click at [861, 261] on div at bounding box center [718, 247] width 419 height 136
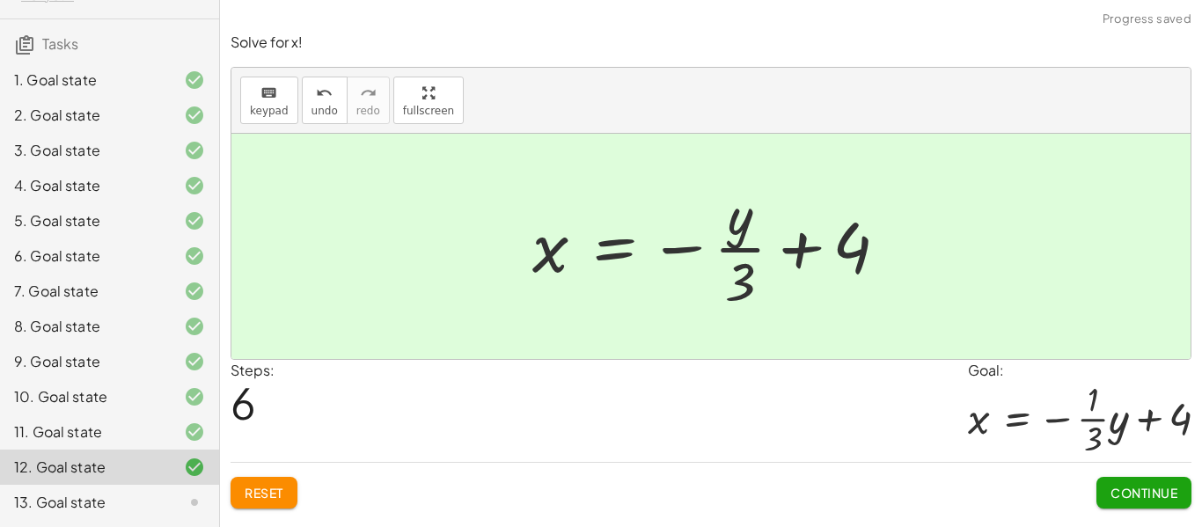
click at [1146, 488] on span "Continue" at bounding box center [1144, 493] width 67 height 16
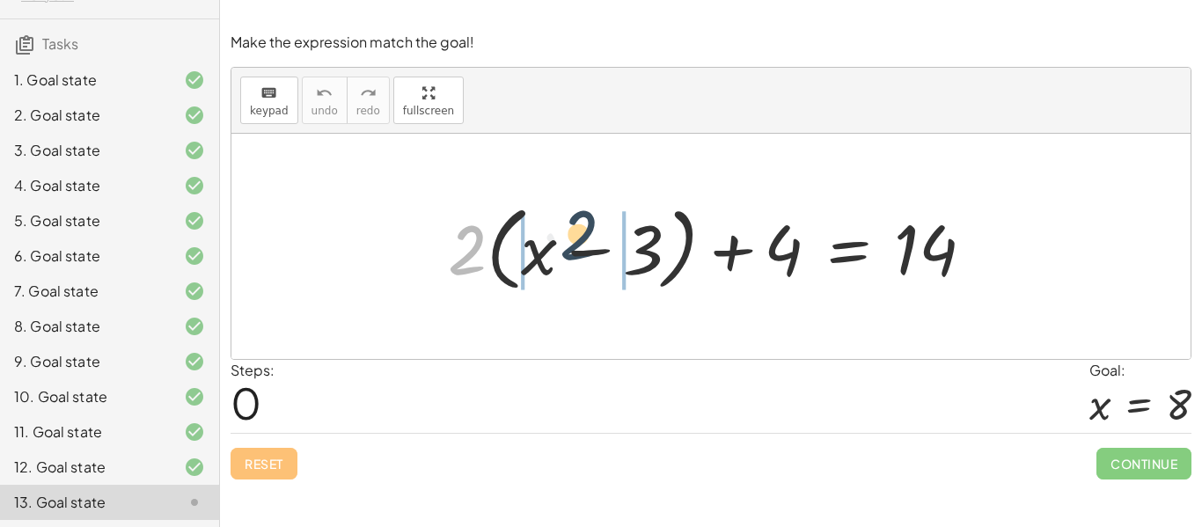
drag, startPoint x: 463, startPoint y: 246, endPoint x: 549, endPoint y: 245, distance: 86.3
click at [549, 245] on div at bounding box center [718, 246] width 558 height 101
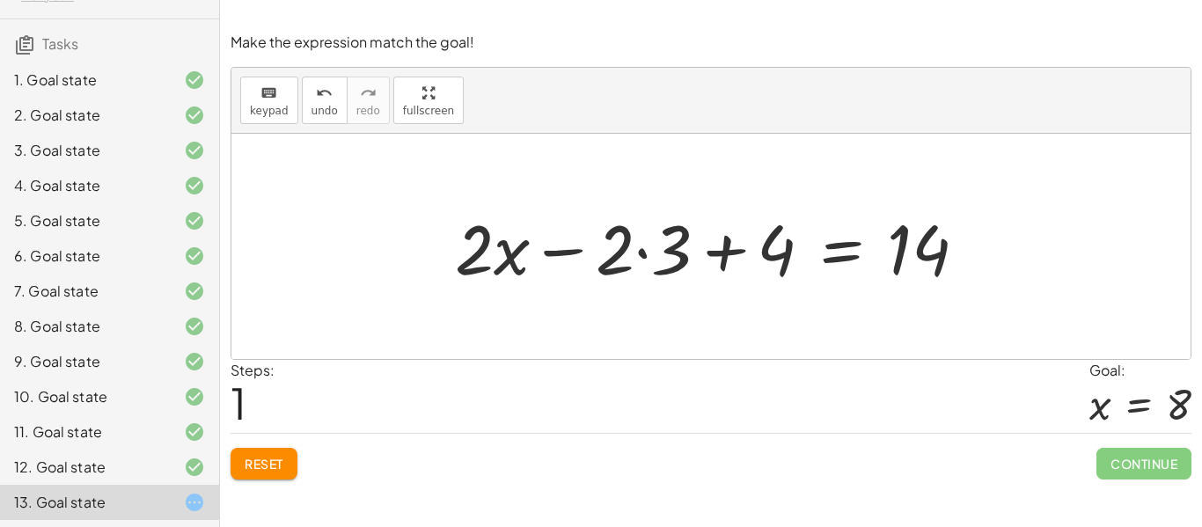
click at [636, 247] on div at bounding box center [718, 247] width 544 height 91
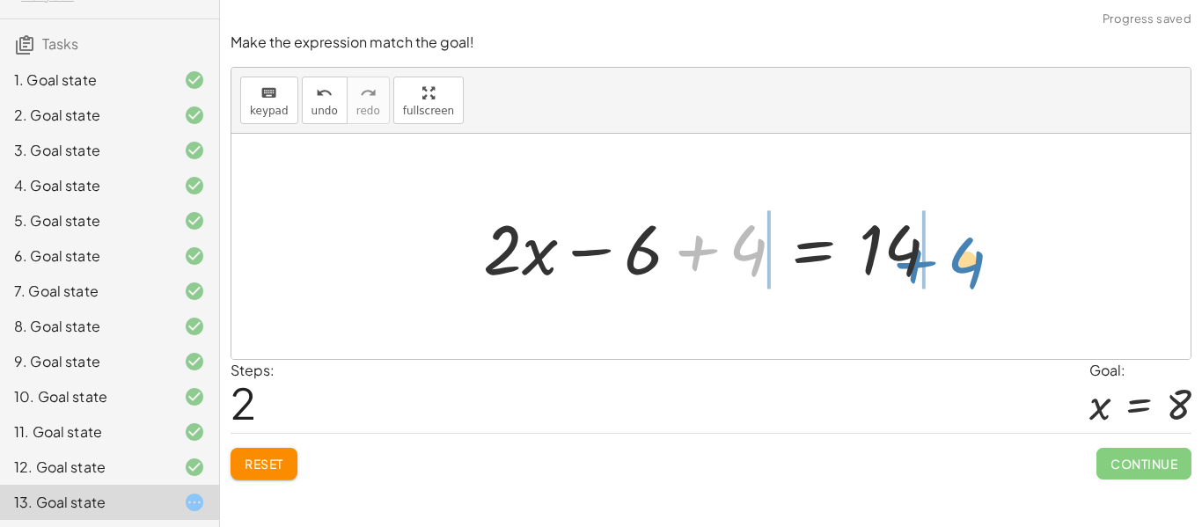
drag, startPoint x: 739, startPoint y: 255, endPoint x: 957, endPoint y: 266, distance: 218.6
click at [957, 266] on div at bounding box center [718, 247] width 488 height 91
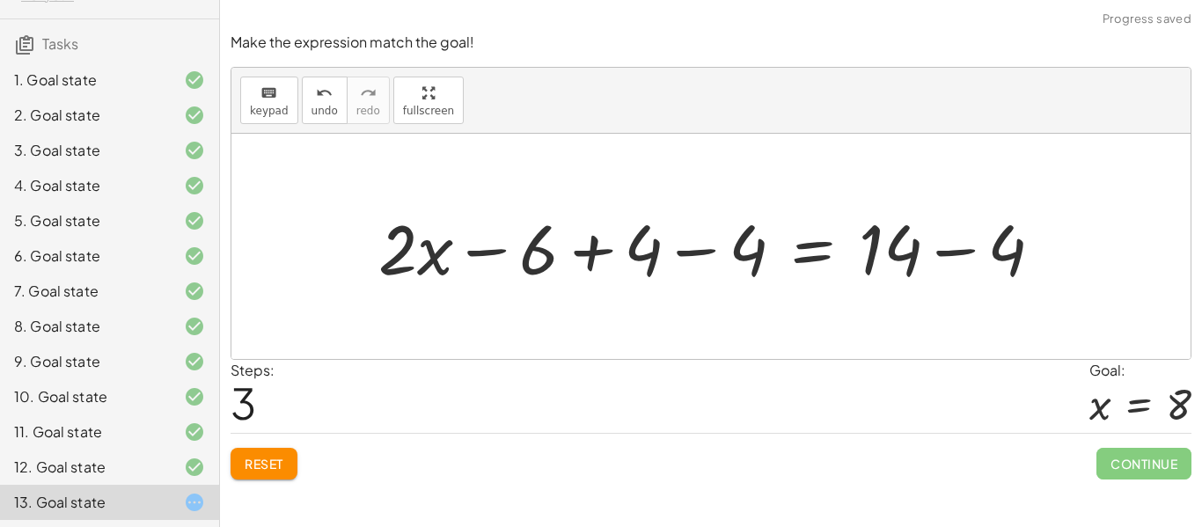
click at [888, 244] on div at bounding box center [718, 247] width 696 height 91
click at [710, 243] on div at bounding box center [718, 247] width 696 height 91
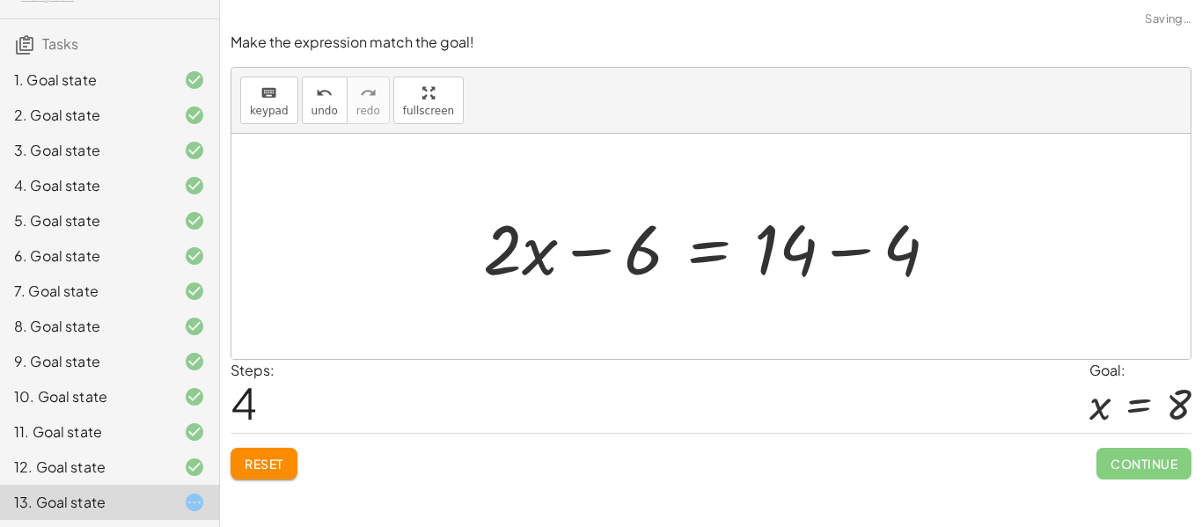
click at [919, 246] on div at bounding box center [718, 247] width 488 height 91
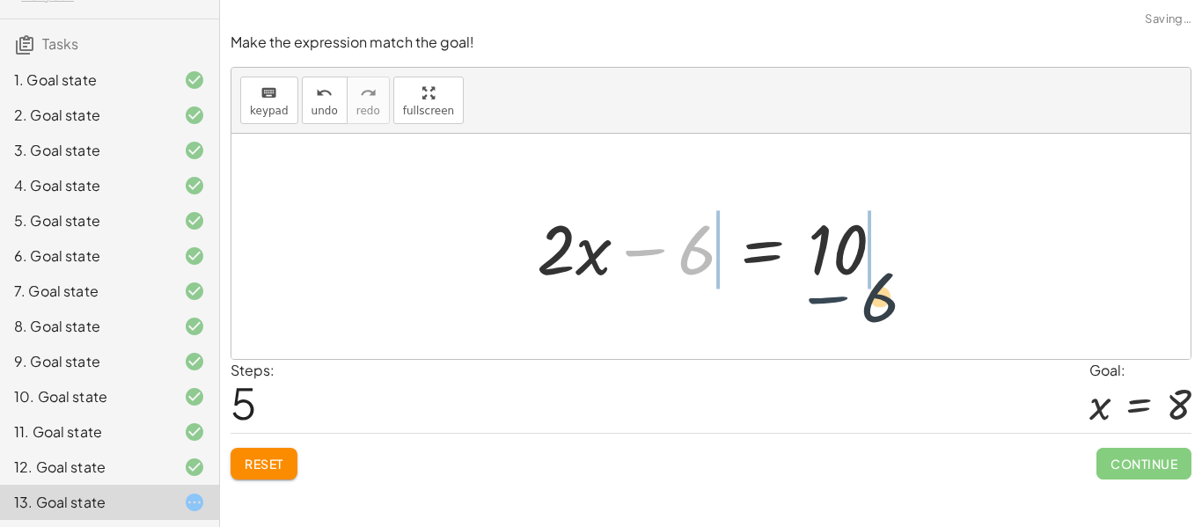
drag, startPoint x: 671, startPoint y: 254, endPoint x: 859, endPoint y: 302, distance: 194.3
click at [859, 302] on div "+ · 2 · ( + x − 3 ) + 4 = 14 + · 2 · x − · 2 · 3 + 4 = 14 + · 2 · x − 6 + 4 = 1…" at bounding box center [712, 246] width 960 height 225
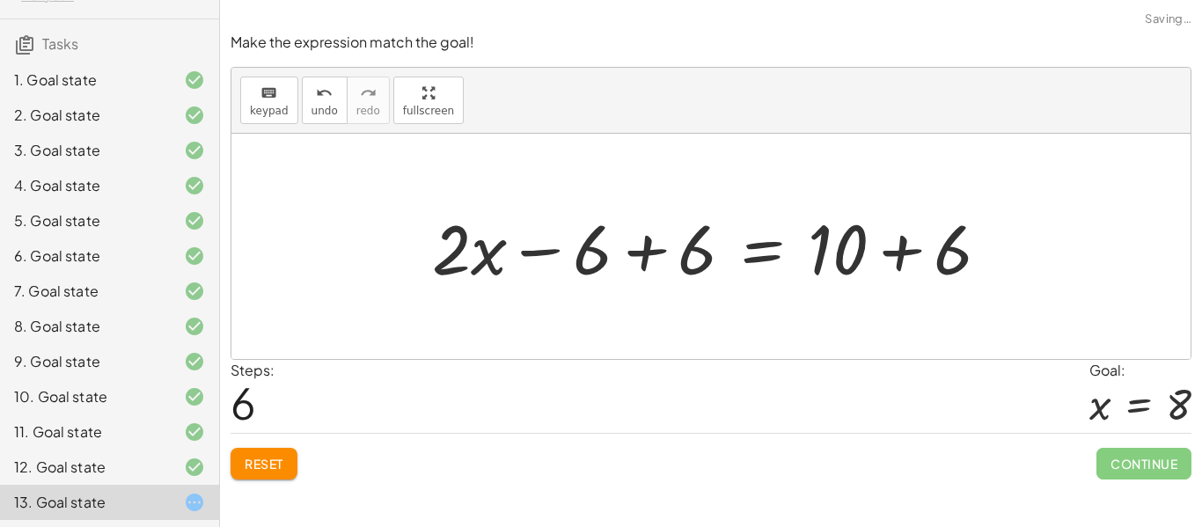
click at [876, 251] on div at bounding box center [717, 247] width 589 height 91
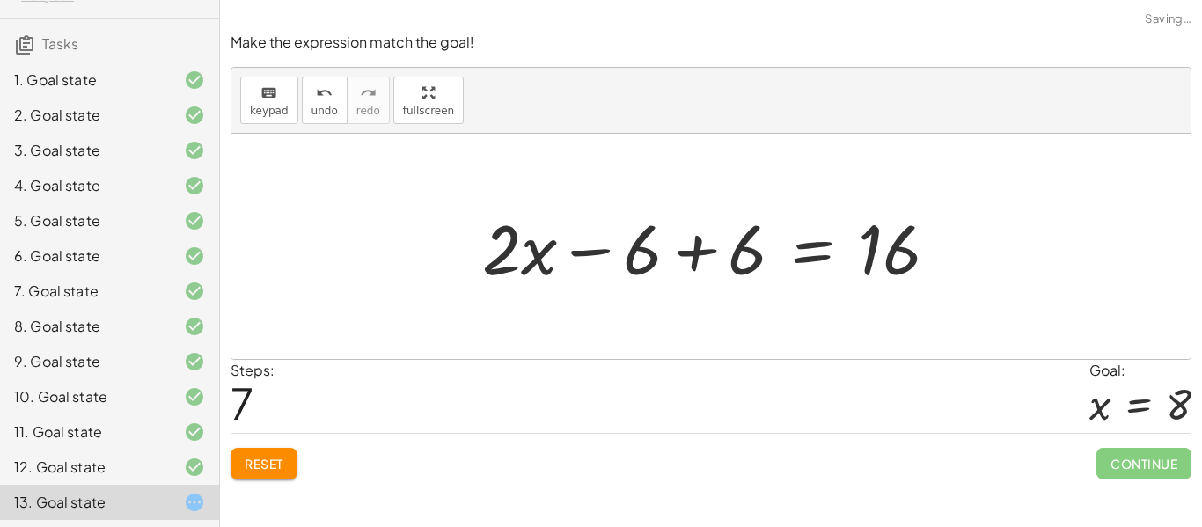
click at [673, 244] on div at bounding box center [718, 247] width 488 height 91
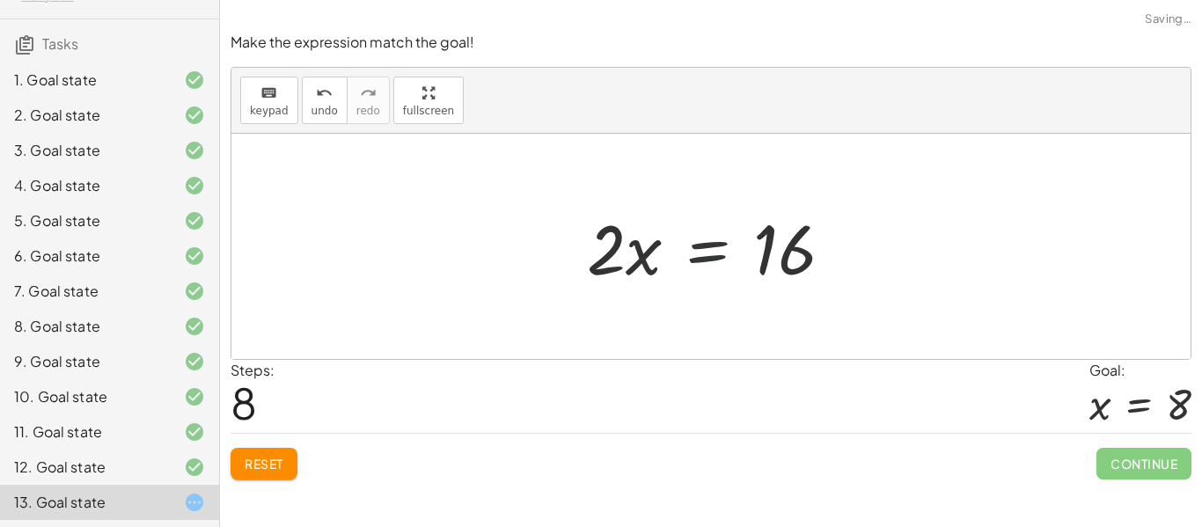
drag, startPoint x: 695, startPoint y: 260, endPoint x: 684, endPoint y: 266, distance: 13.0
click at [684, 266] on div at bounding box center [717, 247] width 278 height 91
drag, startPoint x: 609, startPoint y: 253, endPoint x: 798, endPoint y: 298, distance: 194.7
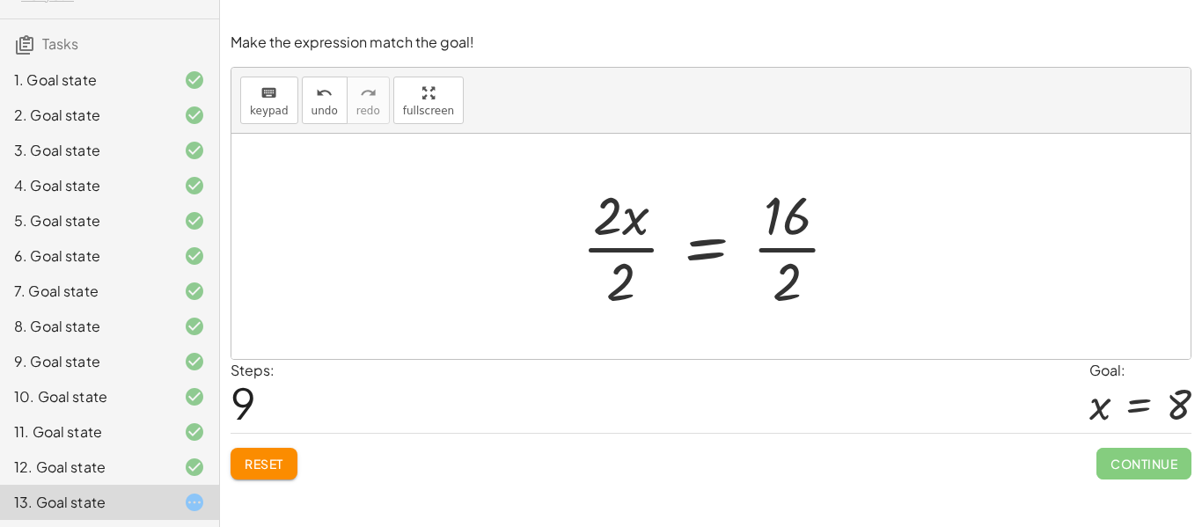
click at [636, 246] on div at bounding box center [718, 247] width 290 height 136
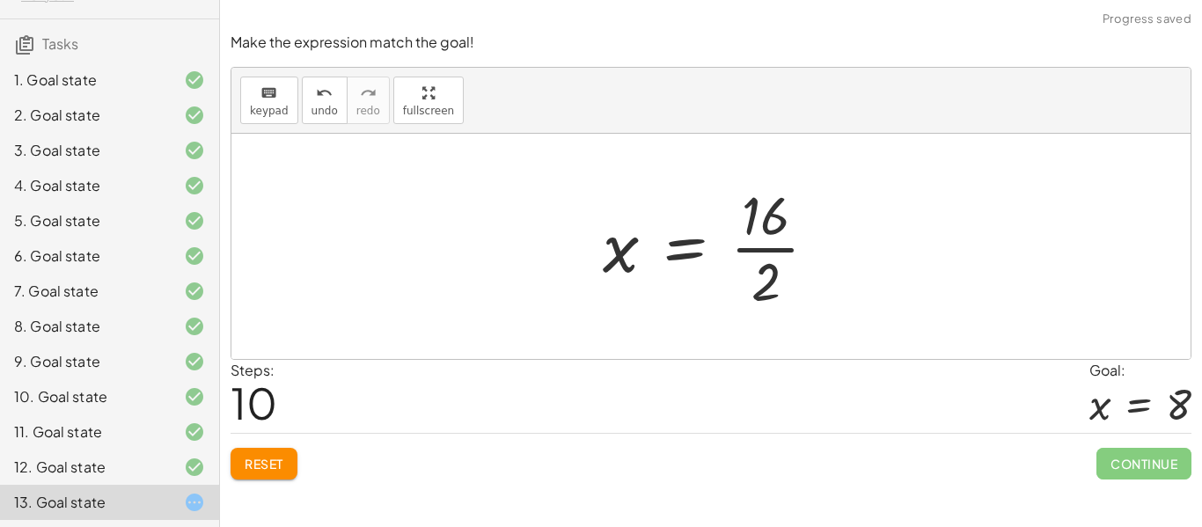
click at [783, 254] on div at bounding box center [717, 247] width 246 height 136
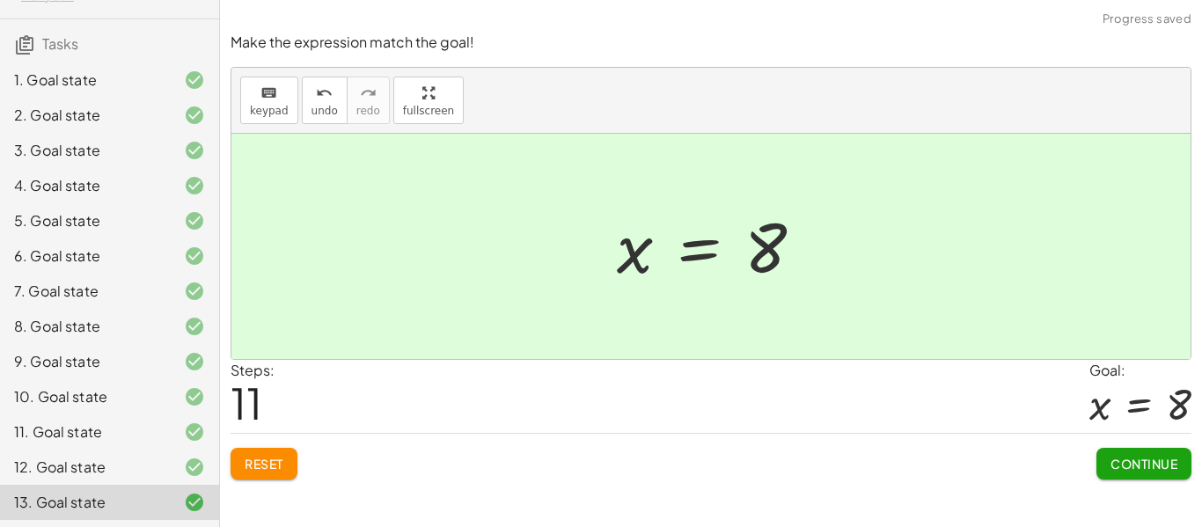
click at [1143, 460] on span "Continue" at bounding box center [1144, 464] width 67 height 16
